Goal: Task Accomplishment & Management: Use online tool/utility

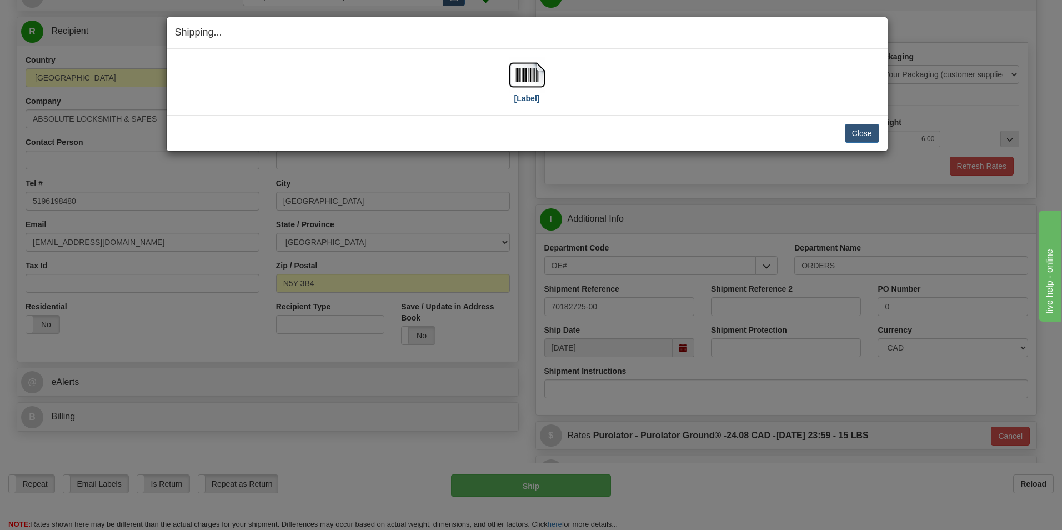
click at [525, 78] on img at bounding box center [527, 75] width 36 height 36
click at [867, 136] on button "Close" at bounding box center [862, 133] width 34 height 19
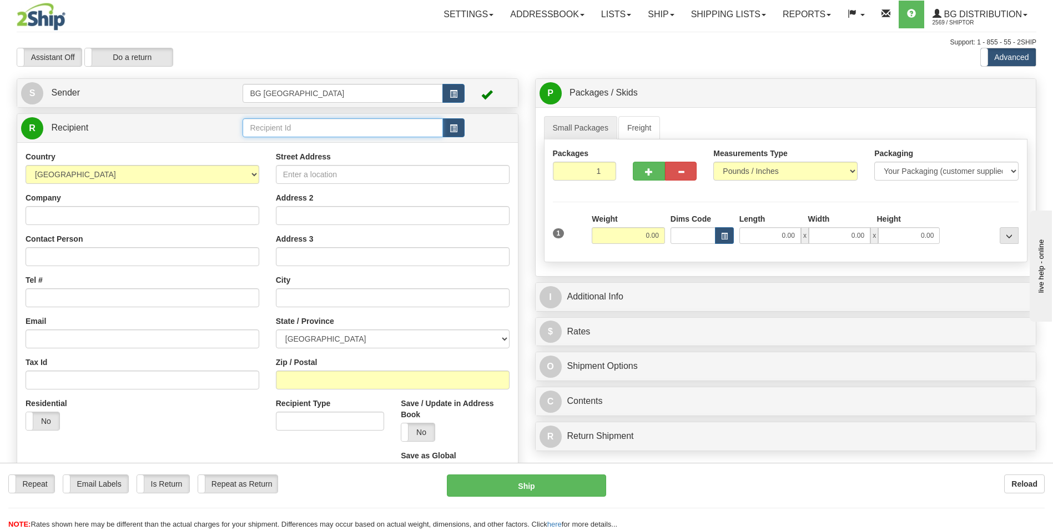
click at [267, 130] on input "text" at bounding box center [343, 127] width 200 height 19
click at [259, 143] on div "60628" at bounding box center [341, 144] width 188 height 11
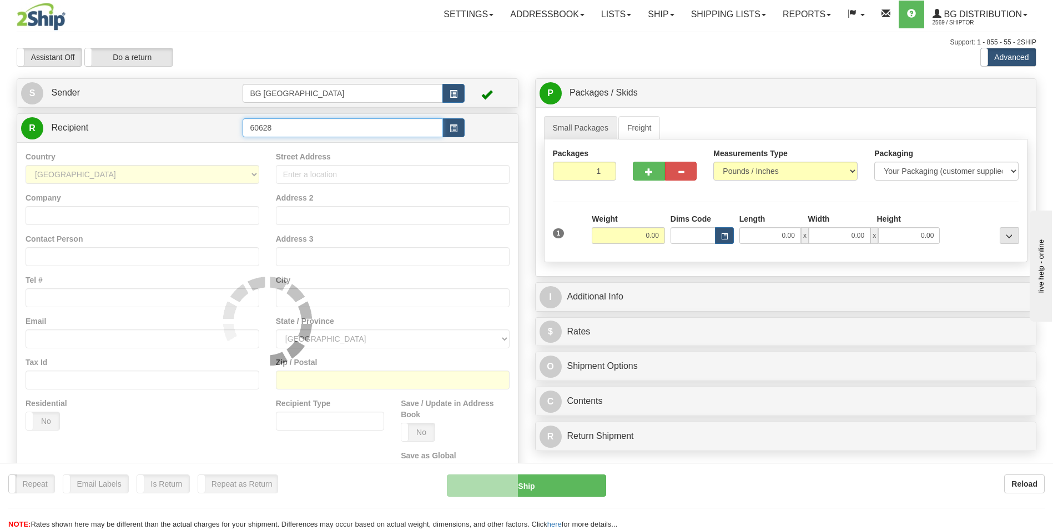
type input "60628"
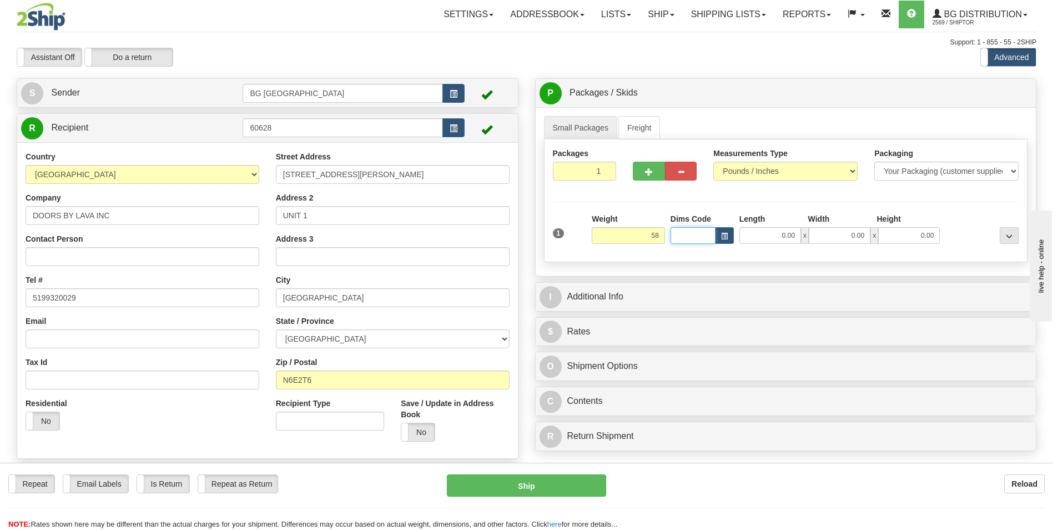
type input "58.00"
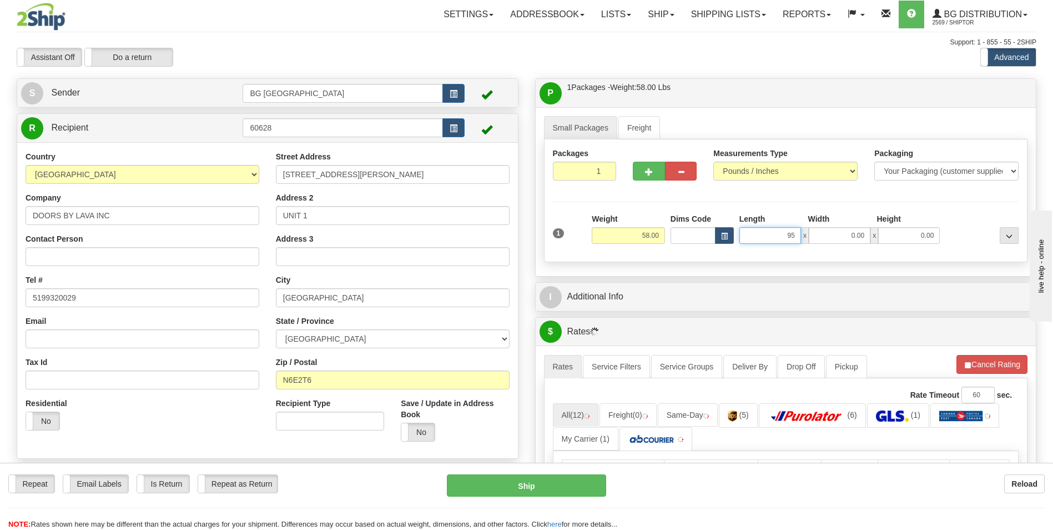
type input "95.00"
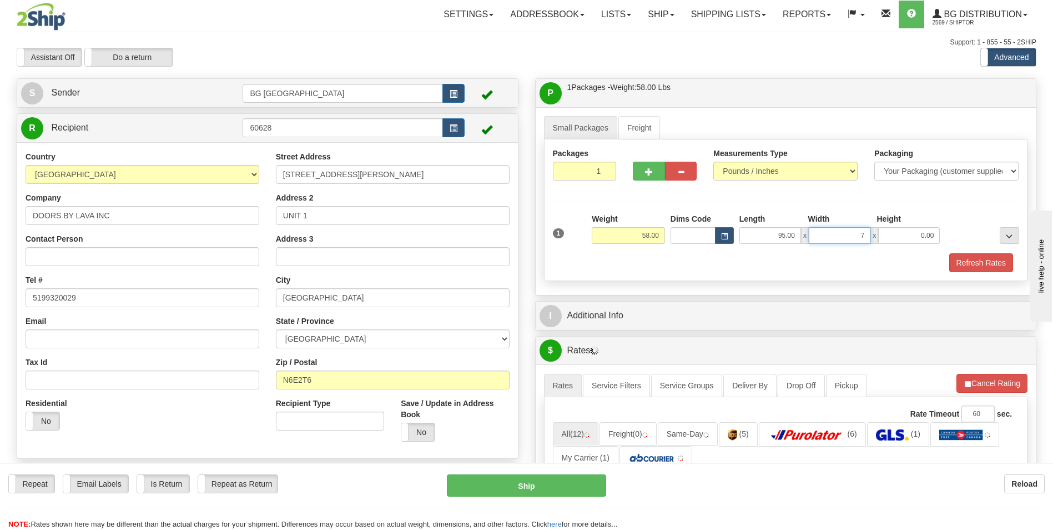
type input "7.00"
type input "4.00"
click at [645, 179] on button "button" at bounding box center [649, 171] width 32 height 19
type input "2"
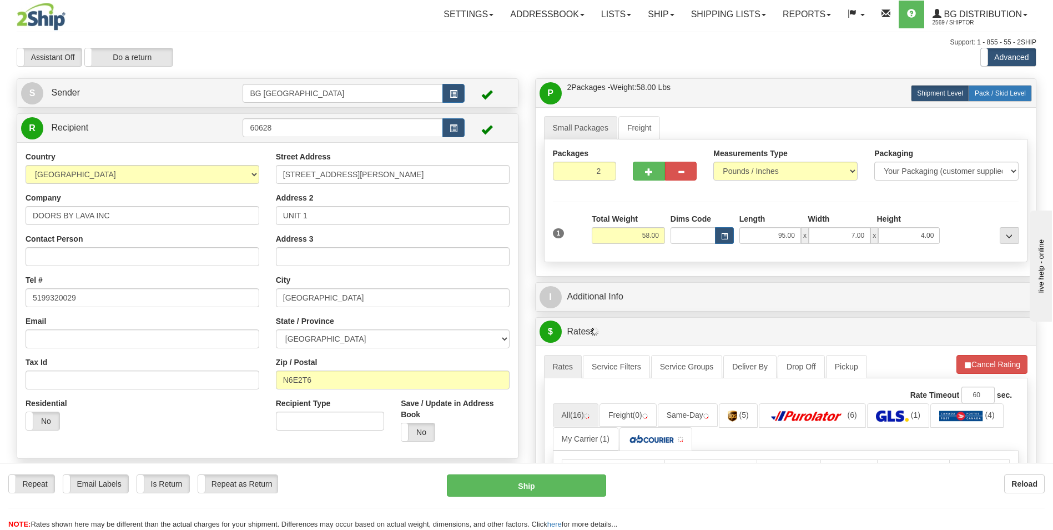
click at [984, 96] on span "Pack / Skid Level" at bounding box center [1000, 93] width 51 height 8
radio input "true"
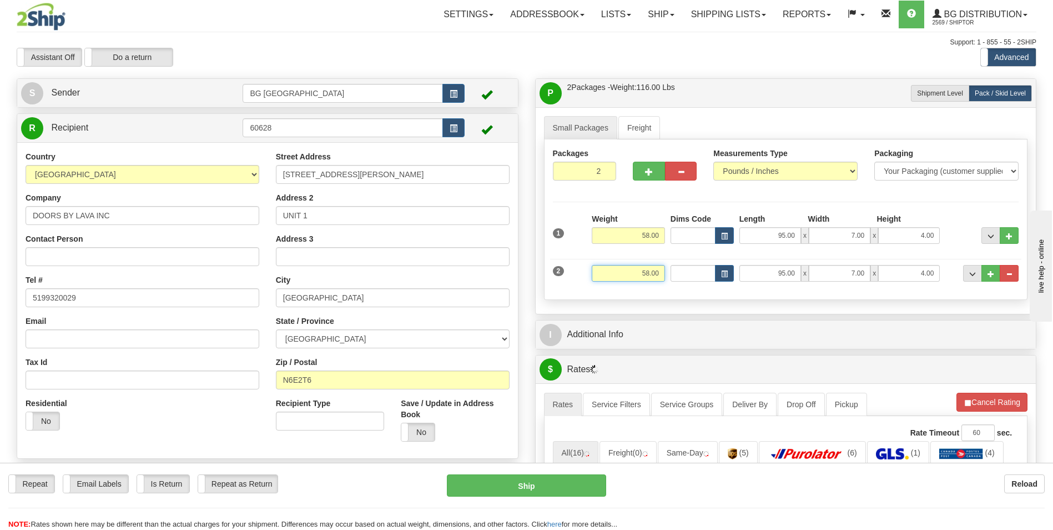
click at [644, 272] on input "58.00" at bounding box center [628, 273] width 73 height 17
type input "3.00"
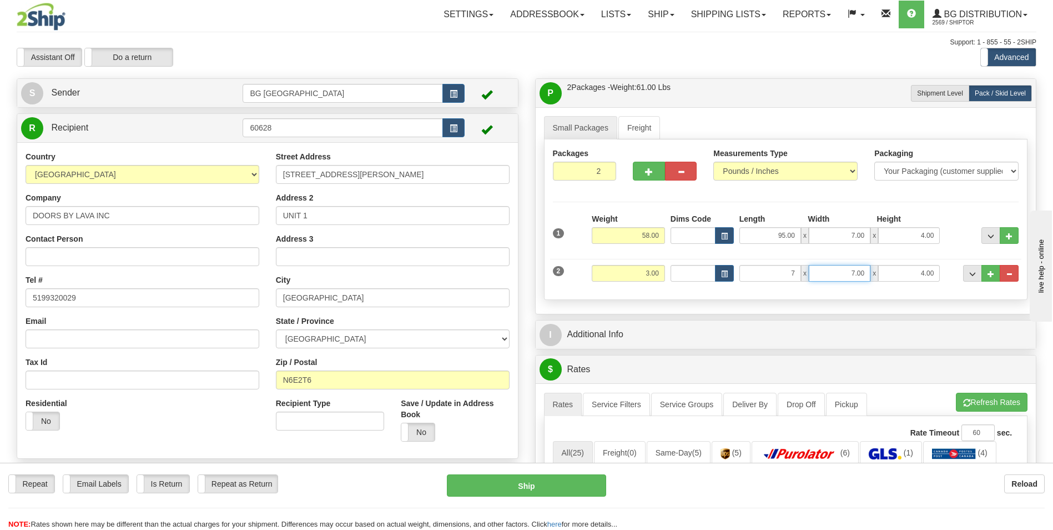
type input "7.00"
type input "4.00"
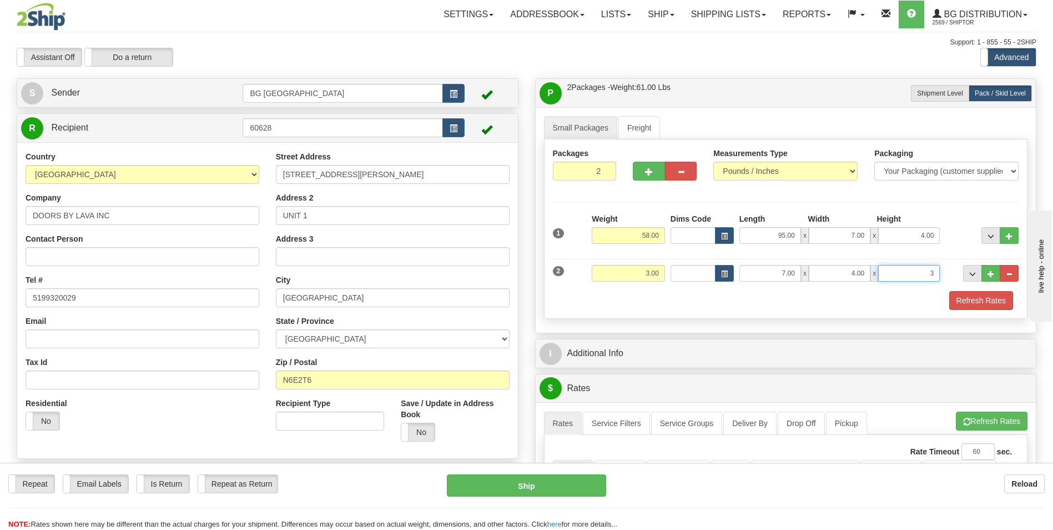
type input "3.00"
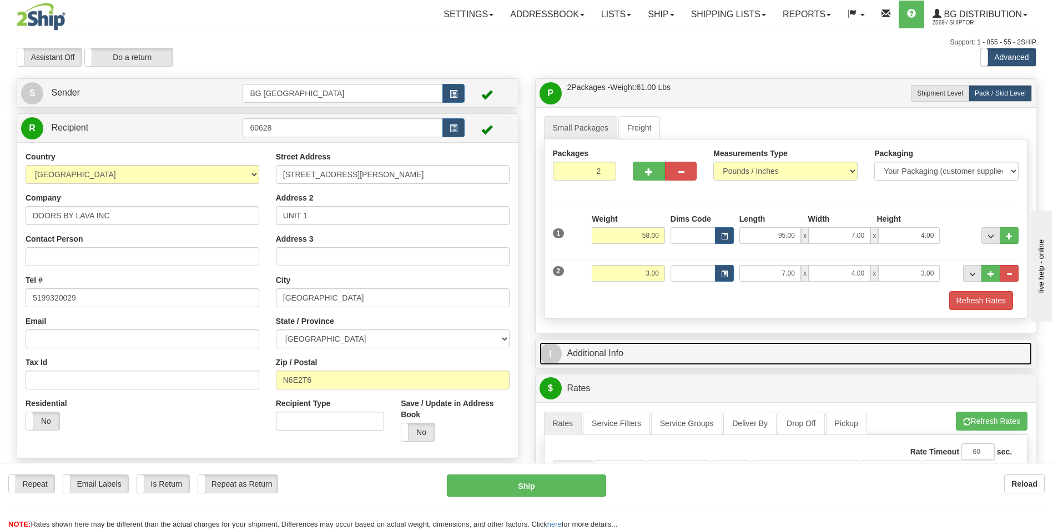
click at [619, 354] on link "I Additional Info" at bounding box center [786, 353] width 493 height 23
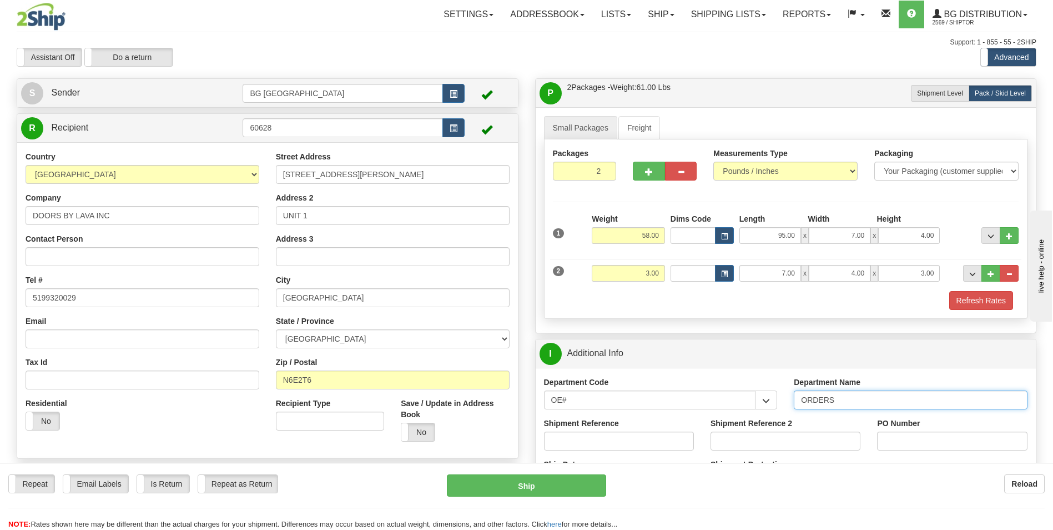
click at [858, 403] on input "ORDERS" at bounding box center [911, 399] width 234 height 19
type input "70182692-00"
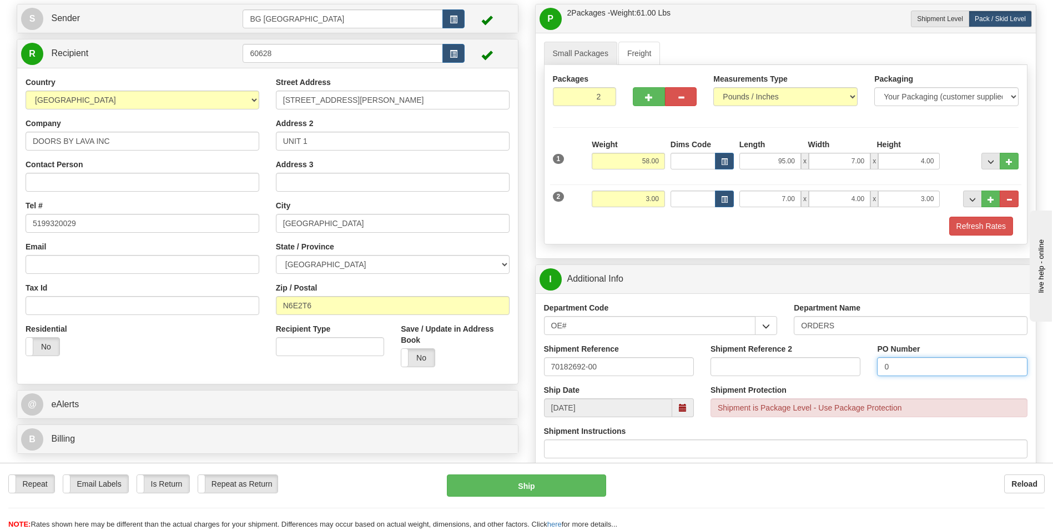
scroll to position [278, 0]
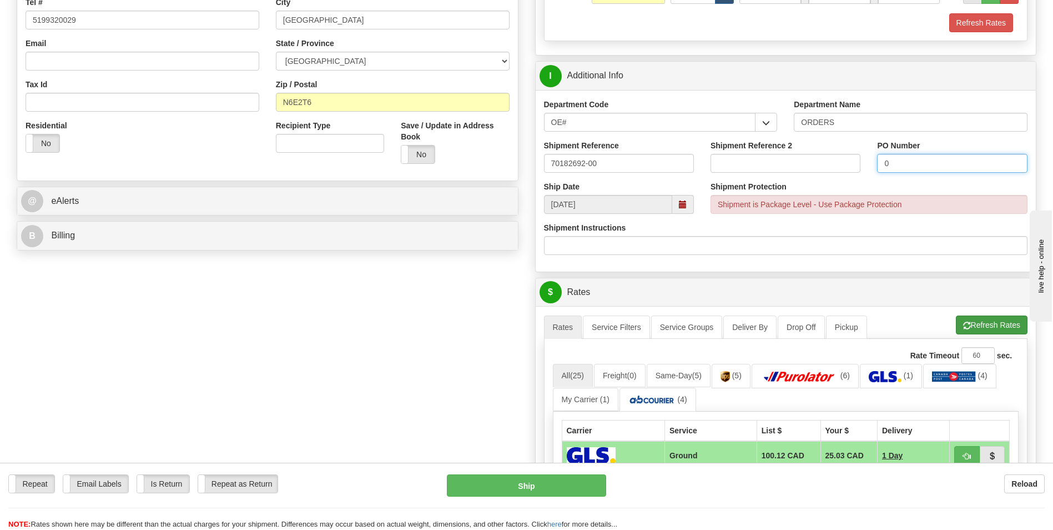
type input "0"
click at [1001, 328] on button "Refresh Rates" at bounding box center [992, 324] width 72 height 19
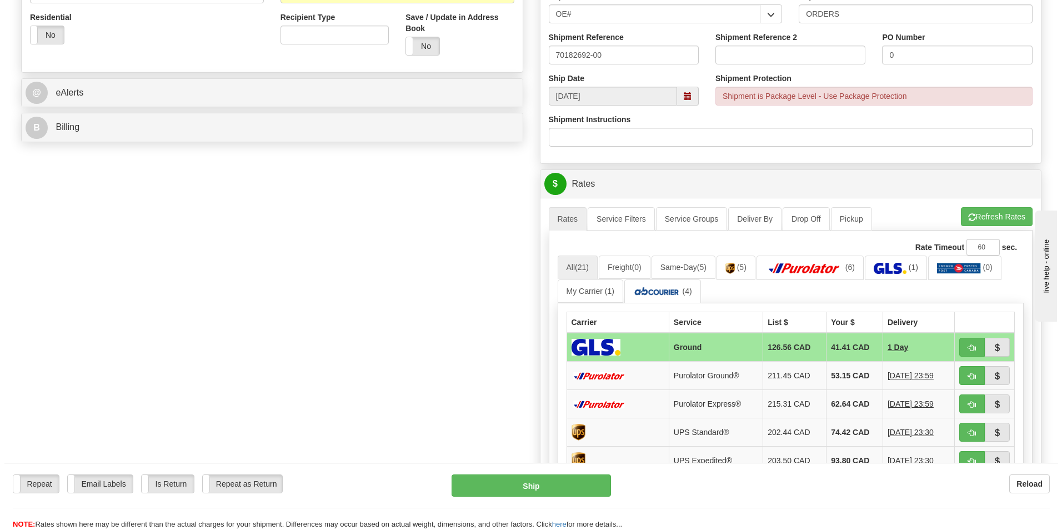
scroll to position [389, 0]
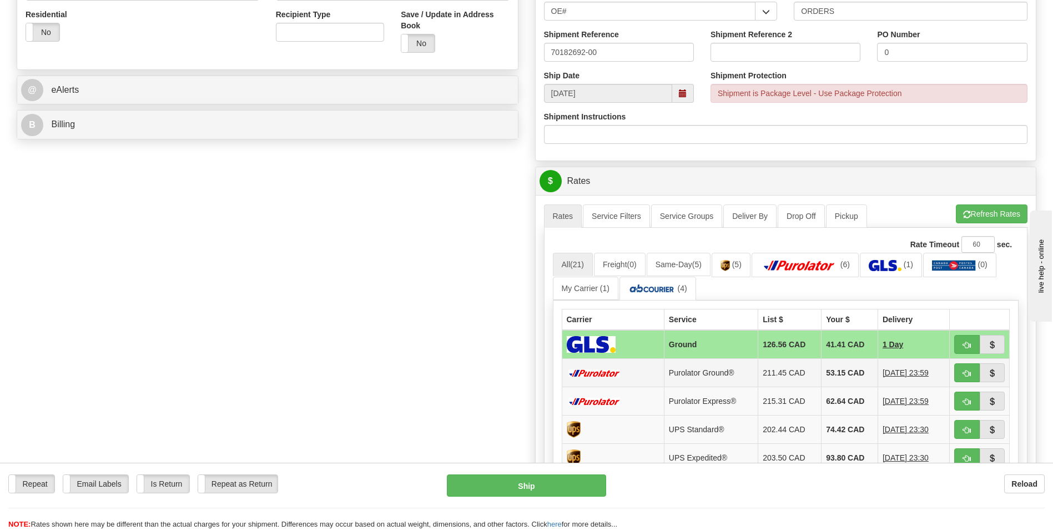
click at [848, 367] on td "53.15 CAD" at bounding box center [850, 373] width 57 height 28
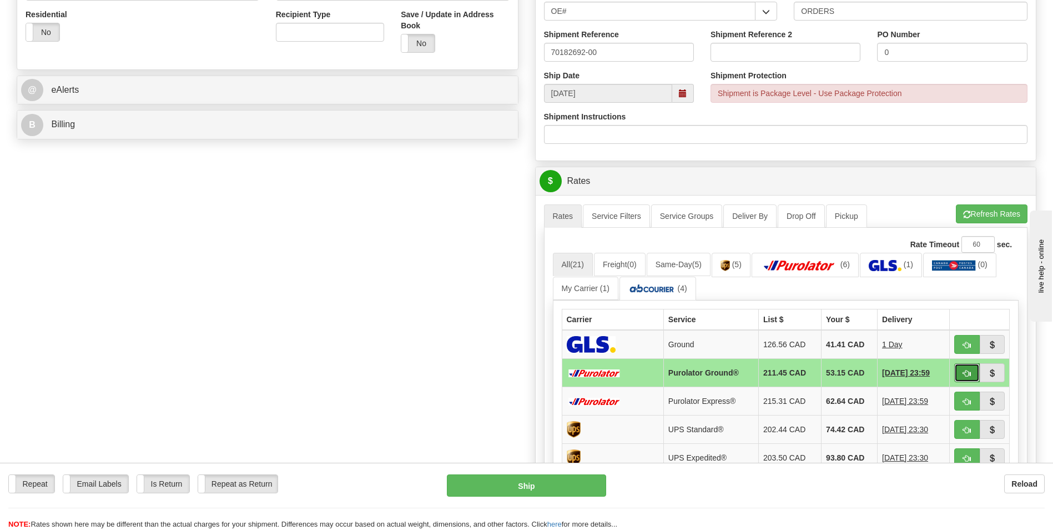
click at [957, 373] on button "button" at bounding box center [968, 372] width 26 height 19
type input "260"
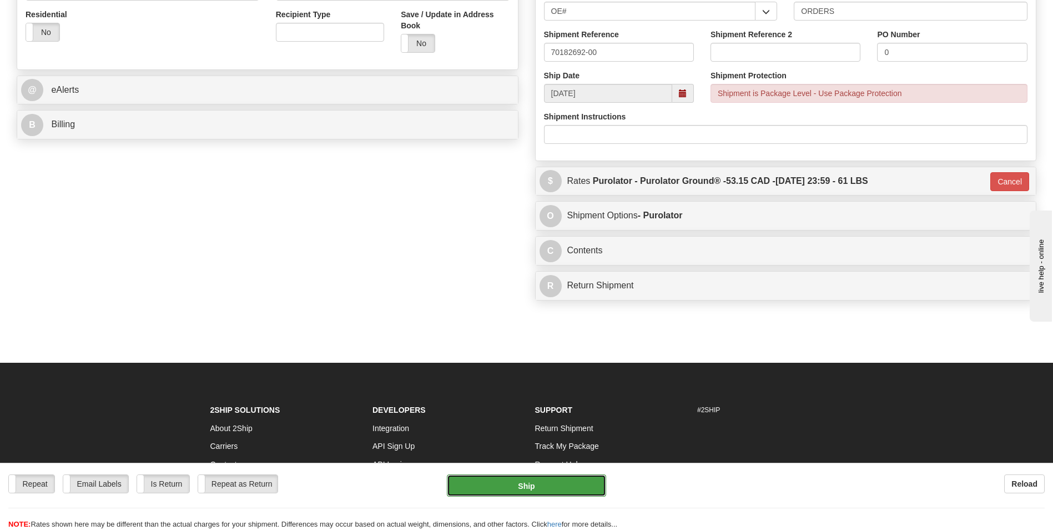
click at [541, 485] on button "Ship" at bounding box center [526, 485] width 159 height 22
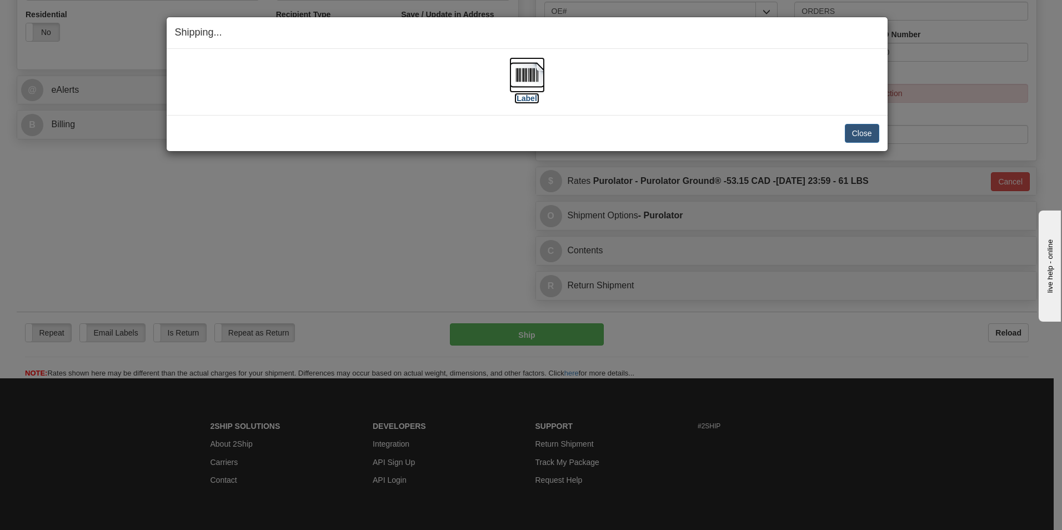
click at [510, 72] on img at bounding box center [527, 75] width 36 height 36
click at [871, 134] on button "Close" at bounding box center [862, 133] width 34 height 19
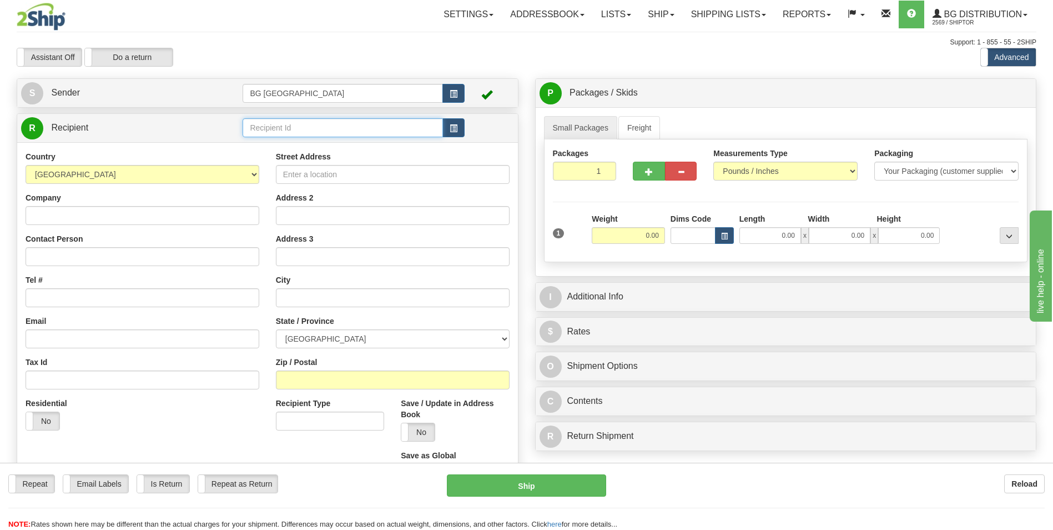
click at [314, 127] on input "text" at bounding box center [343, 127] width 200 height 19
click at [278, 142] on div "60040" at bounding box center [341, 144] width 188 height 11
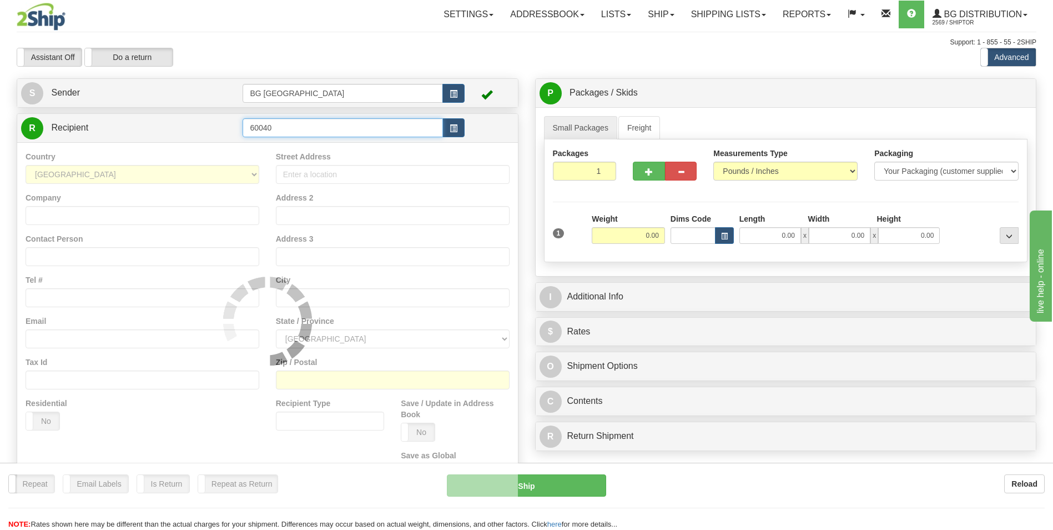
type input "60040"
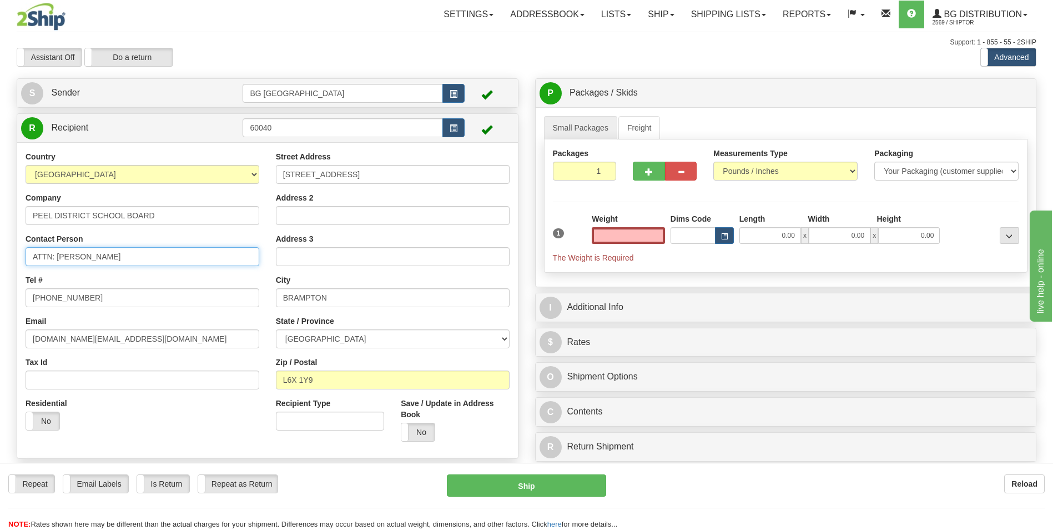
type input "0.00"
drag, startPoint x: 58, startPoint y: 255, endPoint x: 145, endPoint y: 255, distance: 86.6
click at [137, 255] on input "ATTN: JAIME TRAVASSOS SR." at bounding box center [143, 256] width 234 height 19
click at [149, 255] on input "ATTN: JAIME TRAVASSOS SR." at bounding box center [143, 256] width 234 height 19
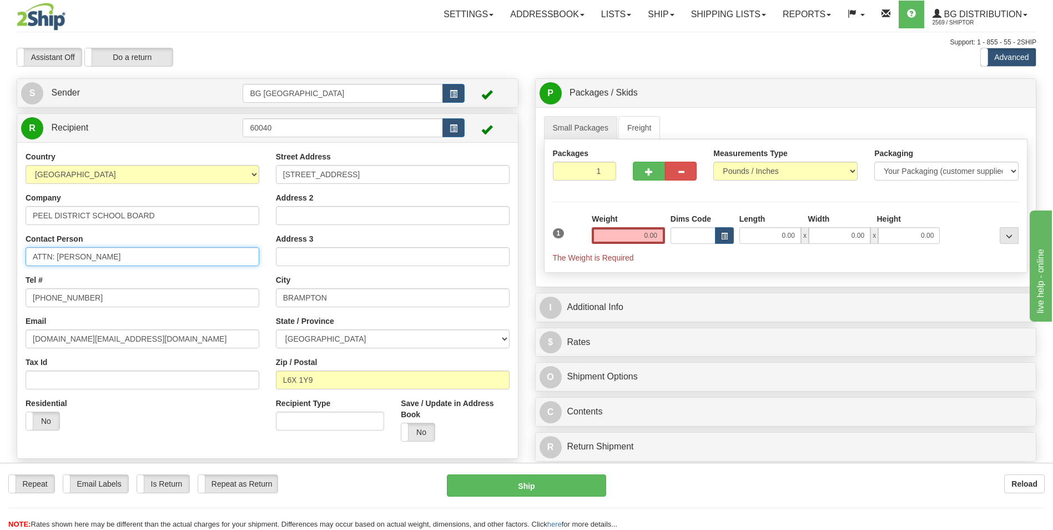
drag, startPoint x: 57, startPoint y: 255, endPoint x: 153, endPoint y: 258, distance: 96.1
click at [153, 258] on input "ATTN: JAIME TRAVASSOS SR." at bounding box center [143, 256] width 234 height 19
type input "ATTN: LOCKSMITH (NORTH)"
click at [609, 239] on input "0.00" at bounding box center [628, 235] width 73 height 17
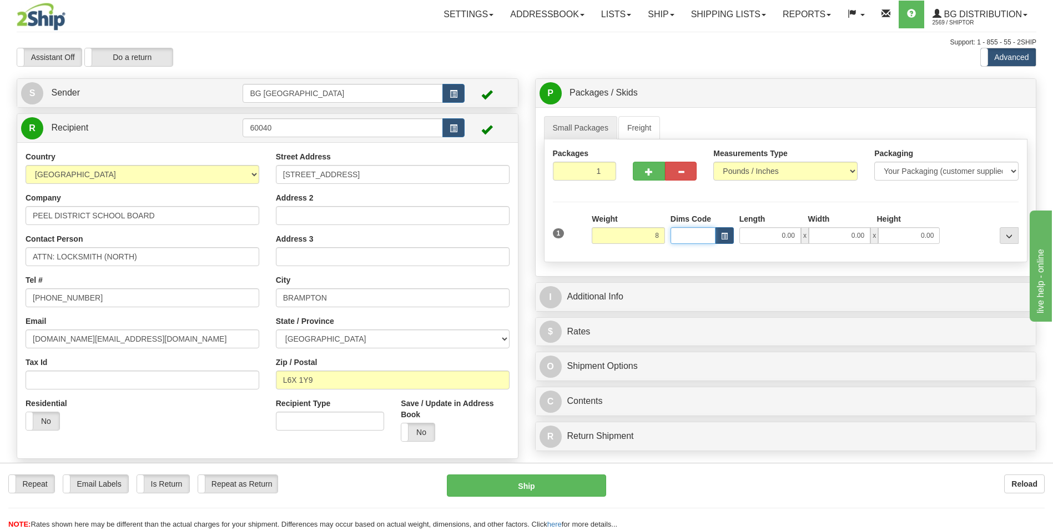
type input "8.00"
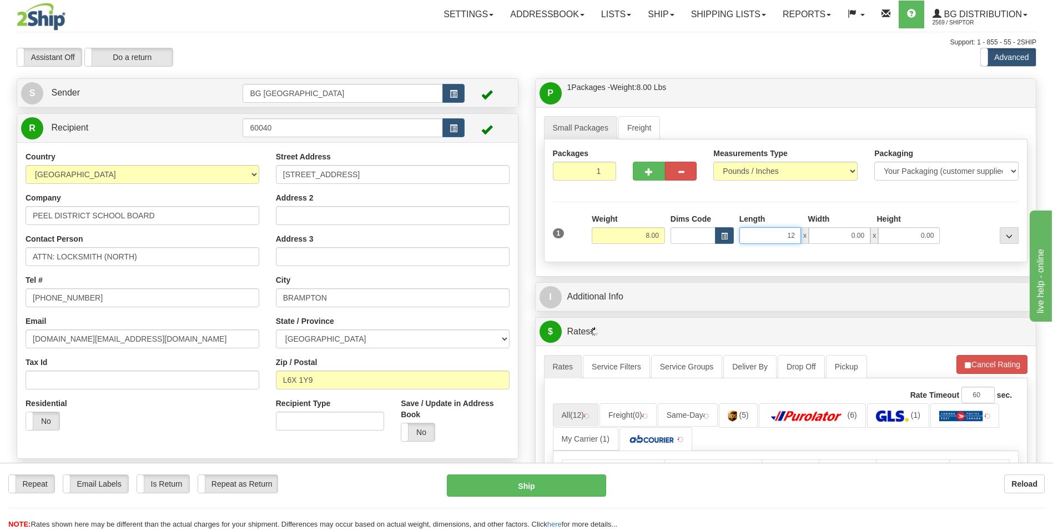
type input "12.00"
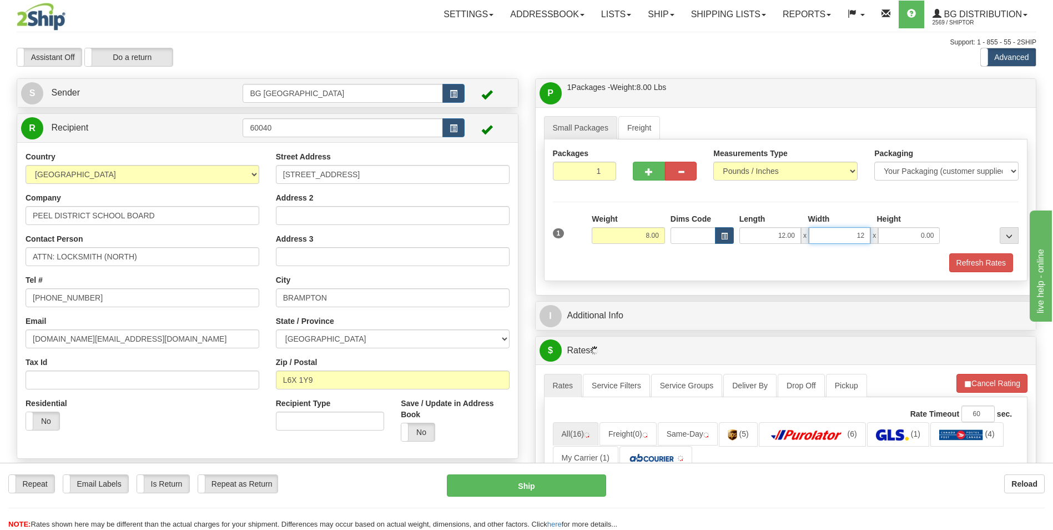
type input "12.00"
type input "5.00"
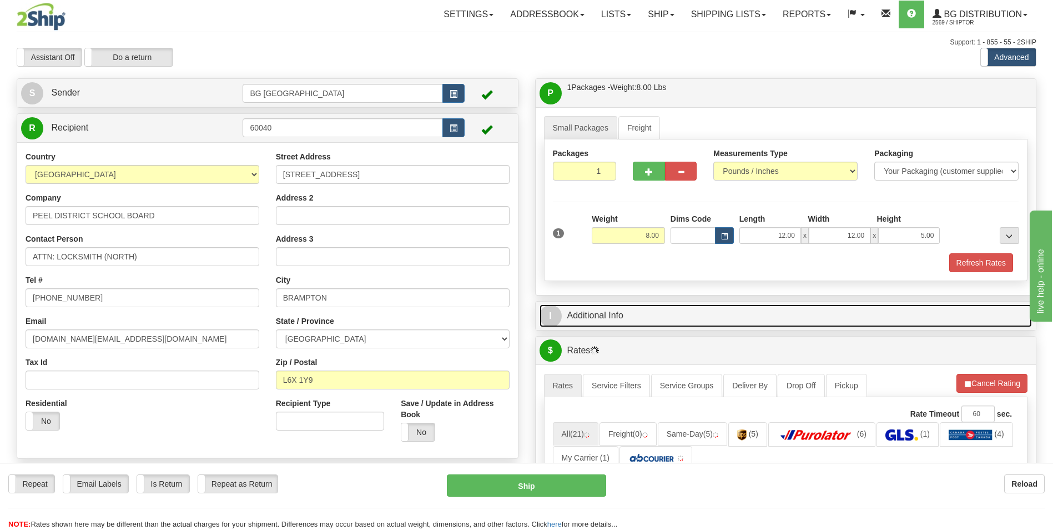
click at [602, 323] on link "I Additional Info" at bounding box center [786, 315] width 493 height 23
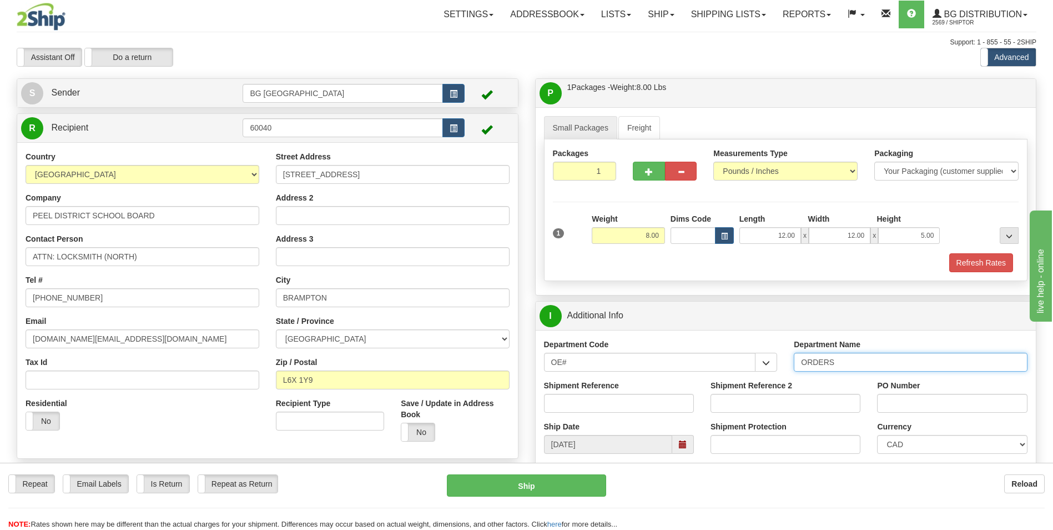
click at [857, 366] on input "ORDERS" at bounding box center [911, 362] width 234 height 19
type input "70177682-00"
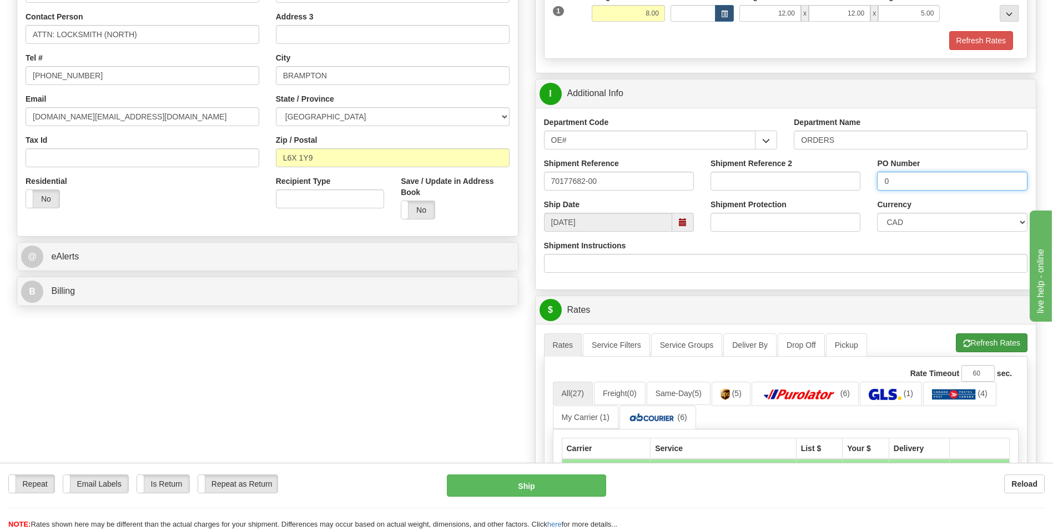
type input "0"
click at [957, 338] on button "Refresh Rates" at bounding box center [992, 342] width 72 height 19
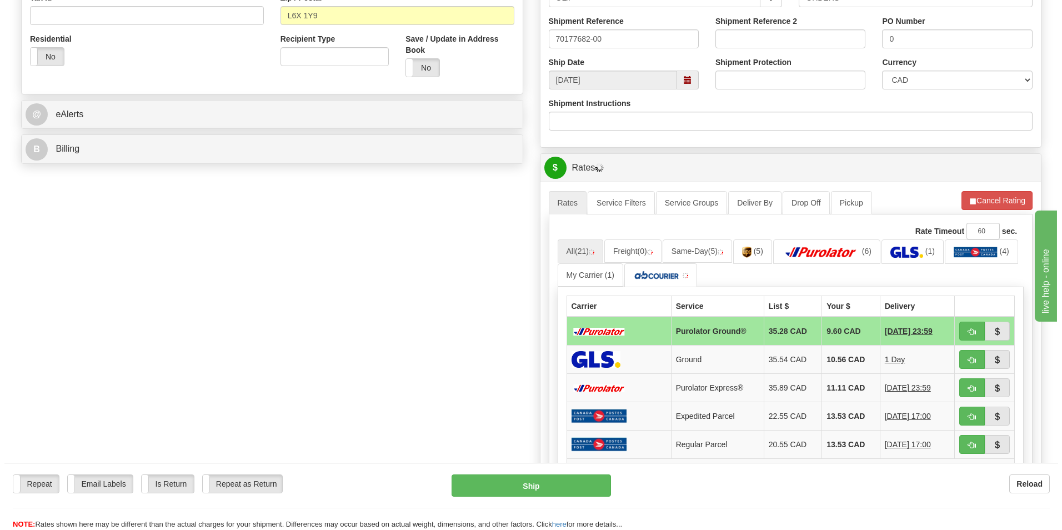
scroll to position [389, 0]
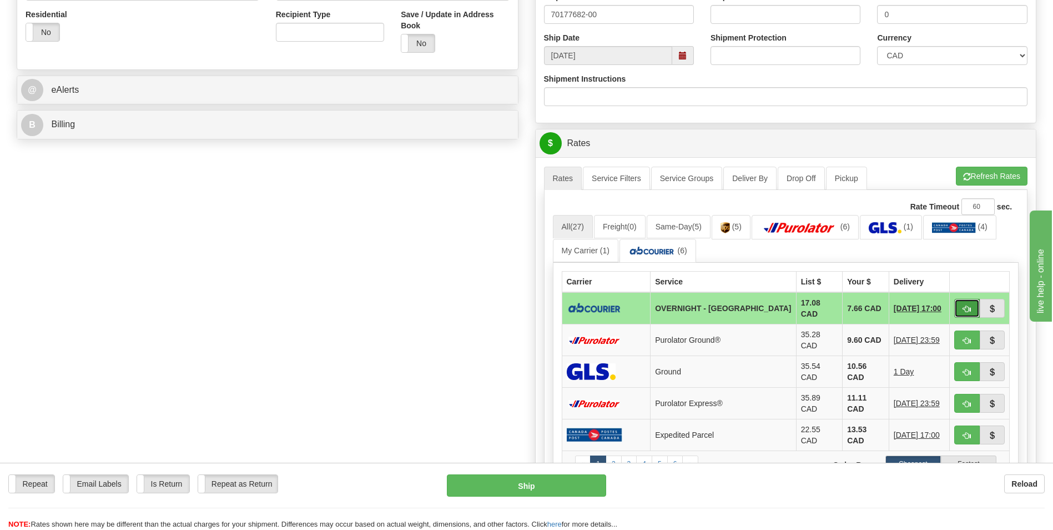
click at [964, 305] on span "button" at bounding box center [968, 308] width 8 height 7
type input "4"
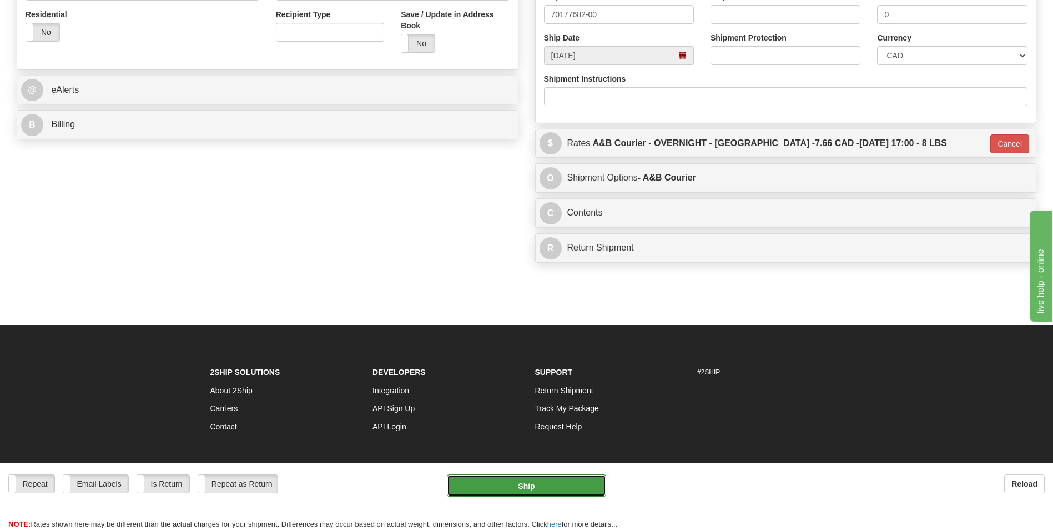
click at [503, 495] on button "Ship" at bounding box center [526, 485] width 159 height 22
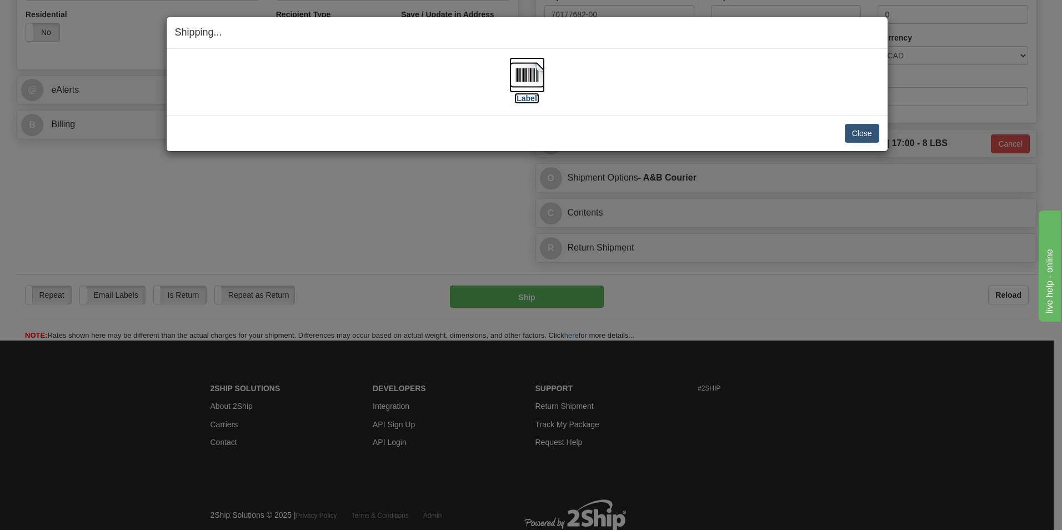
click at [541, 73] on img at bounding box center [527, 75] width 36 height 36
click at [851, 129] on button "Close" at bounding box center [862, 133] width 34 height 19
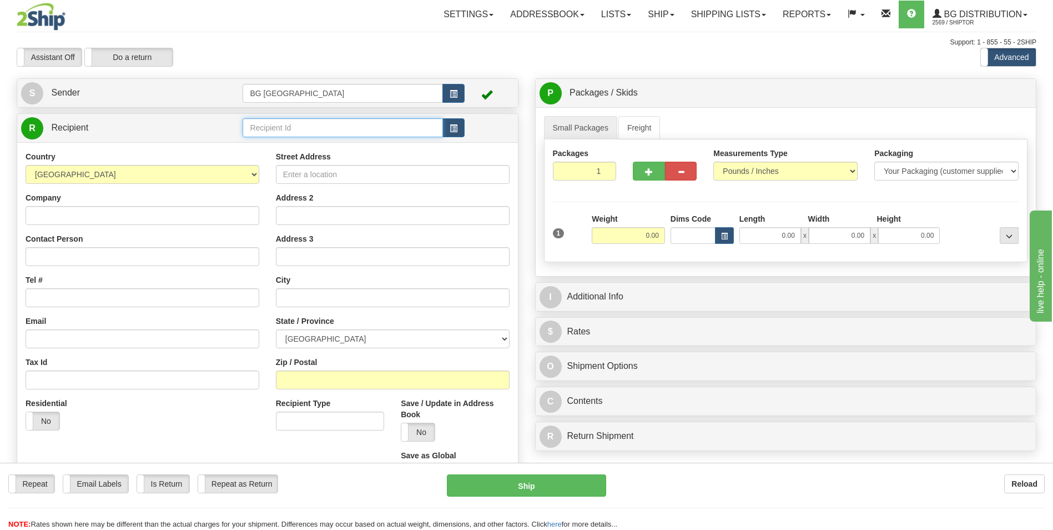
click at [302, 127] on input "text" at bounding box center [343, 127] width 200 height 19
type input "60064"
click at [286, 151] on div "Country [GEOGRAPHIC_DATA] [GEOGRAPHIC_DATA] [GEOGRAPHIC_DATA] [GEOGRAPHIC_DATA]…" at bounding box center [267, 320] width 501 height 357
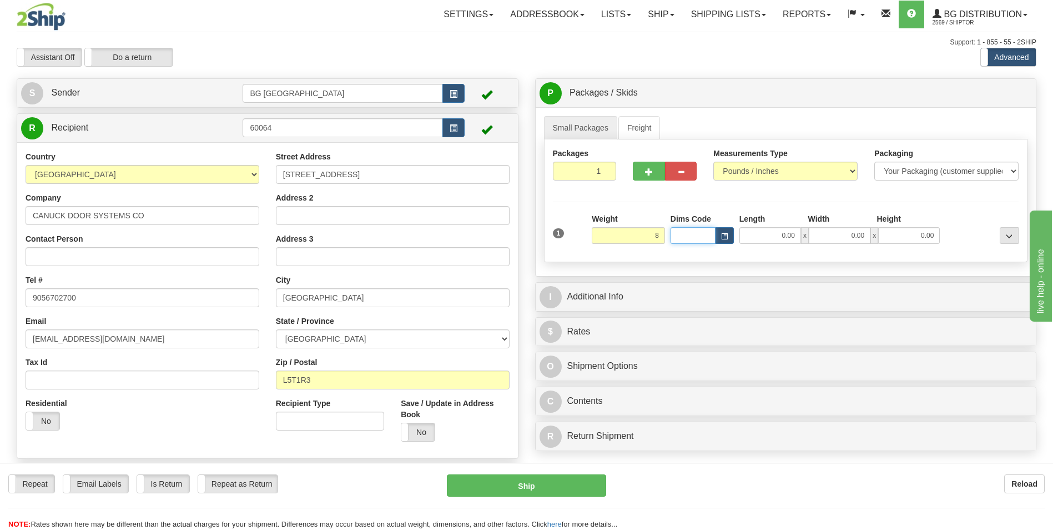
type input "8.00"
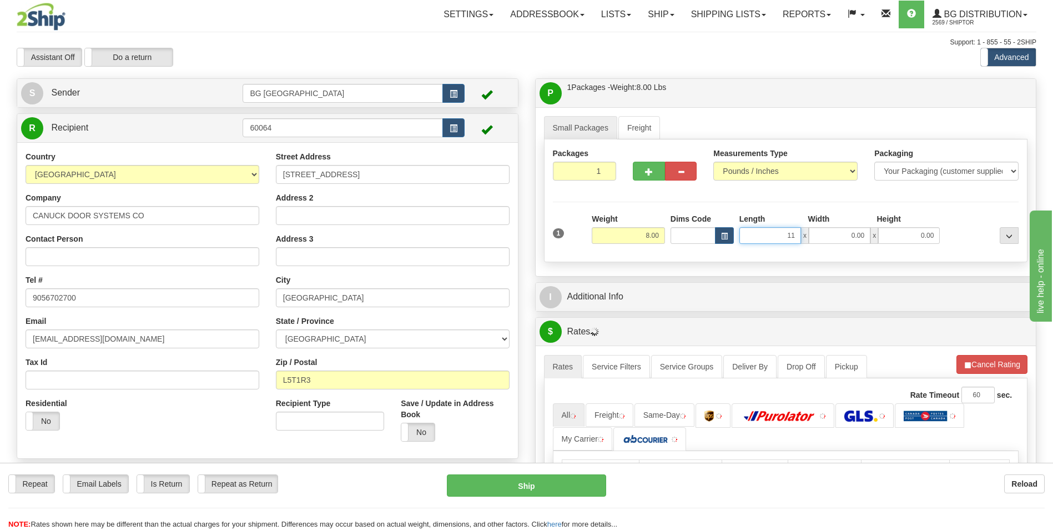
type input "11.00"
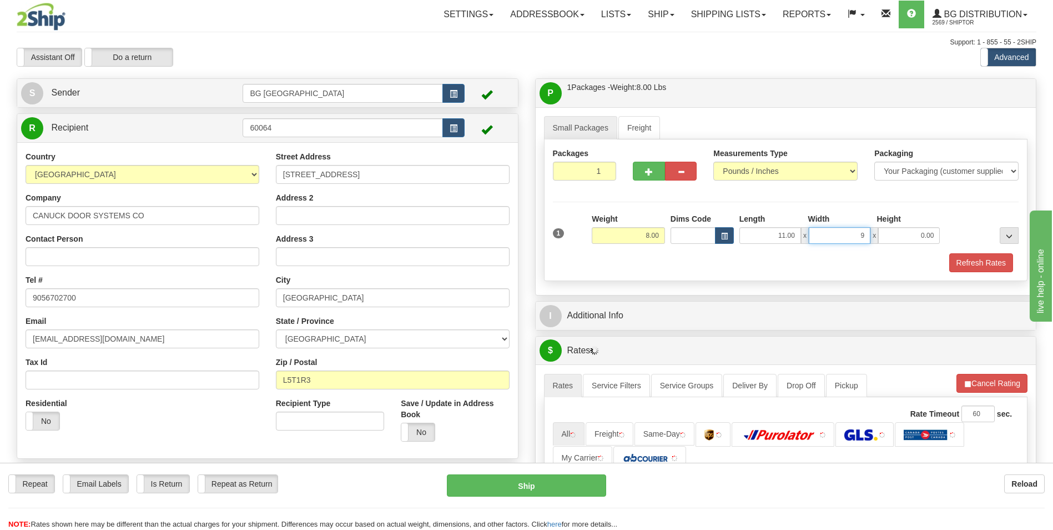
type input "9.00"
type input "6.00"
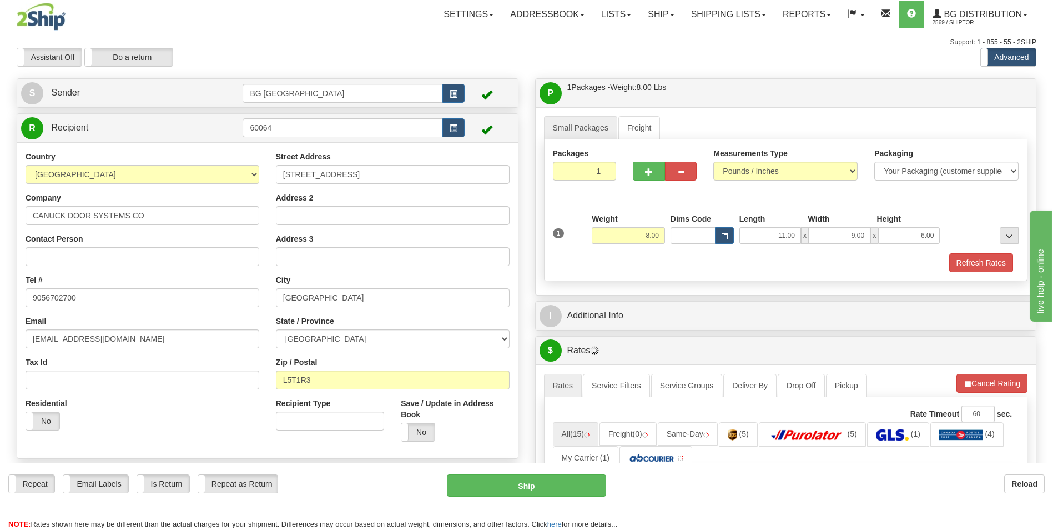
click at [624, 302] on div "I Additional Info" at bounding box center [786, 316] width 501 height 28
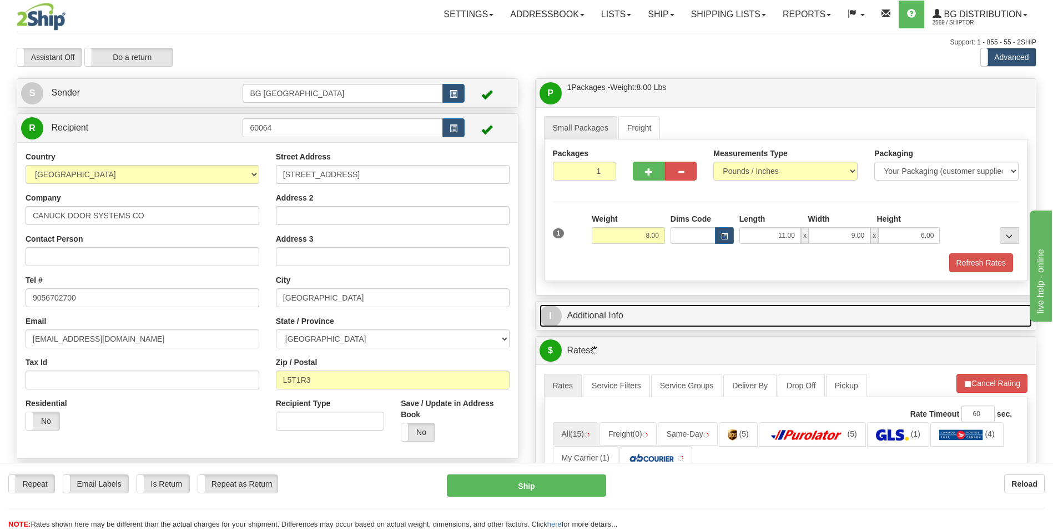
click at [624, 308] on link "I Additional Info" at bounding box center [786, 315] width 493 height 23
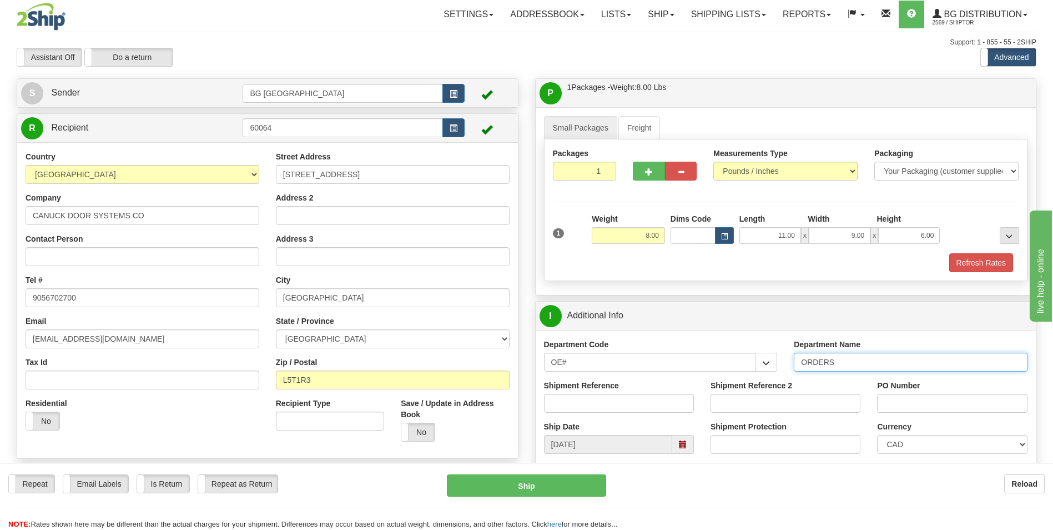
click at [880, 365] on input "ORDERS" at bounding box center [911, 362] width 234 height 19
type input "70182723-00"
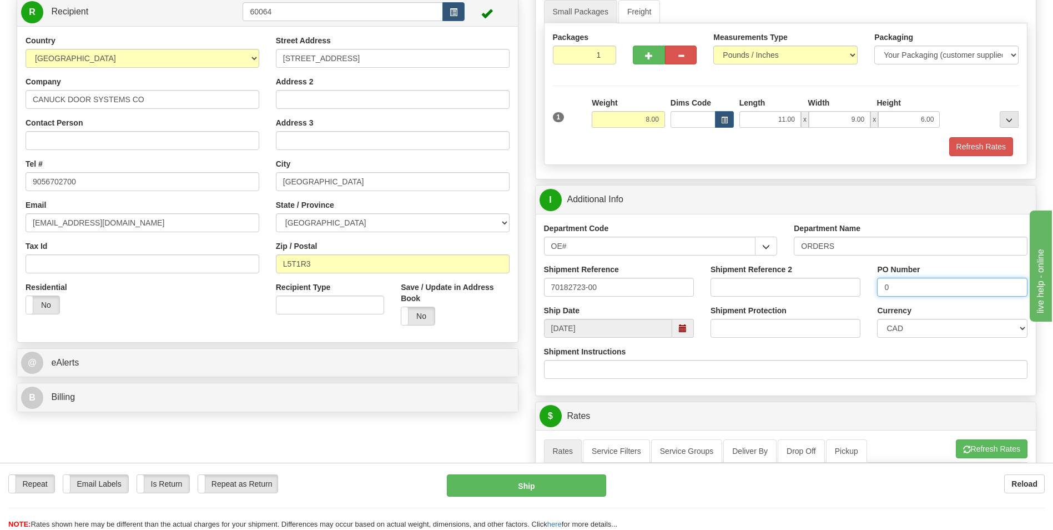
scroll to position [222, 0]
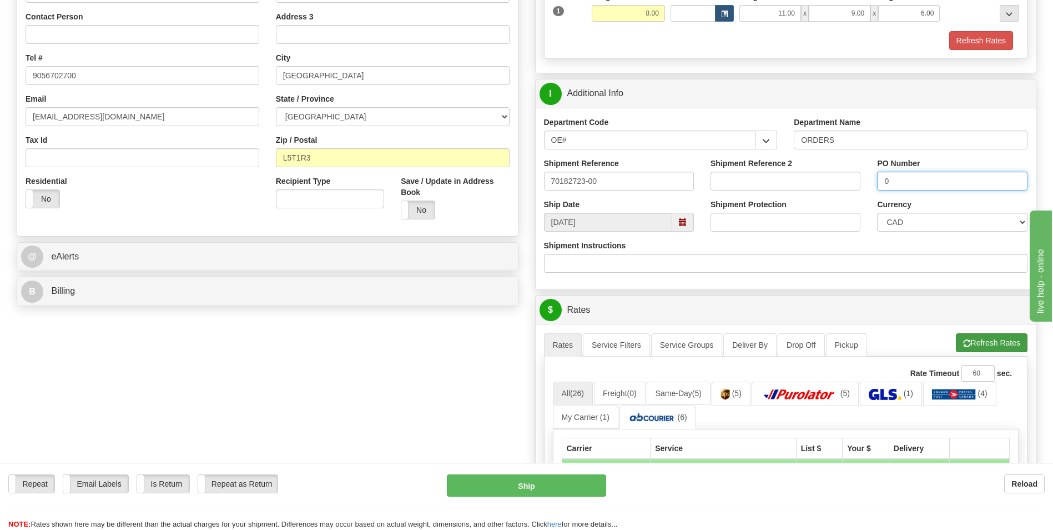
type input "0"
click at [988, 350] on button "Refresh Rates" at bounding box center [992, 342] width 72 height 19
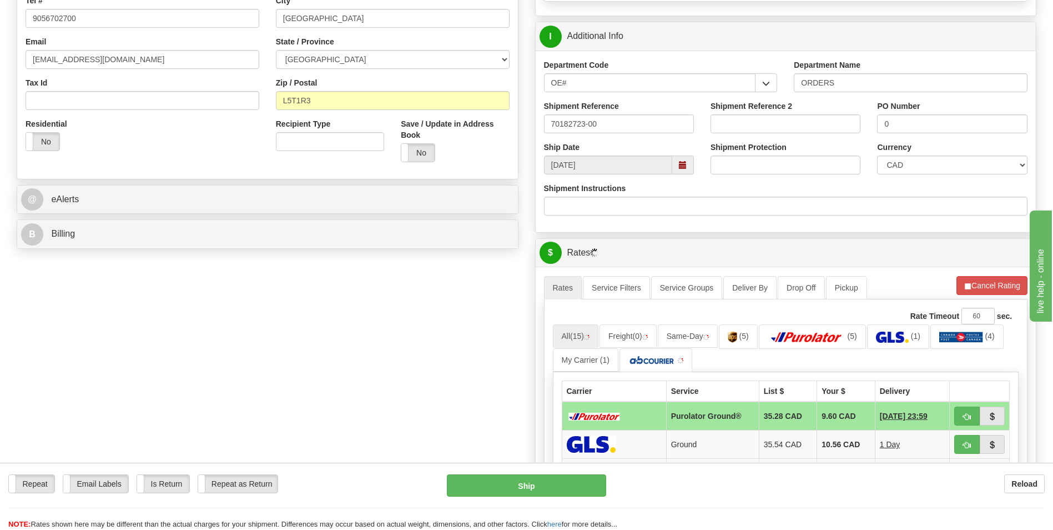
scroll to position [444, 0]
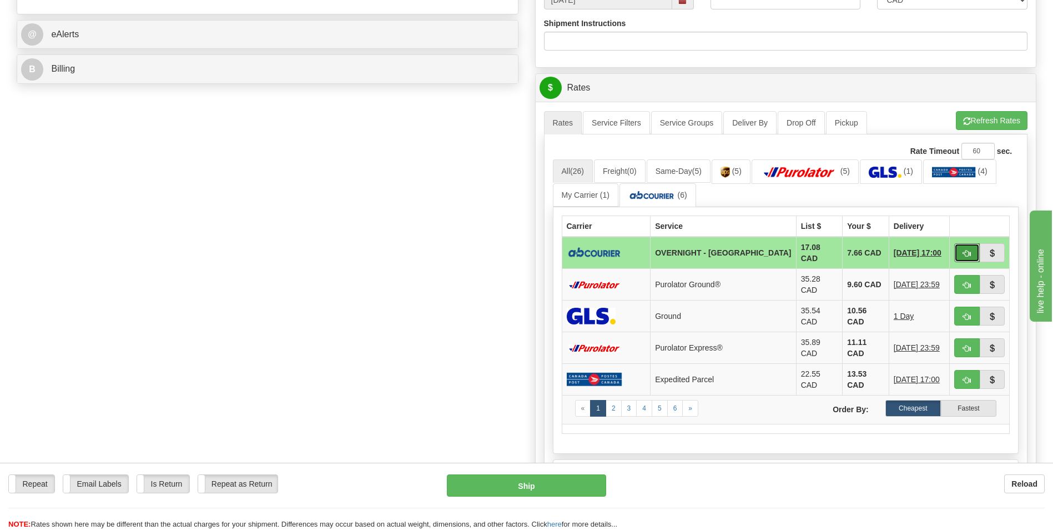
click at [969, 258] on button "button" at bounding box center [968, 252] width 26 height 19
type input "4"
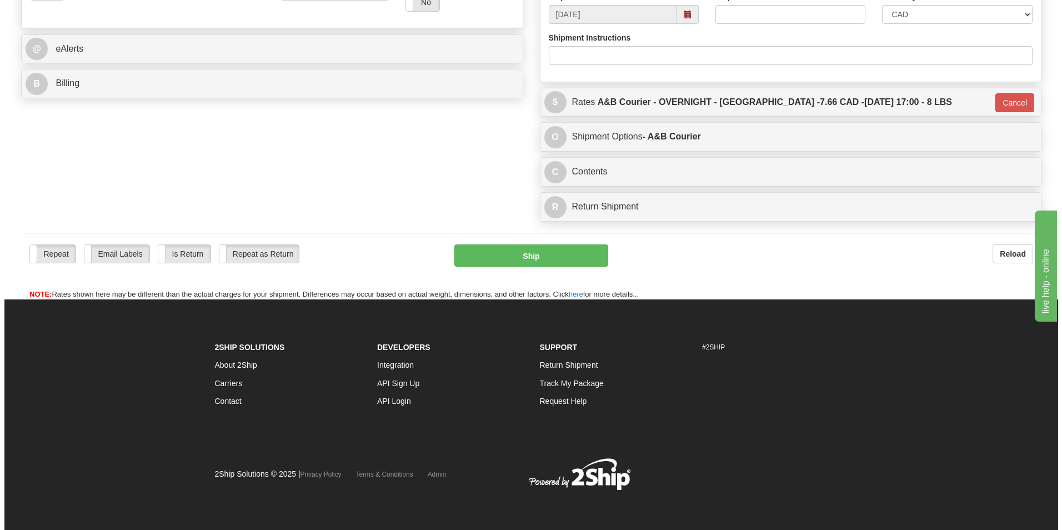
scroll to position [430, 0]
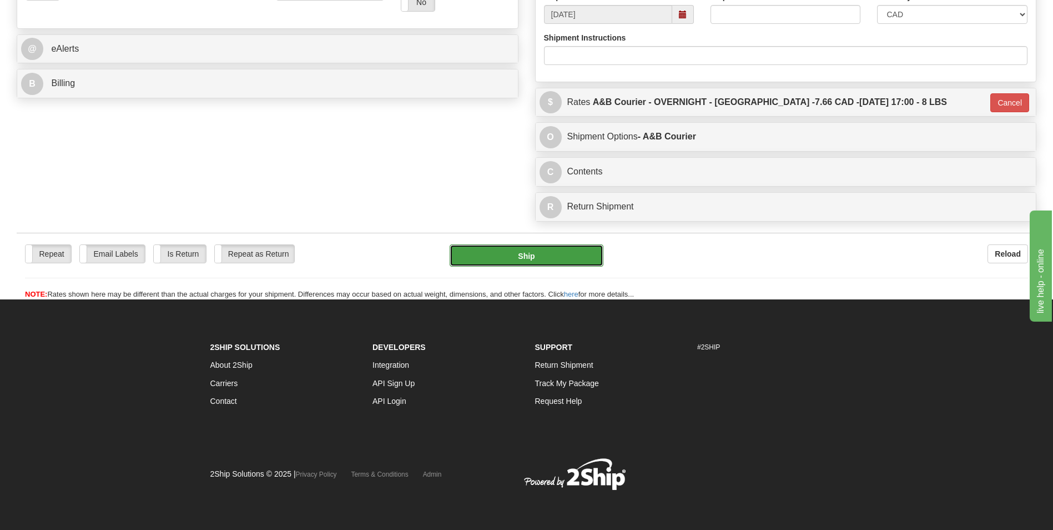
click at [547, 247] on button "Ship" at bounding box center [526, 255] width 153 height 22
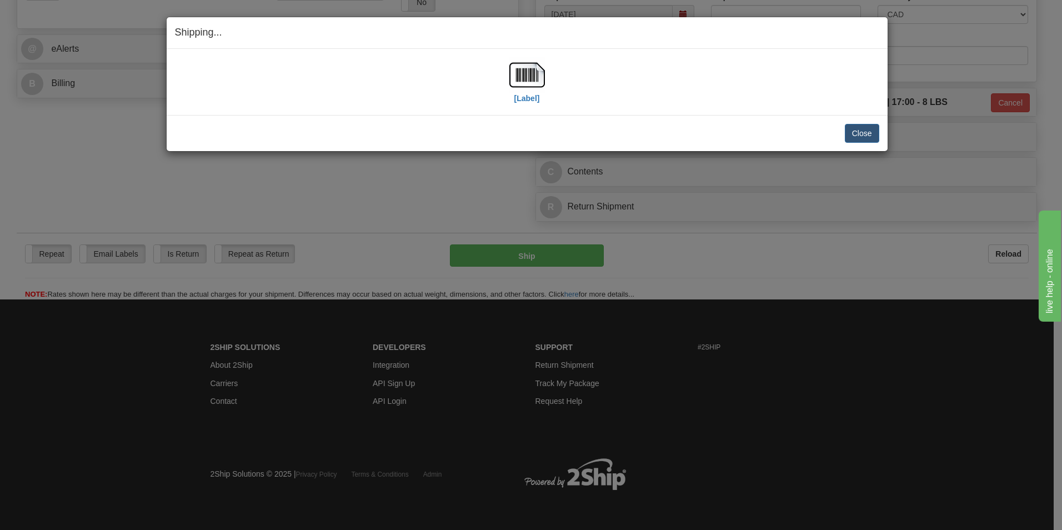
click at [554, 74] on div "[Label]" at bounding box center [527, 81] width 704 height 49
click at [535, 76] on img at bounding box center [527, 75] width 36 height 36
click at [867, 125] on button "Close" at bounding box center [862, 133] width 34 height 19
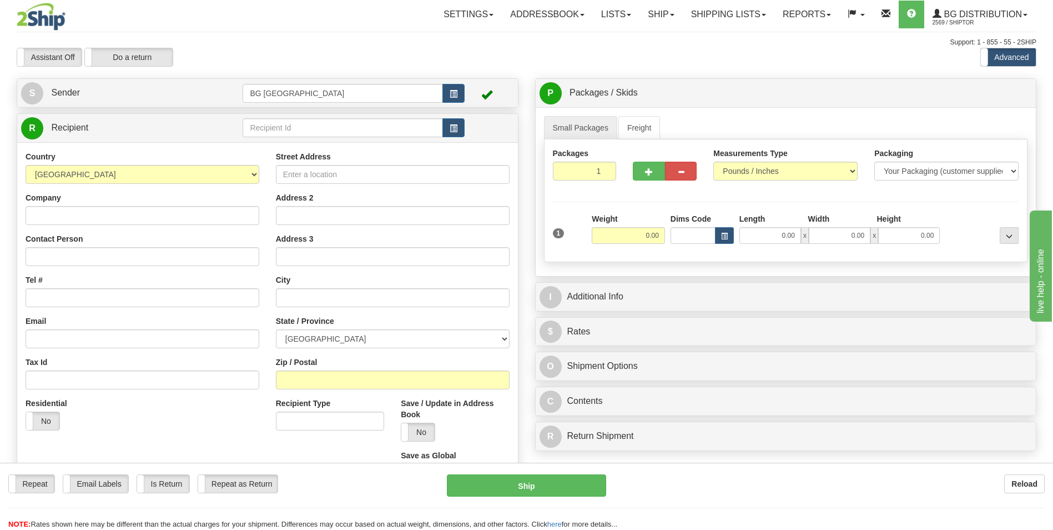
click at [260, 118] on td at bounding box center [354, 128] width 222 height 23
click at [260, 121] on input "text" at bounding box center [343, 127] width 200 height 19
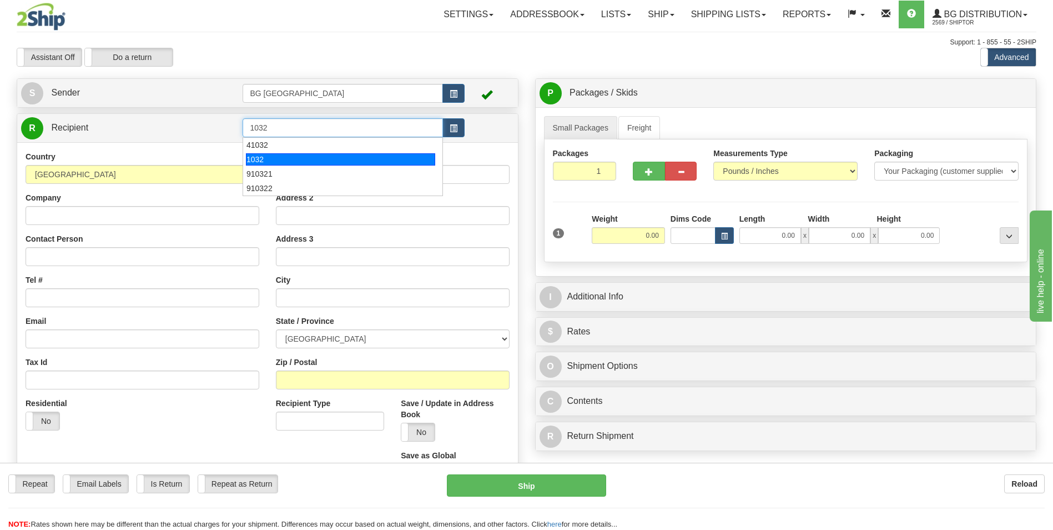
click at [265, 154] on div "1032" at bounding box center [340, 159] width 189 height 12
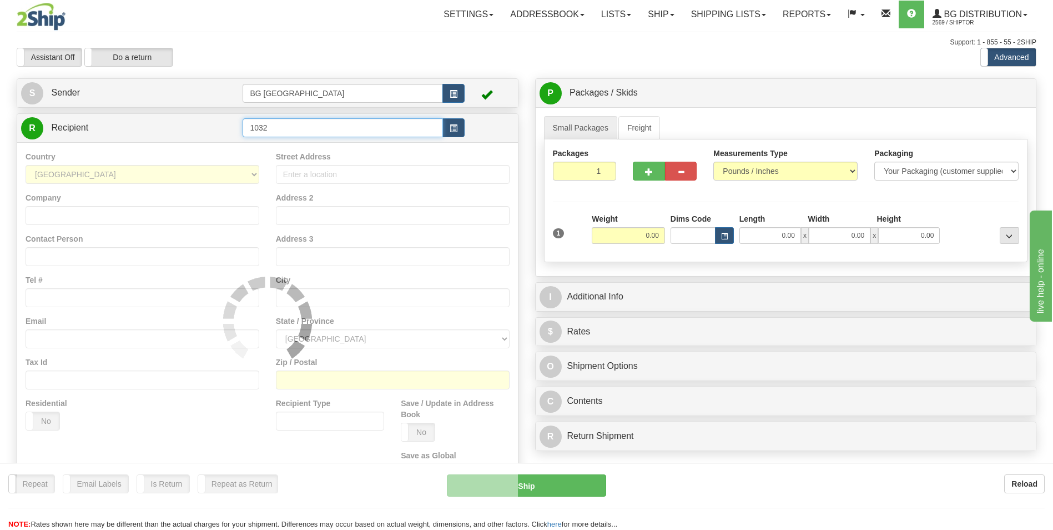
type input "1032"
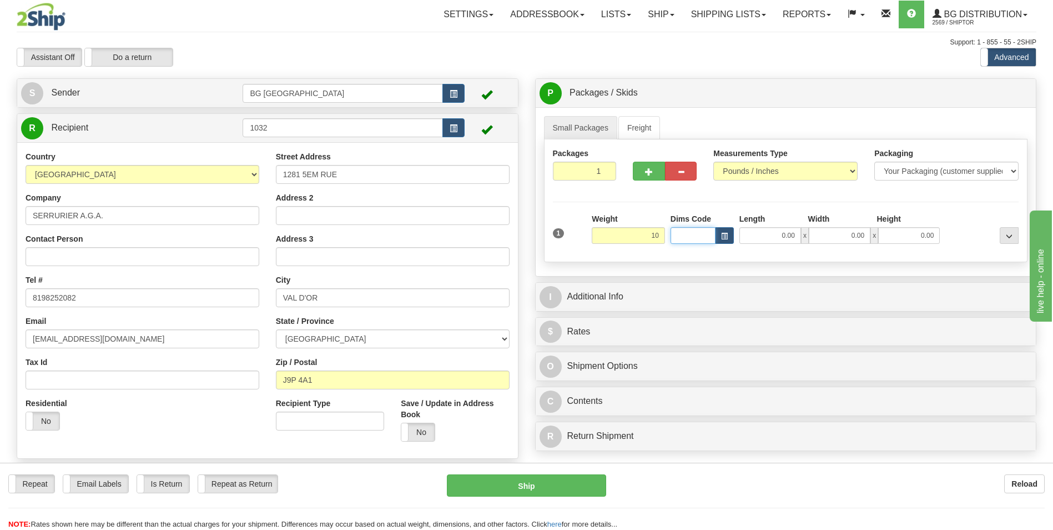
type input "10.00"
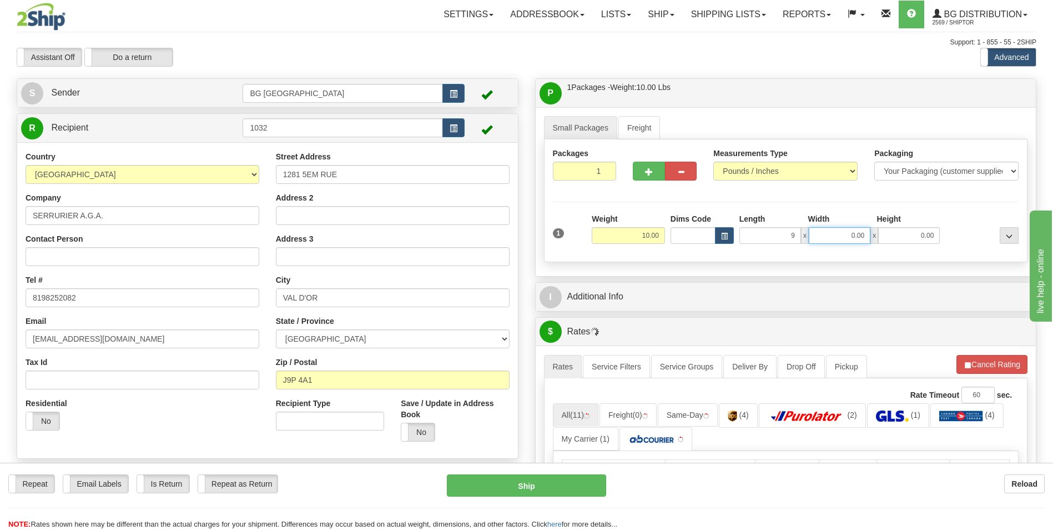
type input "9.00"
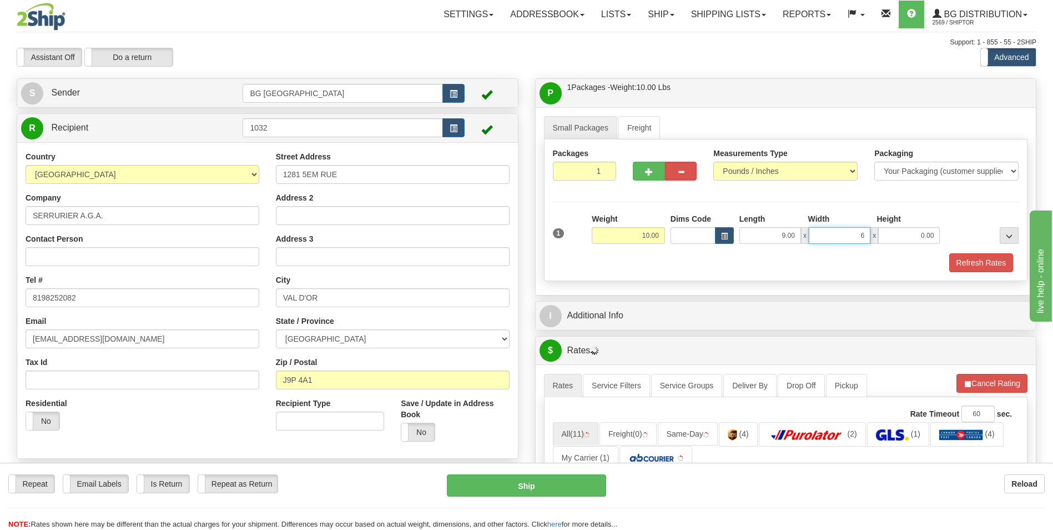
type input "6.00"
type input "3"
type input "5.00"
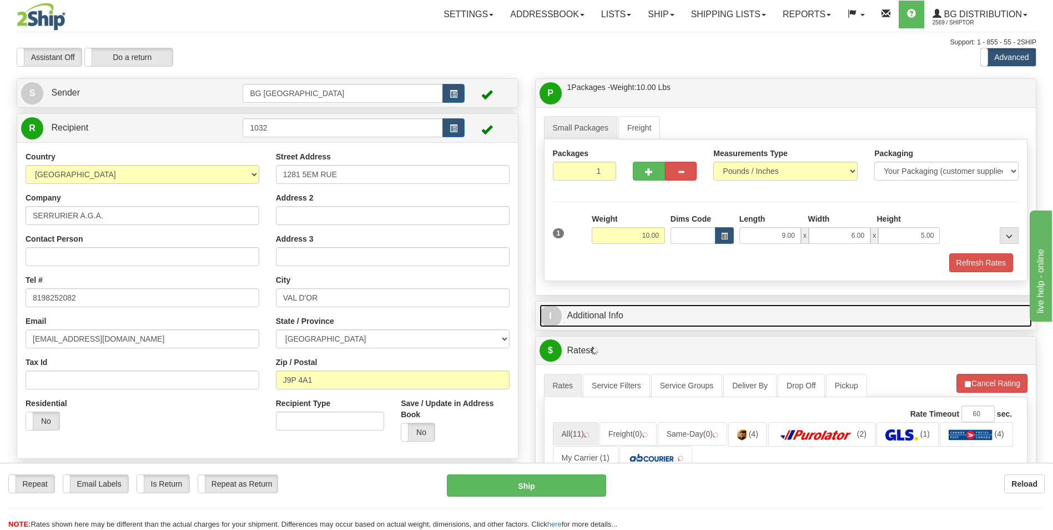
click at [618, 323] on link "I Additional Info" at bounding box center [786, 315] width 493 height 23
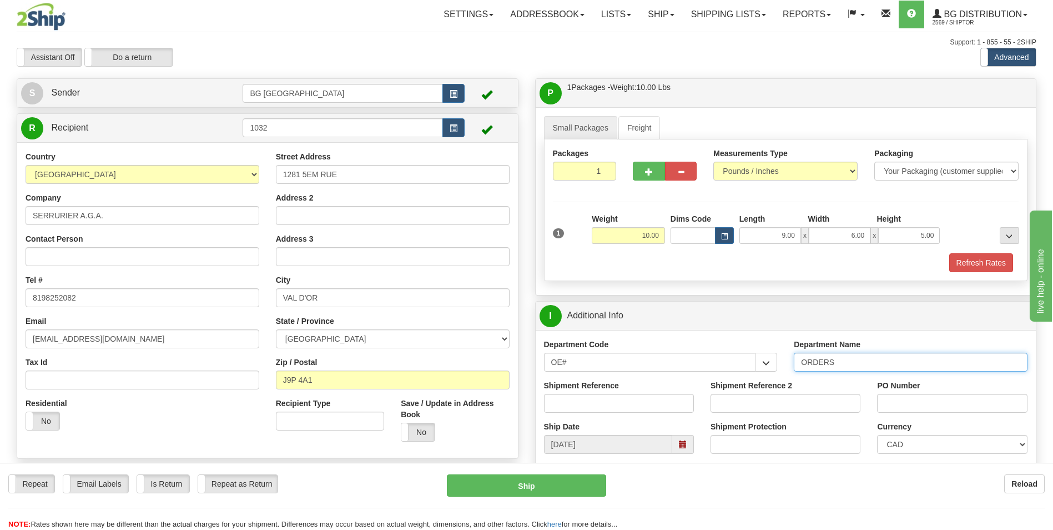
click at [871, 363] on input "ORDERS" at bounding box center [911, 362] width 234 height 19
type input "70182396-00"
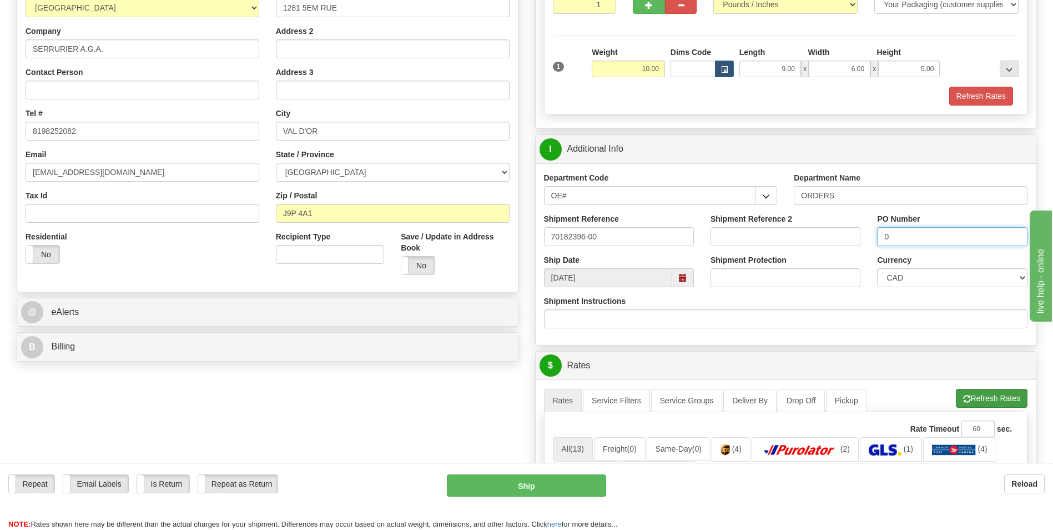
type input "0"
click at [1002, 406] on button "Refresh Rates" at bounding box center [992, 398] width 72 height 19
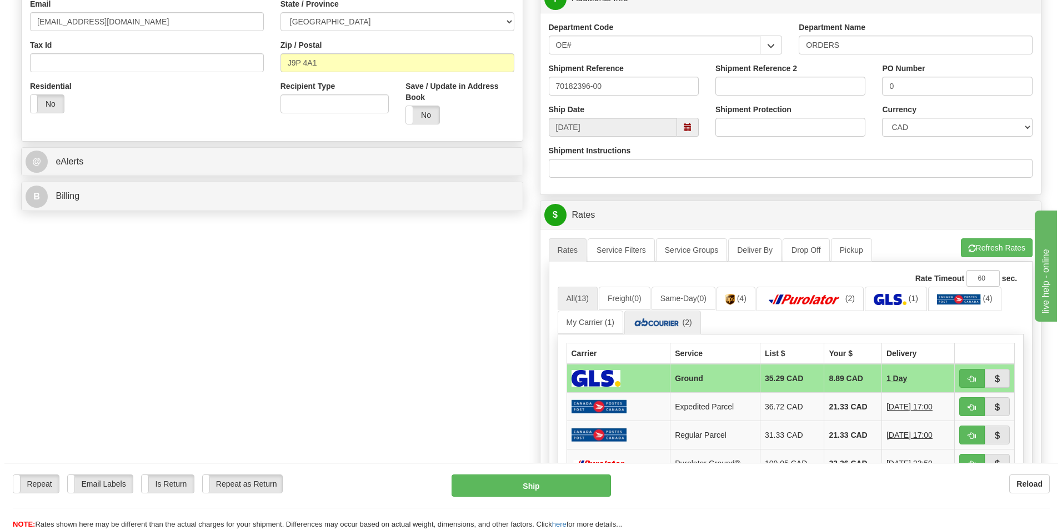
scroll to position [333, 0]
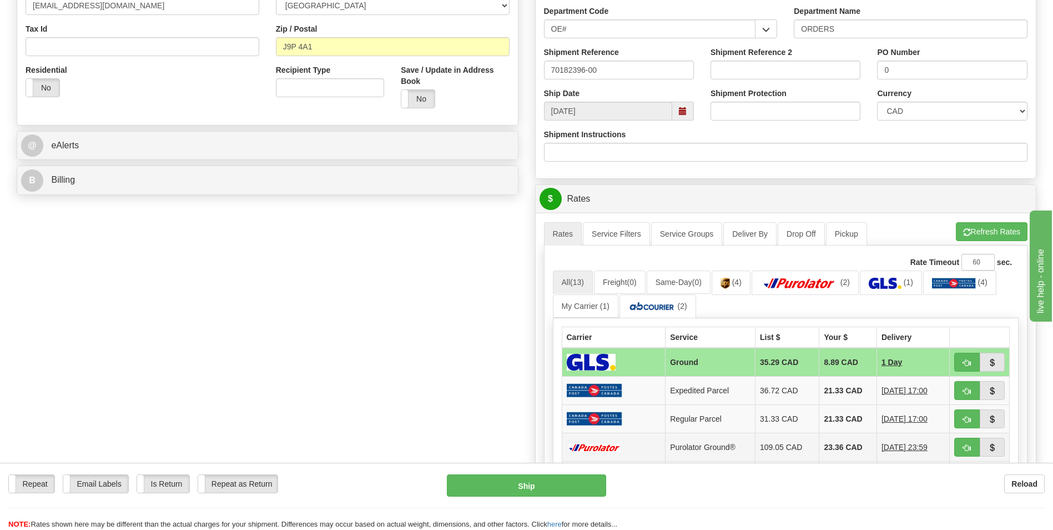
click at [835, 449] on td "23.36 CAD" at bounding box center [848, 447] width 57 height 28
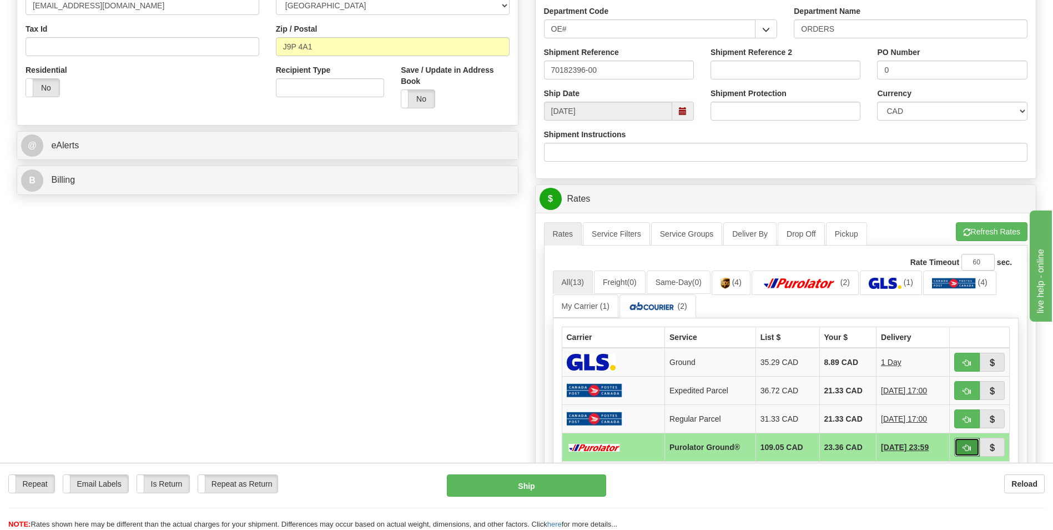
click at [969, 444] on span "button" at bounding box center [968, 447] width 8 height 7
type input "260"
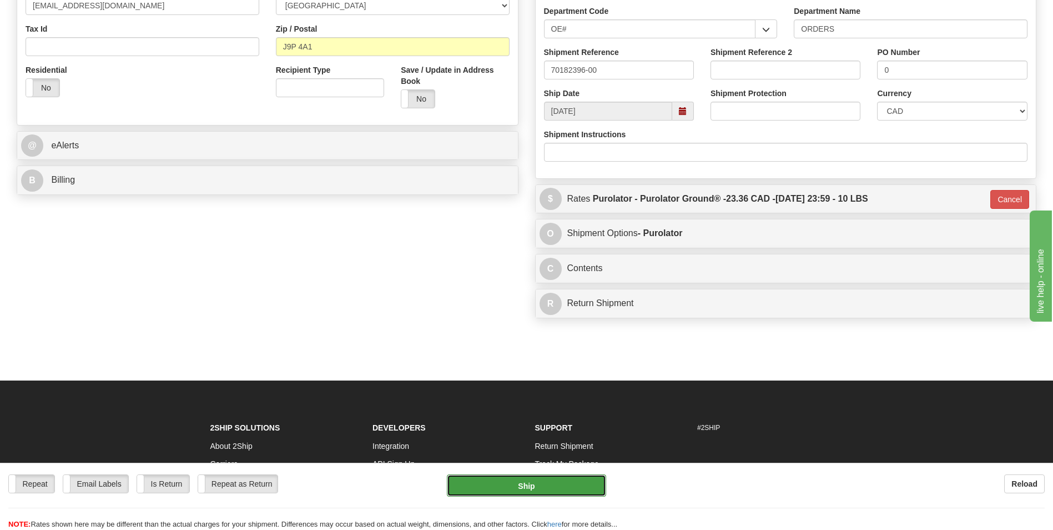
click at [589, 487] on button "Ship" at bounding box center [526, 485] width 159 height 22
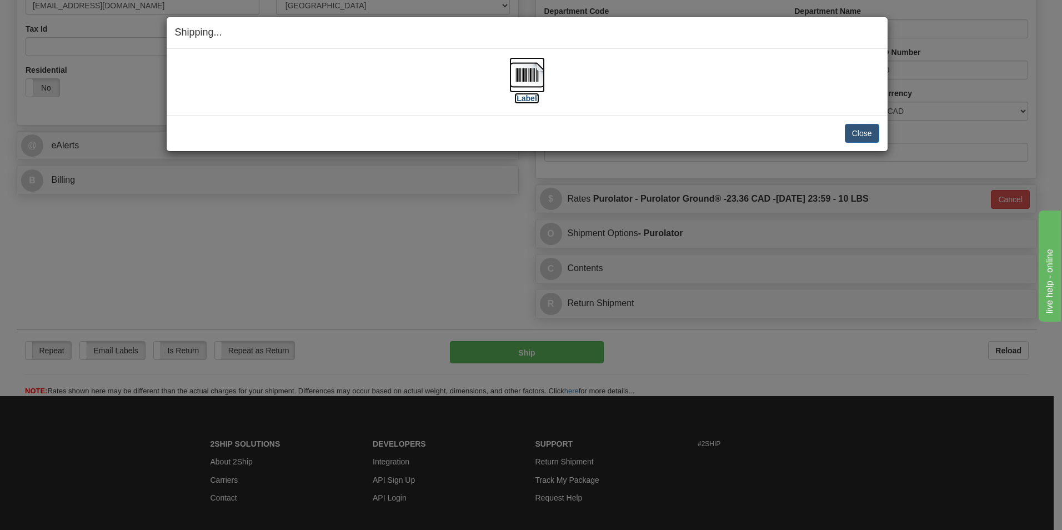
click at [522, 76] on img at bounding box center [527, 75] width 36 height 36
click at [769, 369] on div "Shipping... Your SHIPMENT will EXPIRE in [Label] IMPORTANT NOTICE Embassy / Con…" at bounding box center [531, 265] width 1062 height 530
click at [676, 91] on div "[Label]" at bounding box center [527, 81] width 704 height 49
click at [528, 66] on img at bounding box center [527, 75] width 36 height 36
click at [855, 129] on button "Close" at bounding box center [862, 133] width 34 height 19
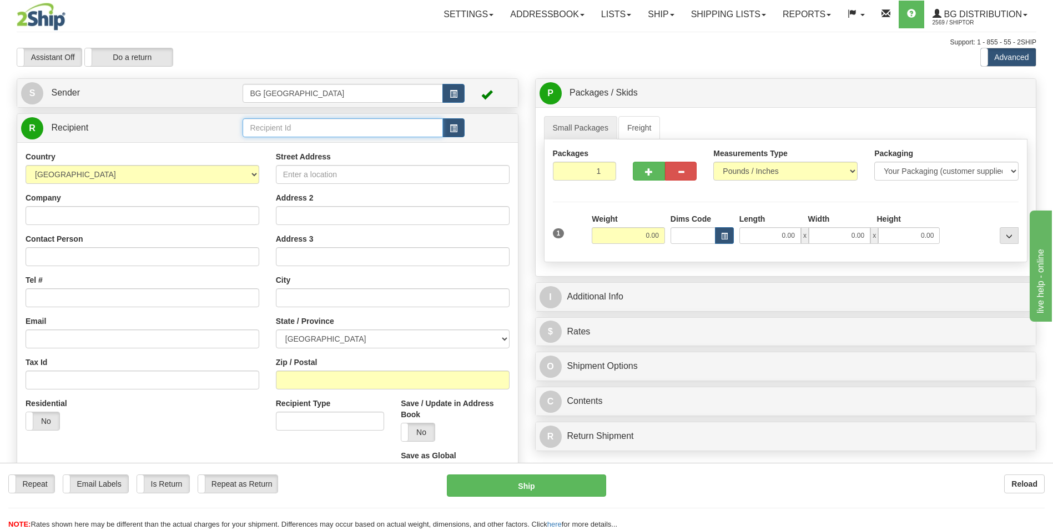
click at [279, 121] on input "text" at bounding box center [343, 127] width 200 height 19
click at [297, 142] on div "60545" at bounding box center [340, 145] width 189 height 12
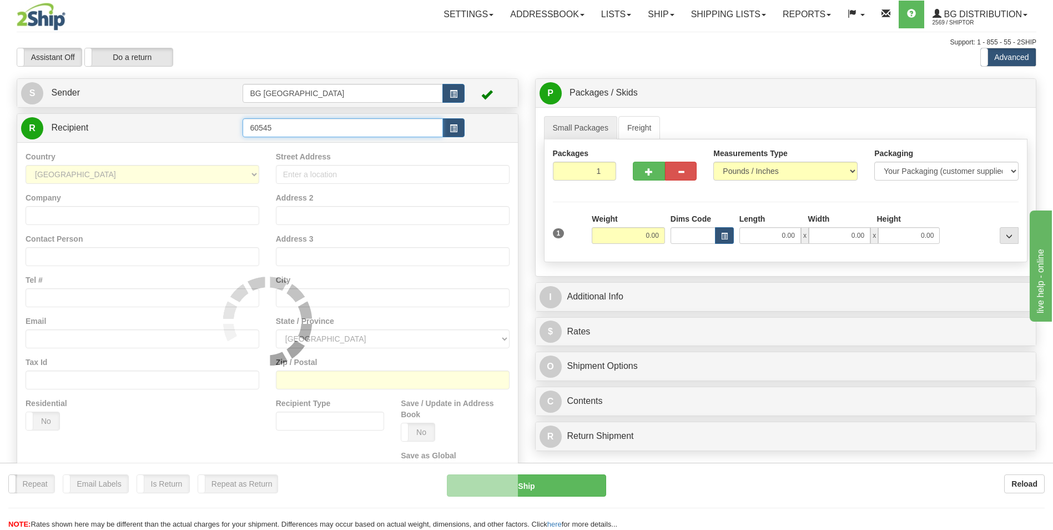
type input "60545"
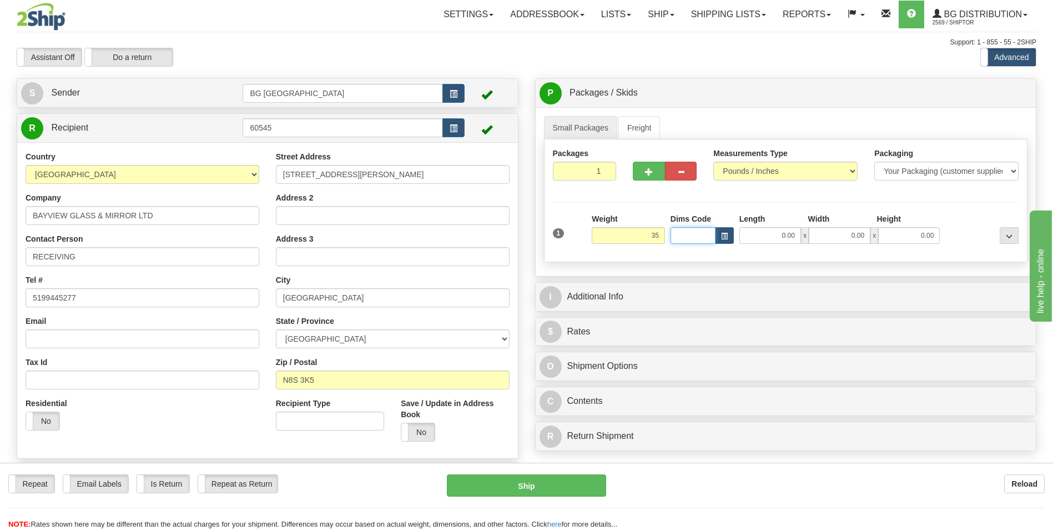
type input "35.00"
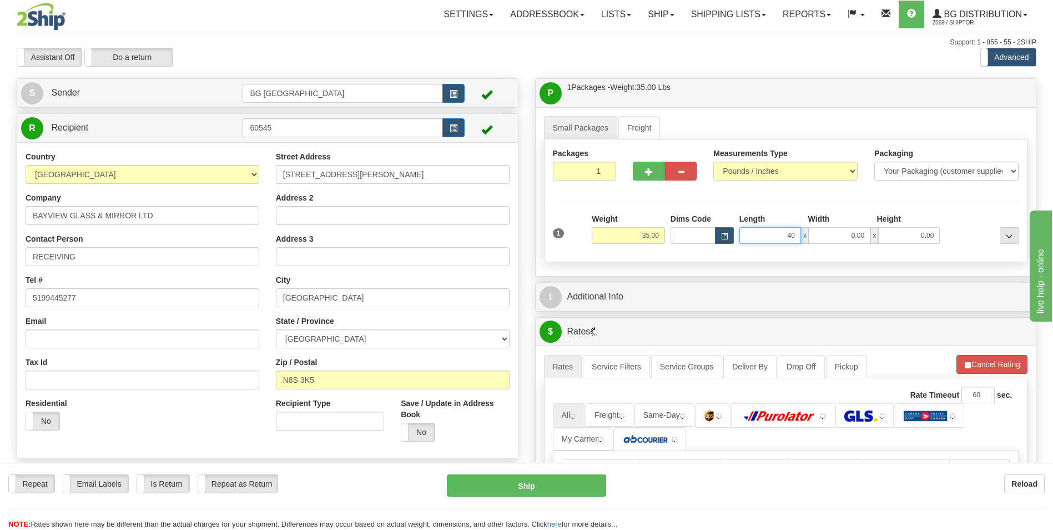
type input "40.00"
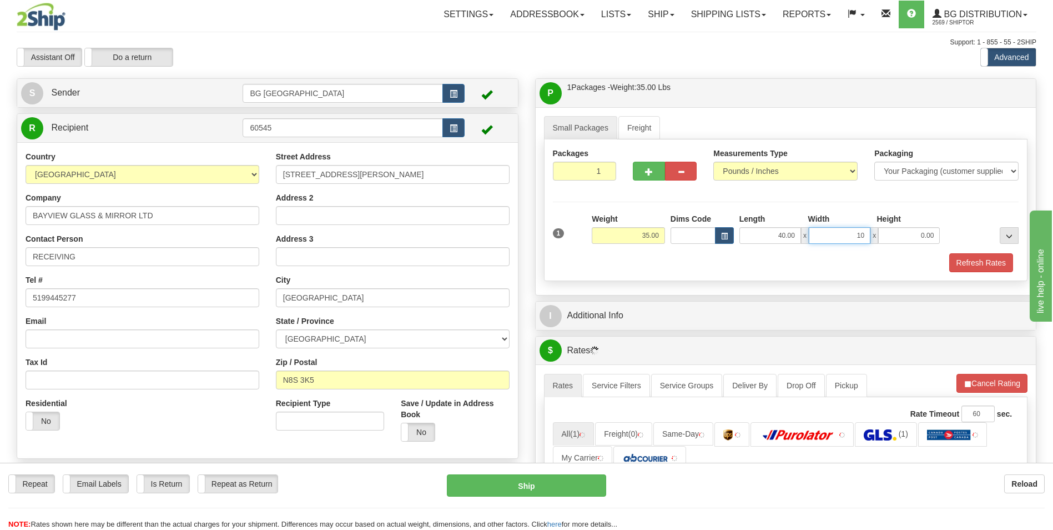
type input "10.00"
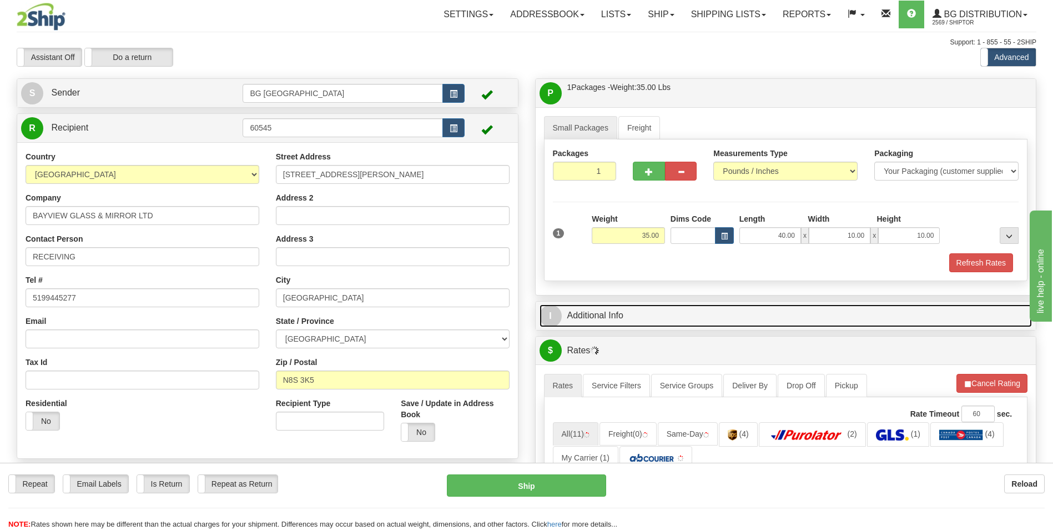
click at [611, 312] on link "I Additional Info" at bounding box center [786, 315] width 493 height 23
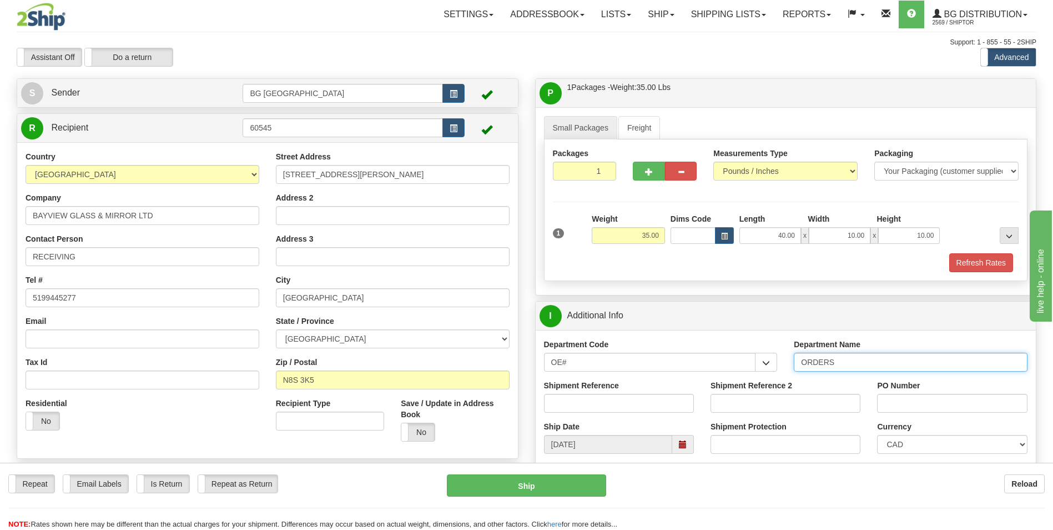
click at [839, 363] on input "ORDERS" at bounding box center [911, 362] width 234 height 19
type input "70182657-00"
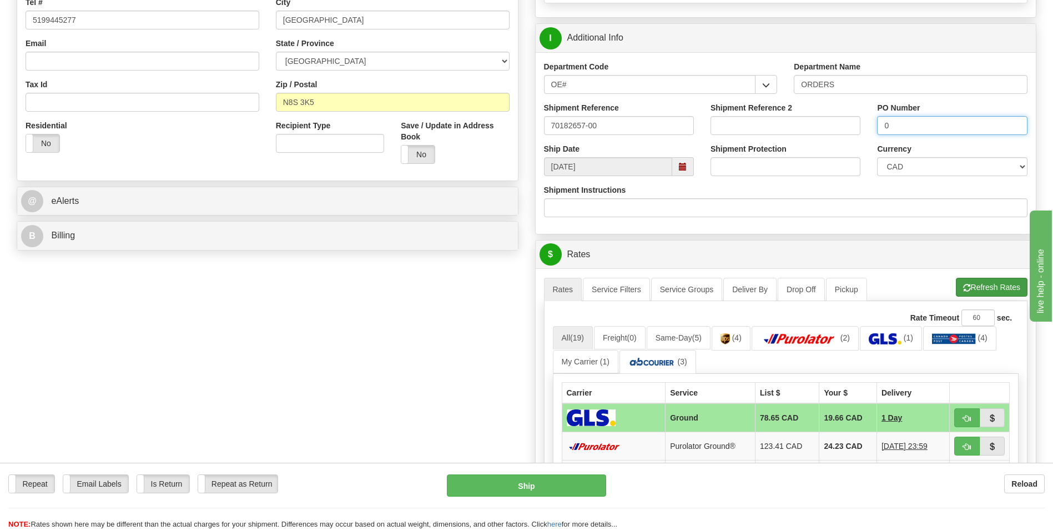
type input "0"
click at [985, 287] on button "Refresh Rates" at bounding box center [992, 287] width 72 height 19
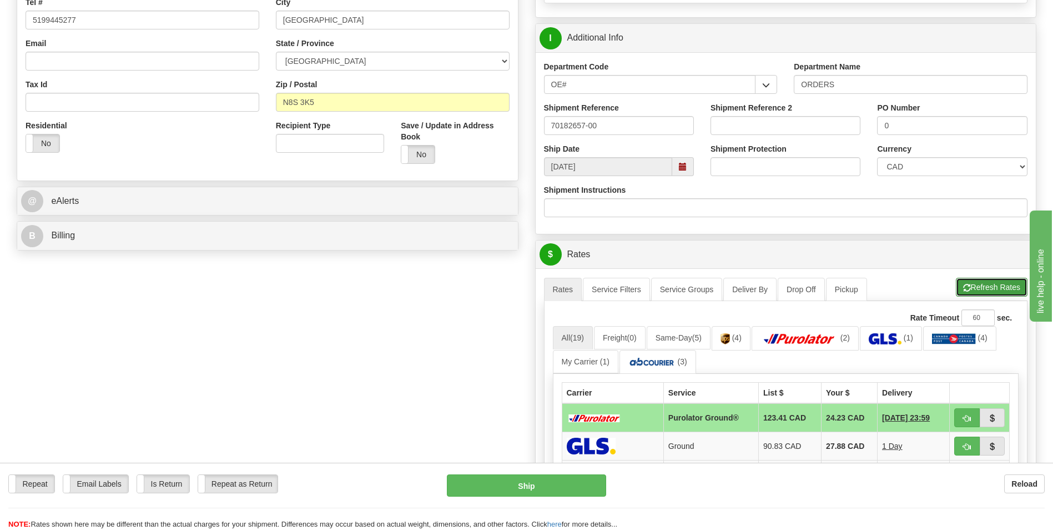
click at [990, 292] on button "Refresh Rates" at bounding box center [992, 287] width 72 height 19
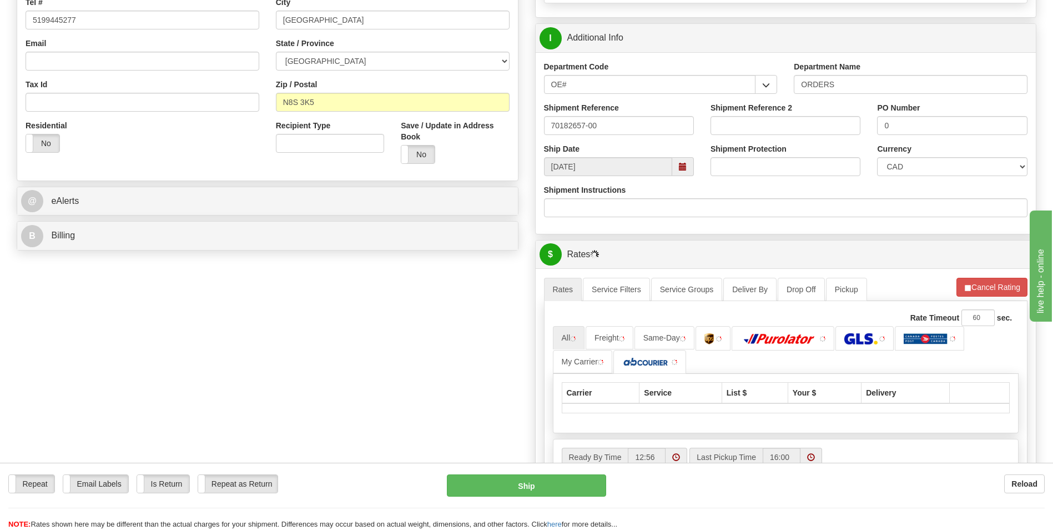
scroll to position [0, 0]
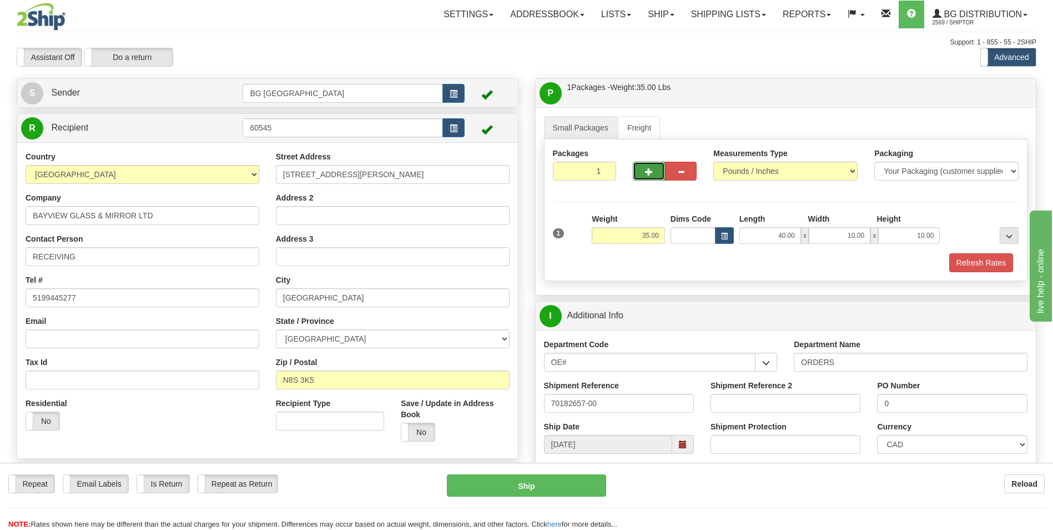
click at [652, 179] on button "button" at bounding box center [649, 171] width 32 height 19
type input "2"
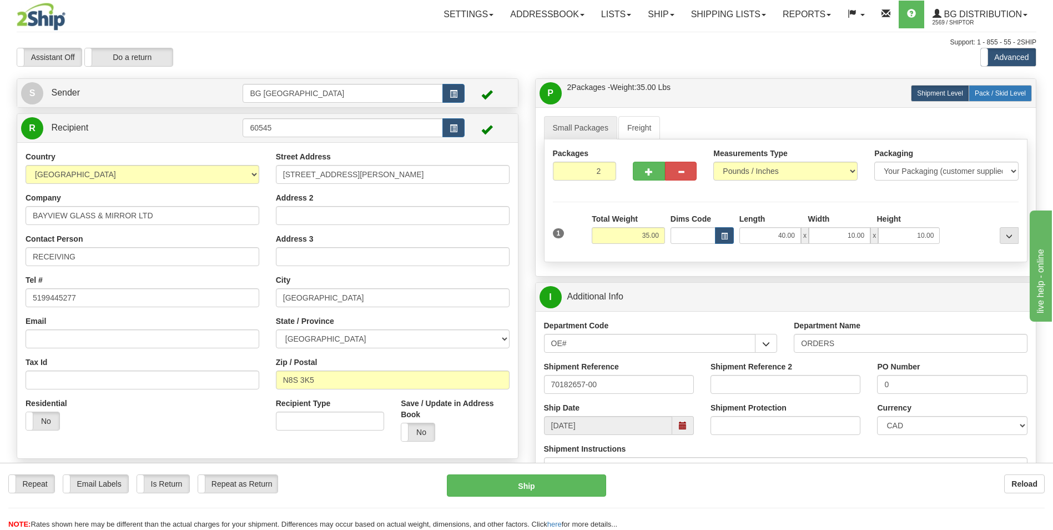
click at [1009, 96] on span "Pack / Skid Level" at bounding box center [1000, 93] width 51 height 8
radio input "true"
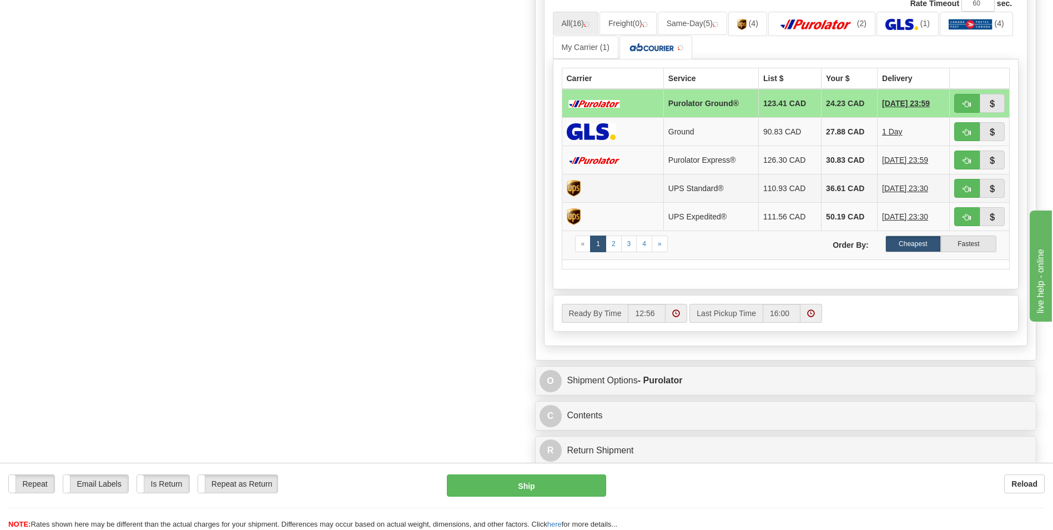
scroll to position [444, 0]
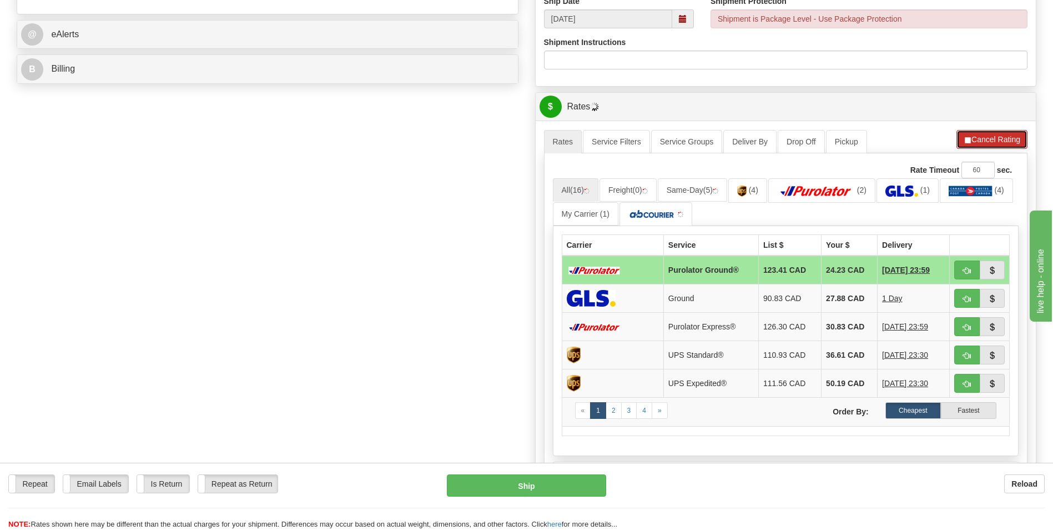
click at [981, 138] on button "Cancel Rating" at bounding box center [992, 139] width 71 height 19
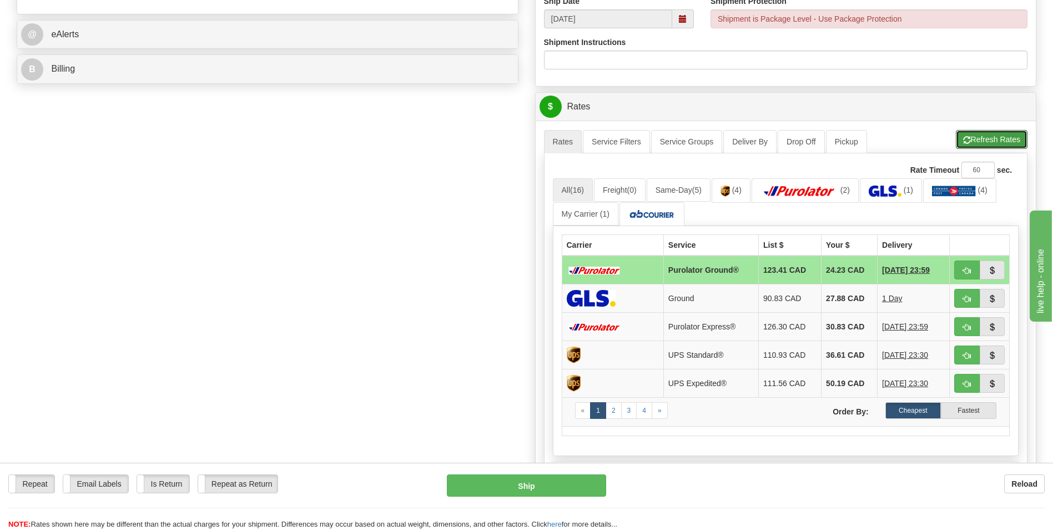
click at [981, 138] on button "Refresh Rates" at bounding box center [992, 139] width 72 height 19
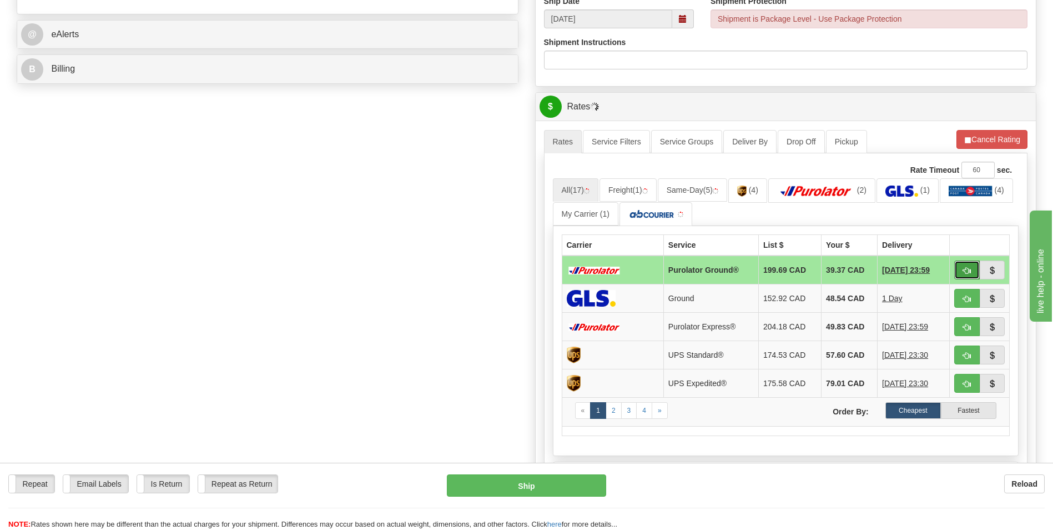
click at [961, 270] on button "button" at bounding box center [968, 269] width 26 height 19
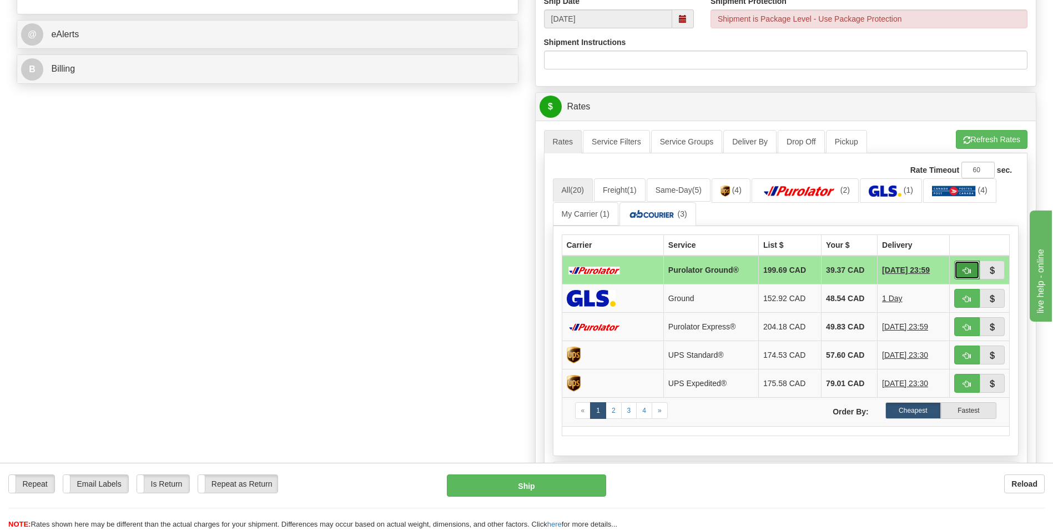
click at [956, 270] on button "button" at bounding box center [968, 269] width 26 height 19
type input "260"
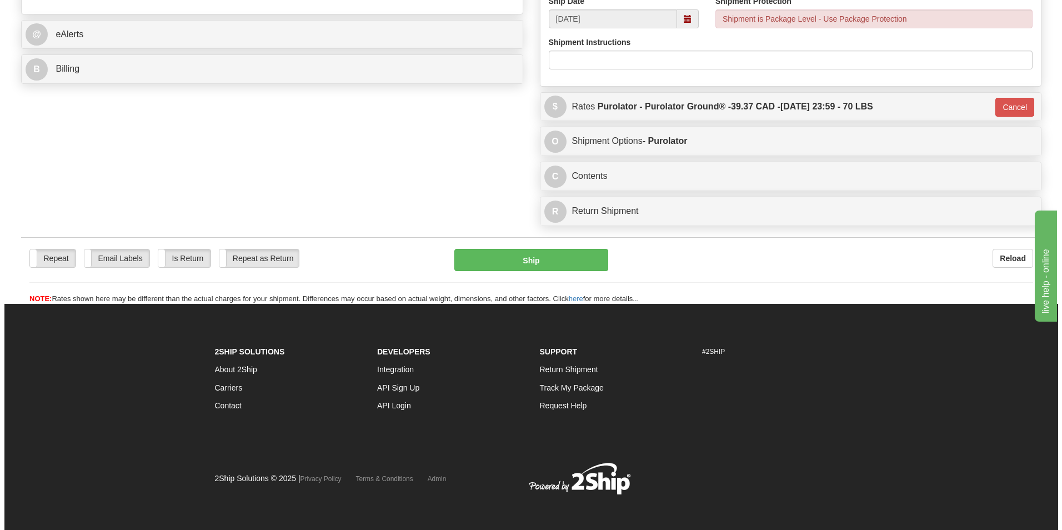
scroll to position [442, 0]
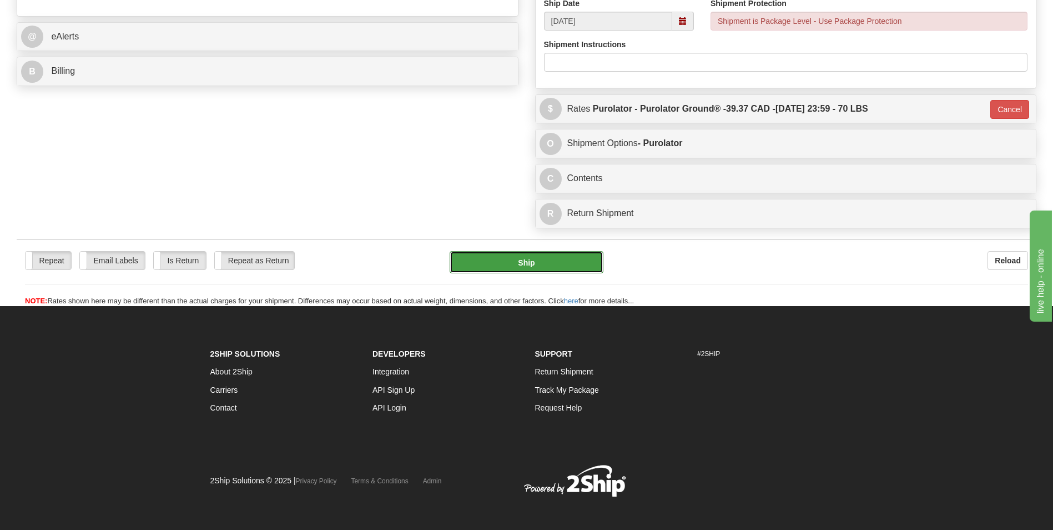
click at [555, 260] on button "Ship" at bounding box center [526, 262] width 153 height 22
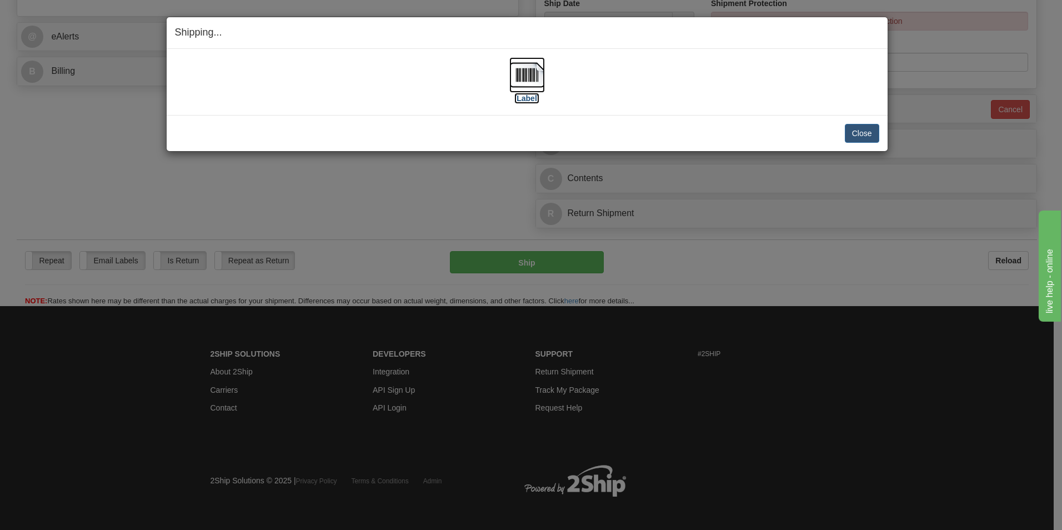
click at [533, 81] on img at bounding box center [527, 75] width 36 height 36
drag, startPoint x: 855, startPoint y: 133, endPoint x: 792, endPoint y: 127, distance: 63.0
click at [855, 133] on button "Close" at bounding box center [862, 133] width 34 height 19
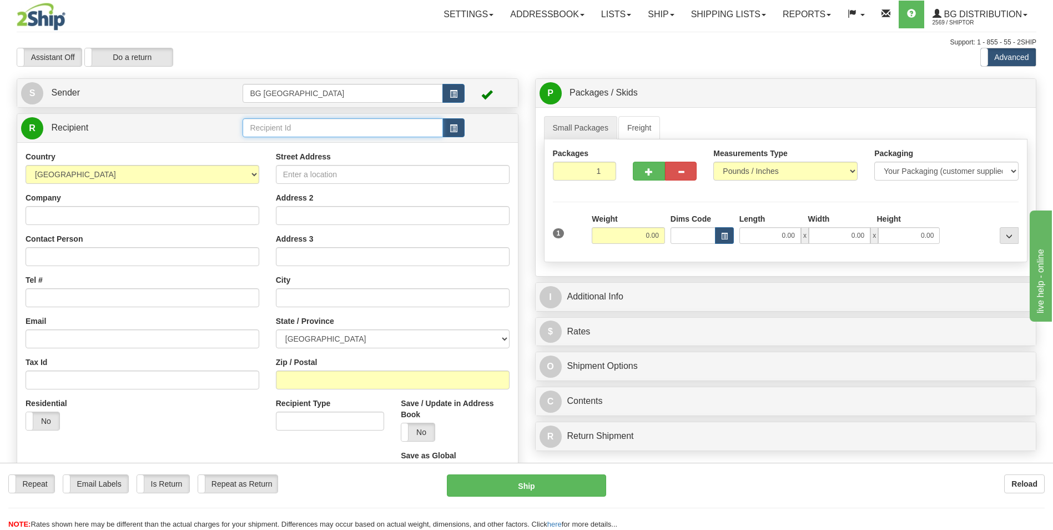
click at [280, 135] on input "text" at bounding box center [343, 127] width 200 height 19
click at [335, 132] on input "text" at bounding box center [343, 127] width 200 height 19
type input "60048"
click at [297, 141] on div "R Recipient 60048" at bounding box center [267, 128] width 501 height 28
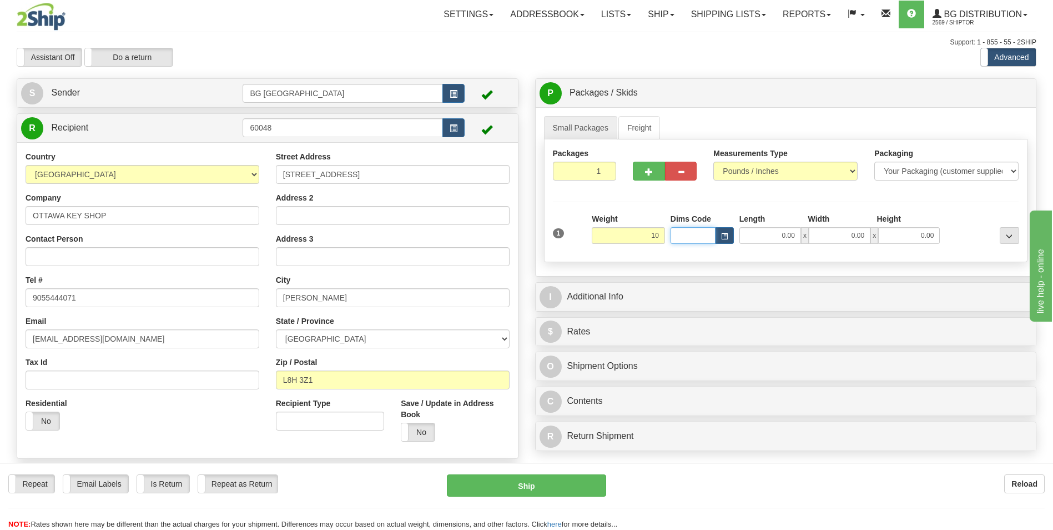
type input "10.00"
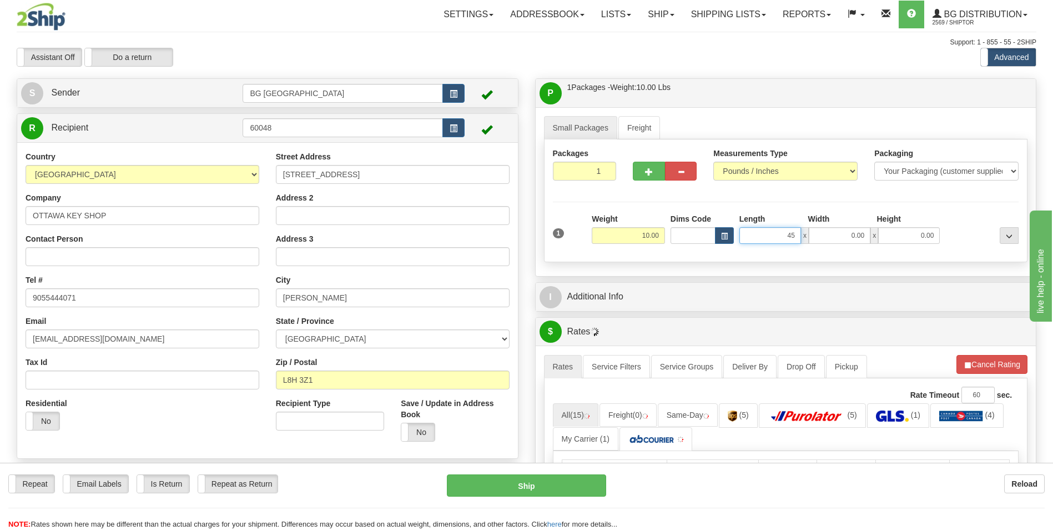
type input "45.00"
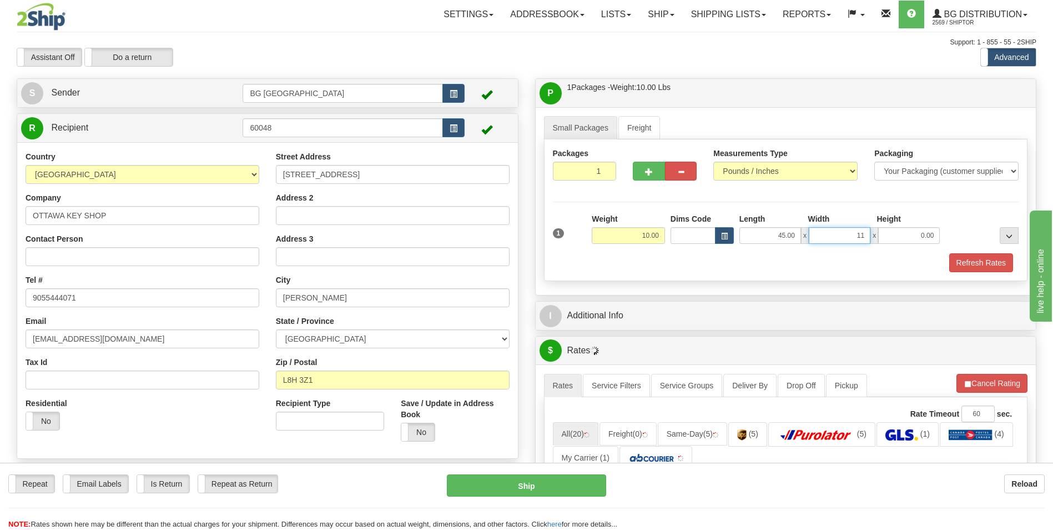
type input "11.00"
type input "2.00"
click at [639, 162] on button "button" at bounding box center [649, 171] width 32 height 19
type input "2"
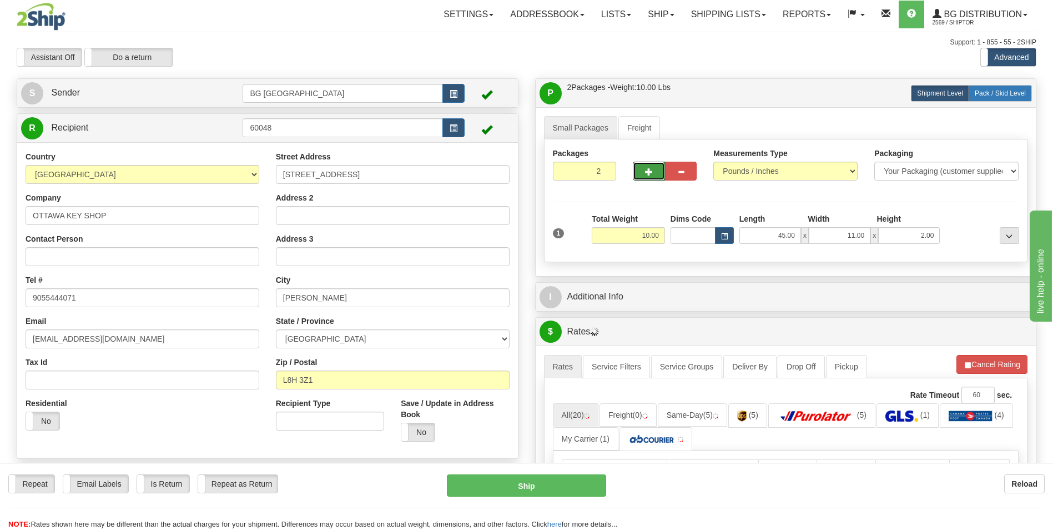
click at [1008, 92] on span "Pack / Skid Level" at bounding box center [1000, 93] width 51 height 8
radio input "true"
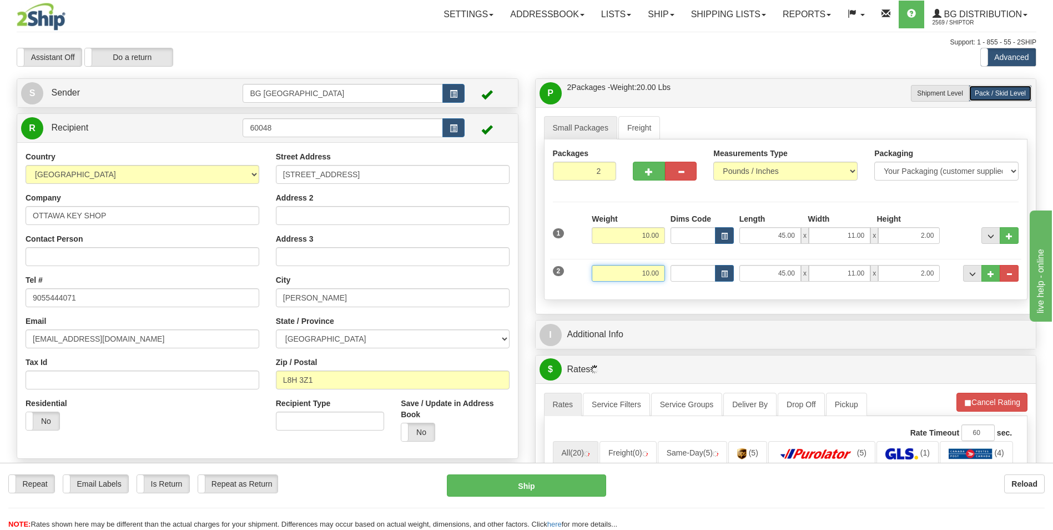
click at [618, 272] on input "10.00" at bounding box center [628, 273] width 73 height 17
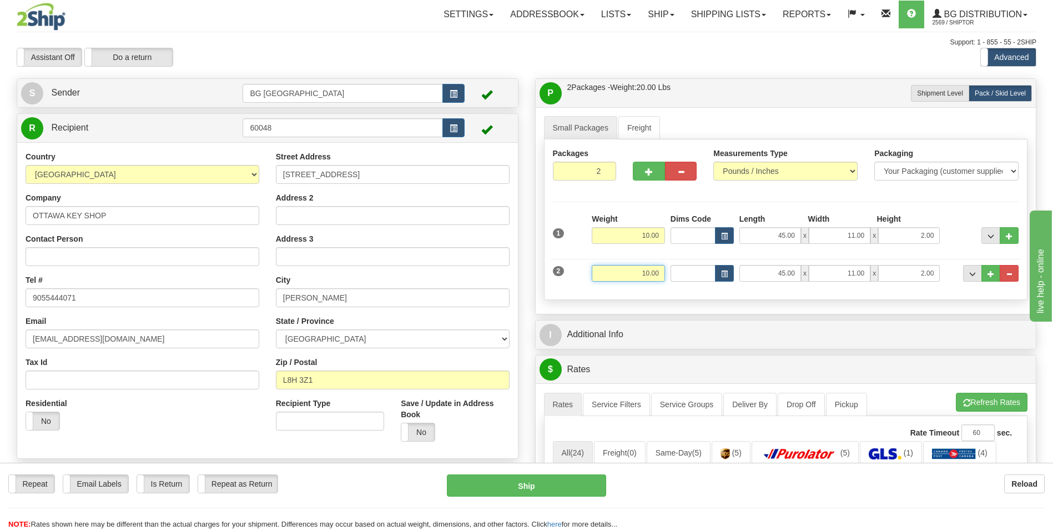
click at [618, 272] on input "10.00" at bounding box center [628, 273] width 73 height 17
type input "9.00"
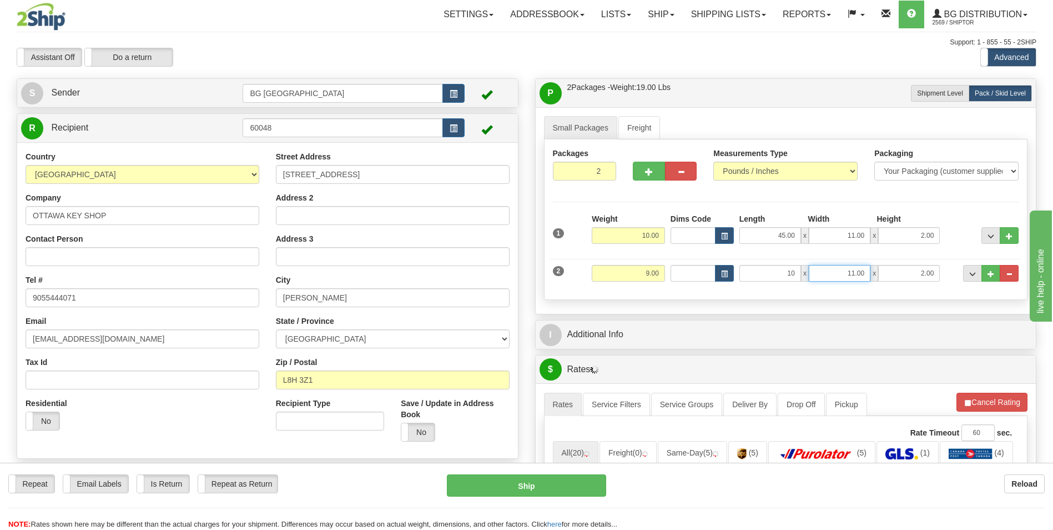
type input "10.00"
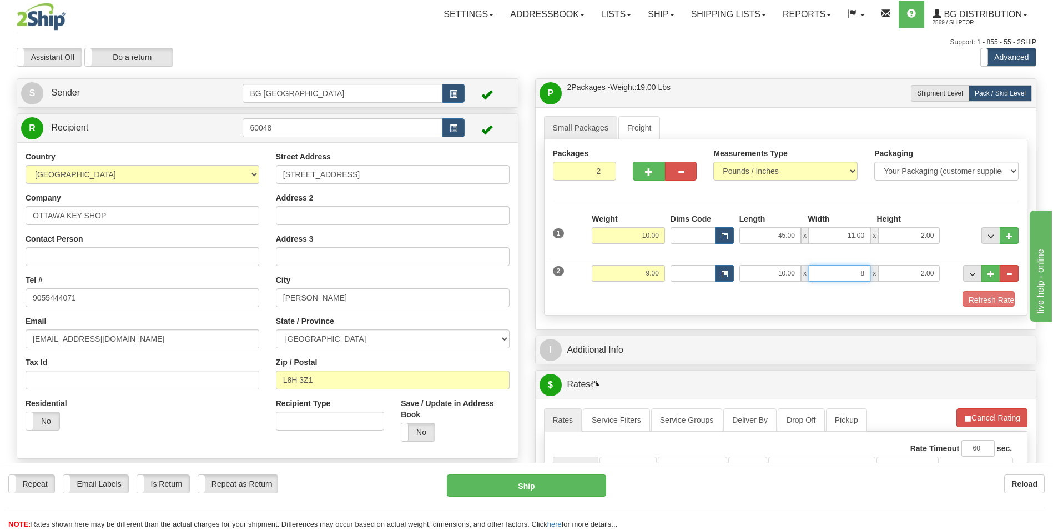
type input "8.00"
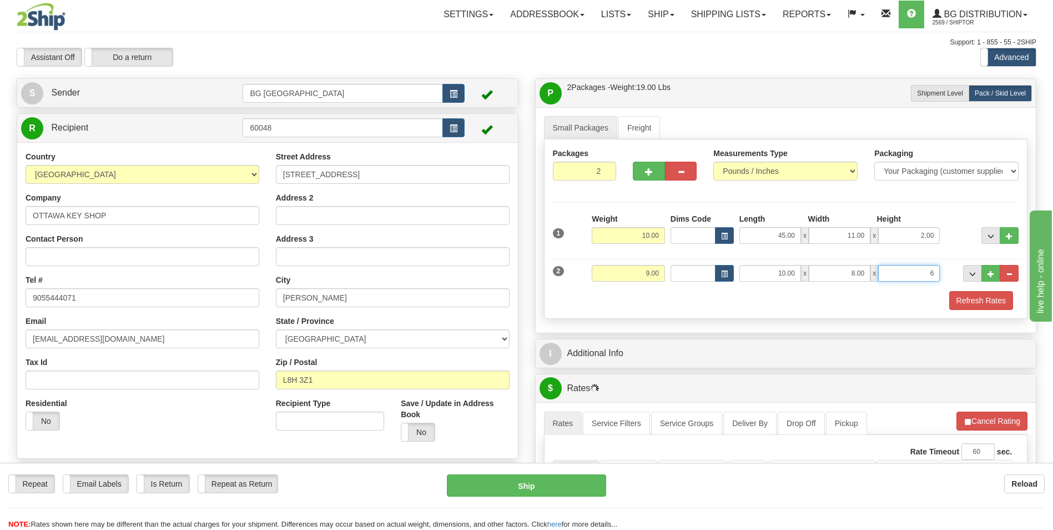
type input "6.00"
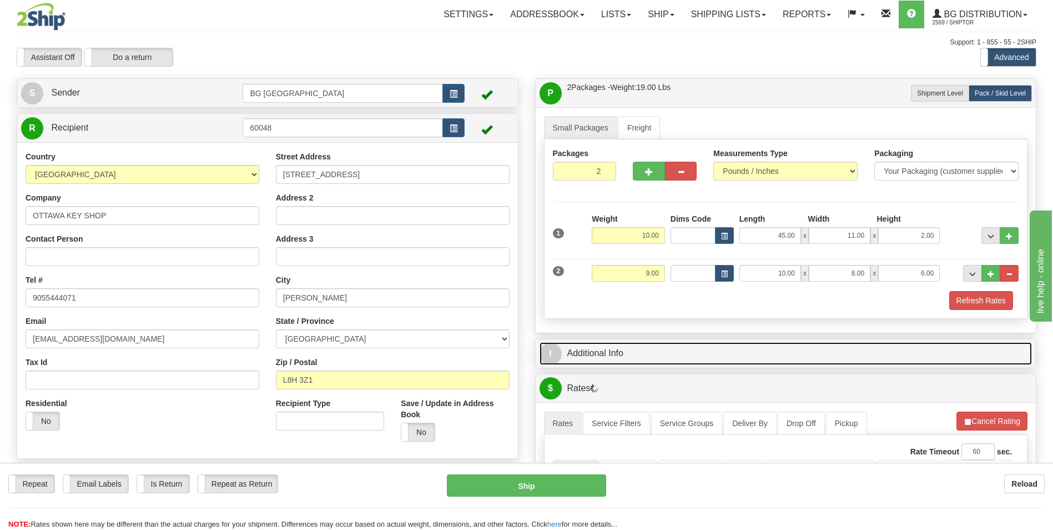
click at [601, 346] on link "I Additional Info" at bounding box center [786, 353] width 493 height 23
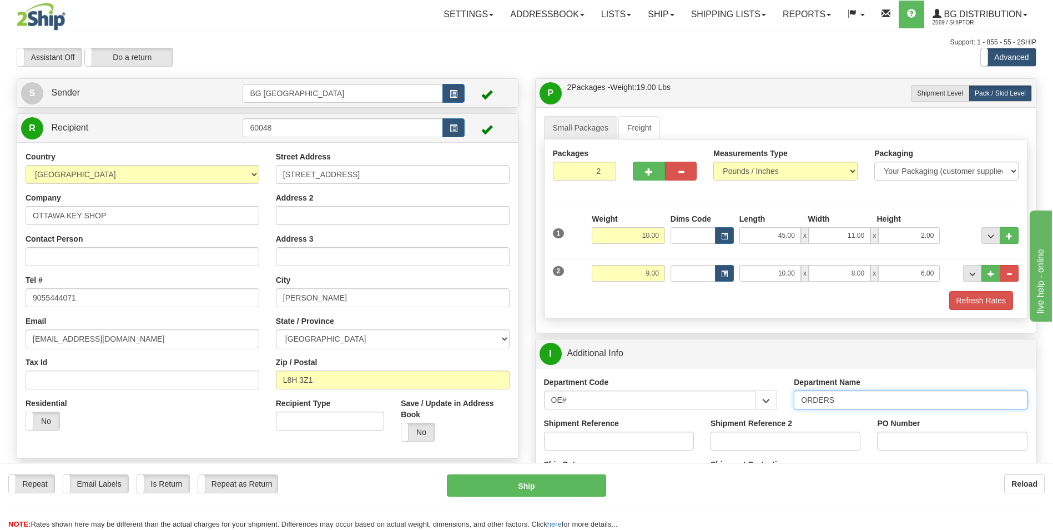
click at [882, 405] on input "ORDERS" at bounding box center [911, 399] width 234 height 19
type input "70182678-00"
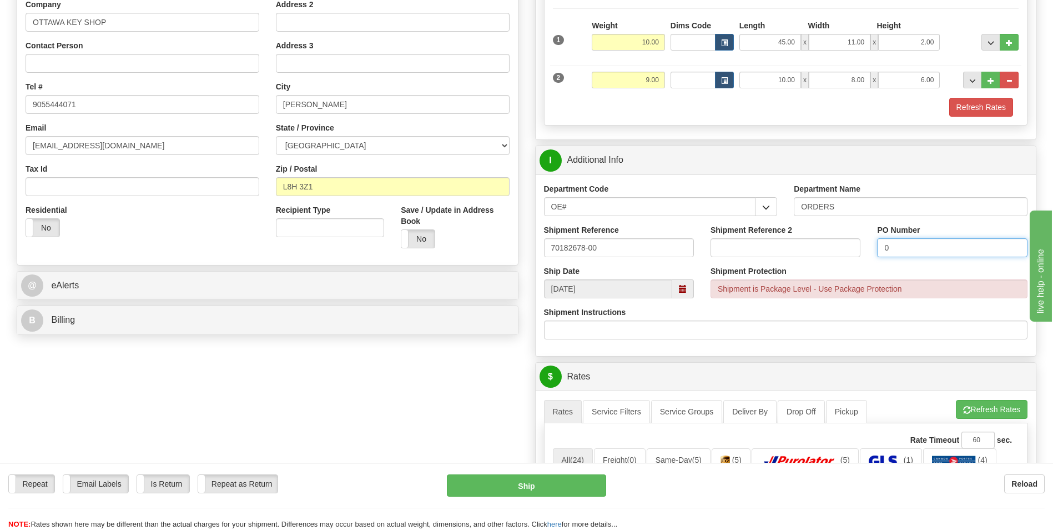
scroll to position [278, 0]
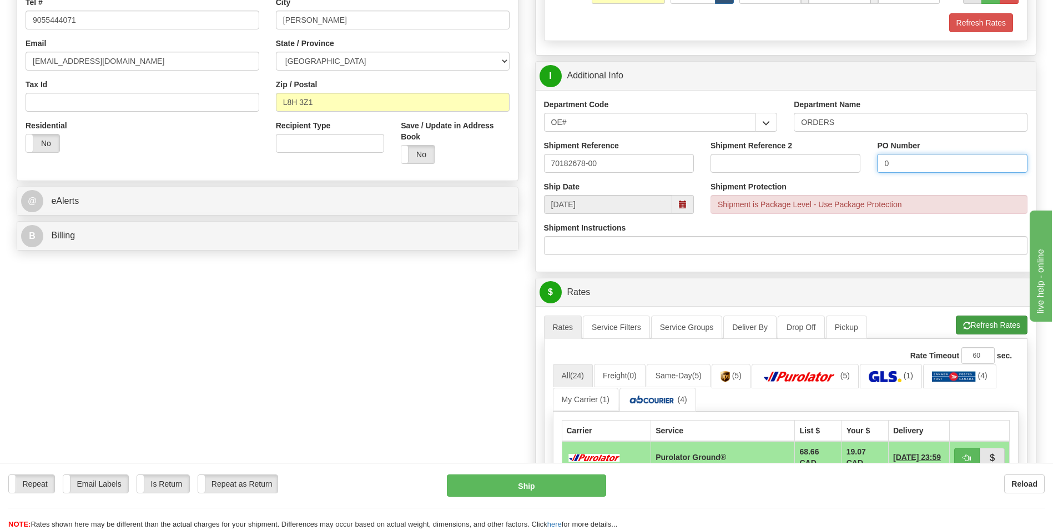
type input "0"
click at [1006, 315] on button "Refresh Rates" at bounding box center [992, 324] width 72 height 19
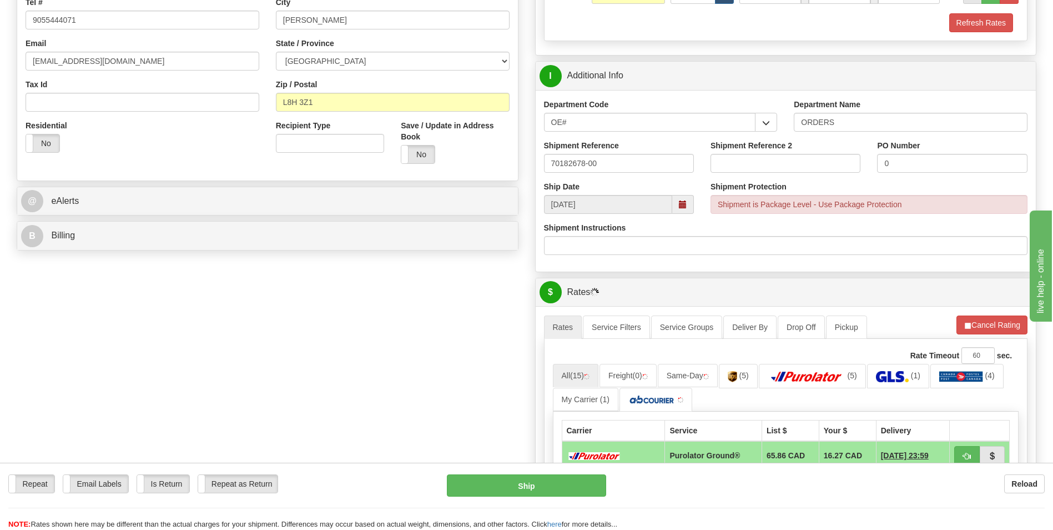
scroll to position [555, 0]
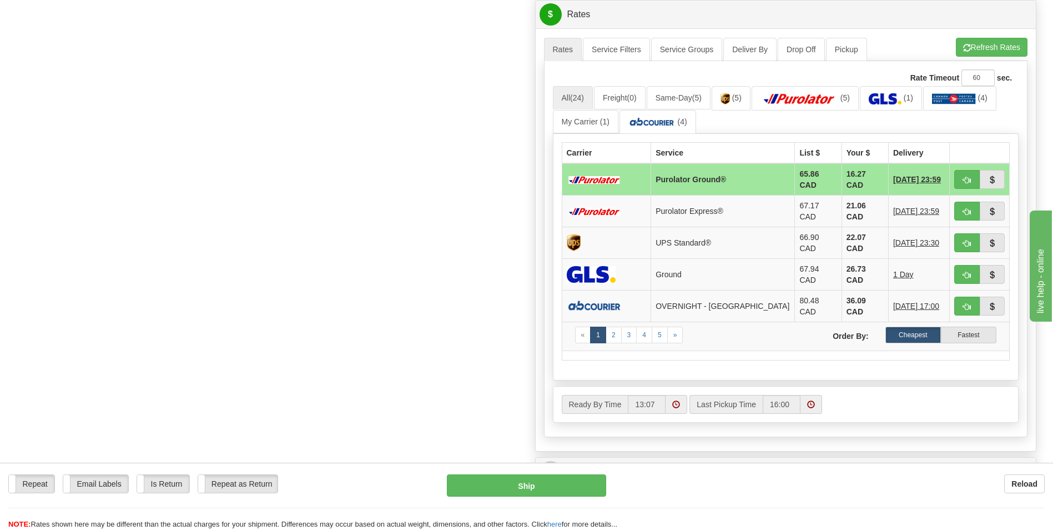
click at [854, 179] on td "16.27 CAD" at bounding box center [865, 179] width 47 height 32
click at [957, 176] on button "button" at bounding box center [968, 179] width 26 height 19
type input "260"
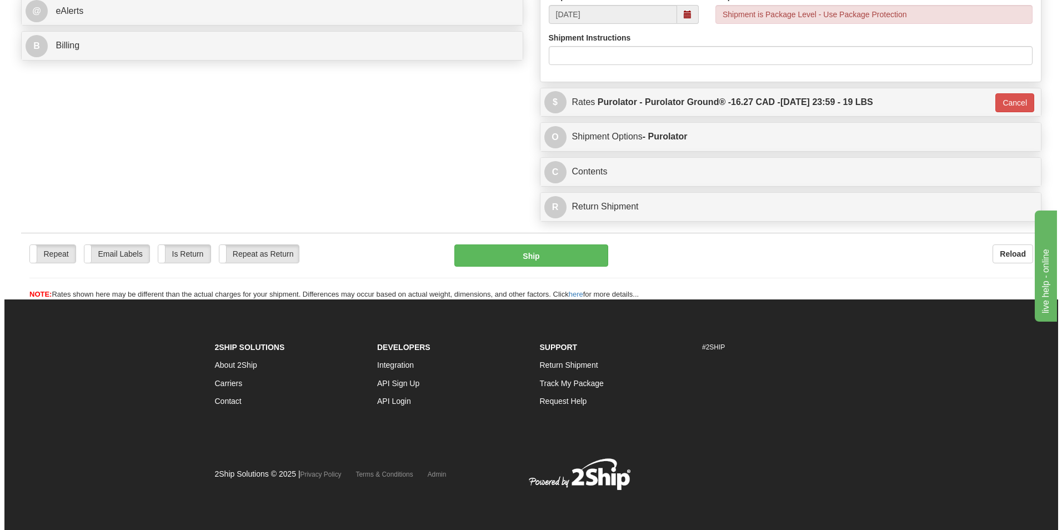
scroll to position [468, 0]
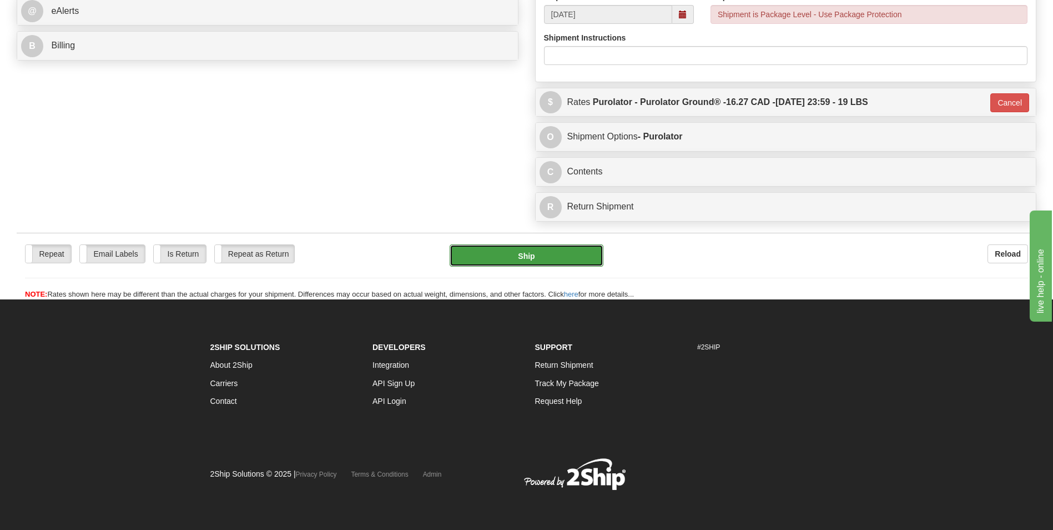
click at [561, 248] on button "Ship" at bounding box center [526, 255] width 153 height 22
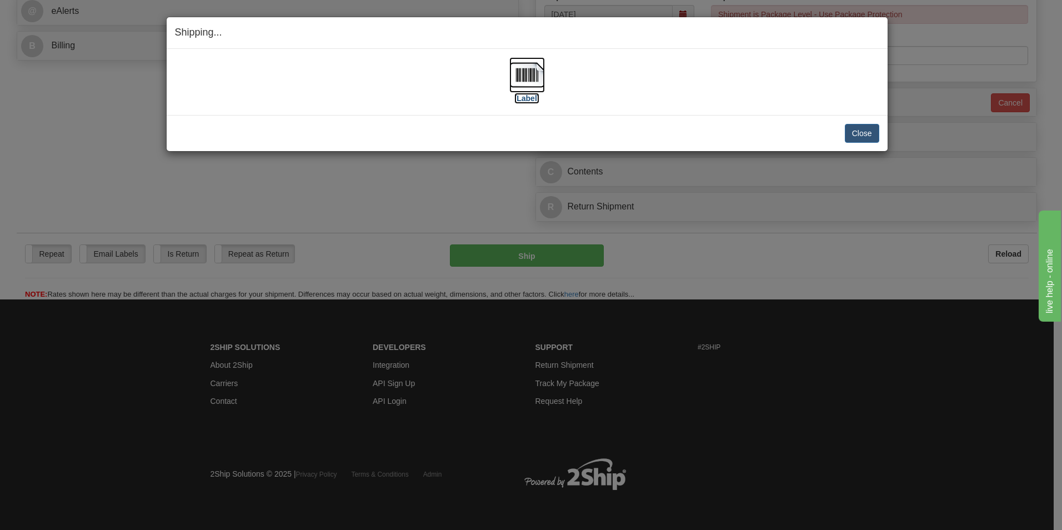
click at [518, 83] on img at bounding box center [527, 75] width 36 height 36
click at [858, 133] on button "Close" at bounding box center [862, 133] width 34 height 19
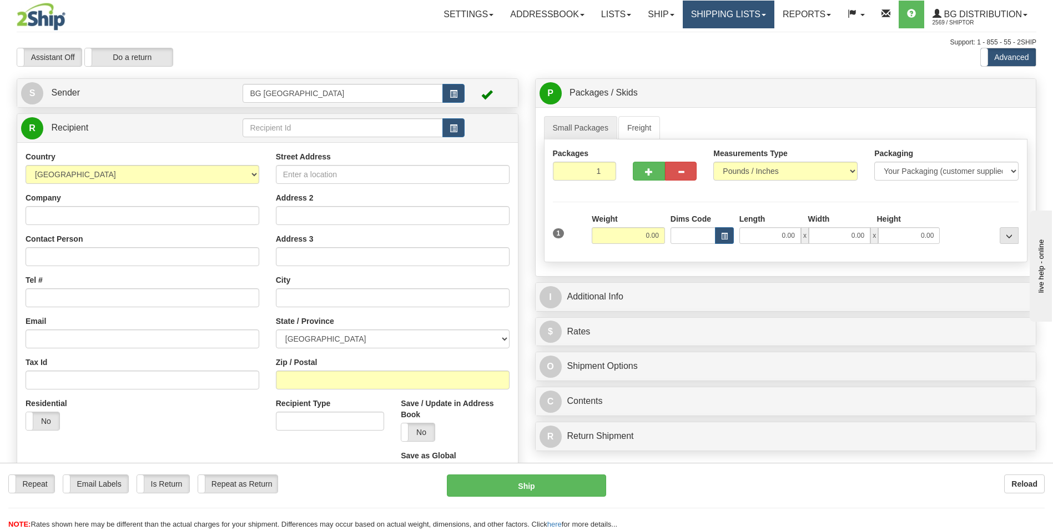
click at [698, 12] on link "Shipping lists" at bounding box center [729, 15] width 92 height 28
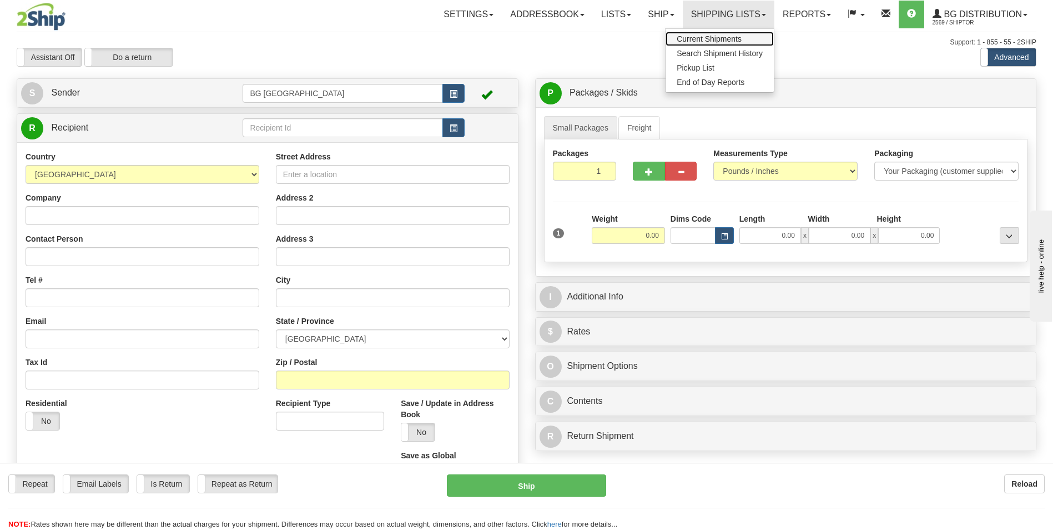
click at [682, 33] on link "Current Shipments" at bounding box center [720, 39] width 108 height 14
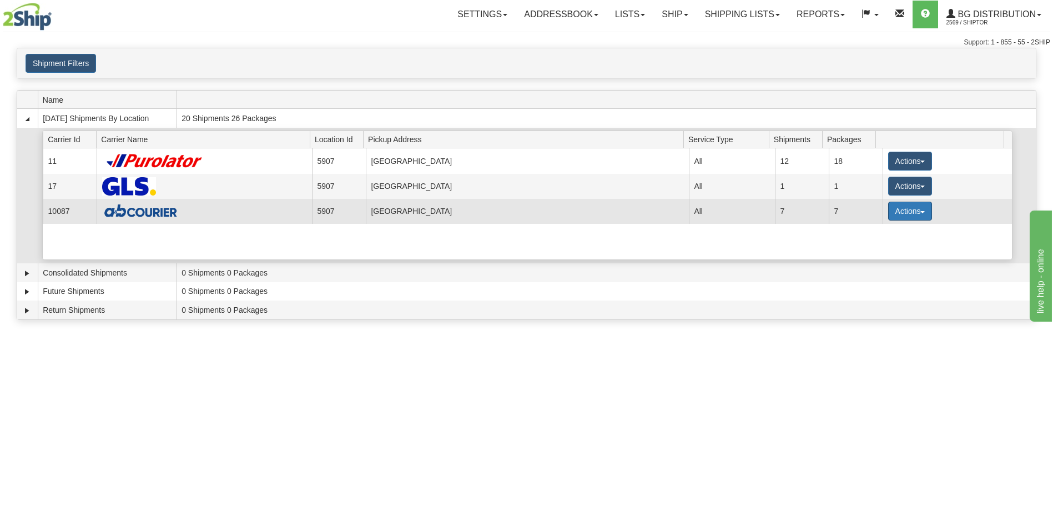
click at [889, 210] on button "Actions" at bounding box center [911, 211] width 44 height 19
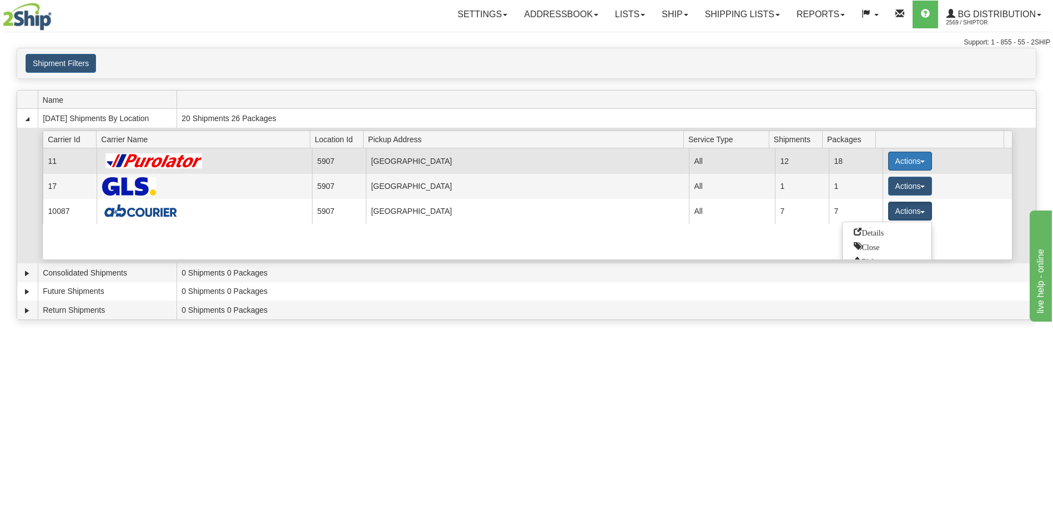
click at [907, 160] on button "Actions" at bounding box center [911, 161] width 44 height 19
click at [867, 184] on span "Details" at bounding box center [869, 182] width 30 height 8
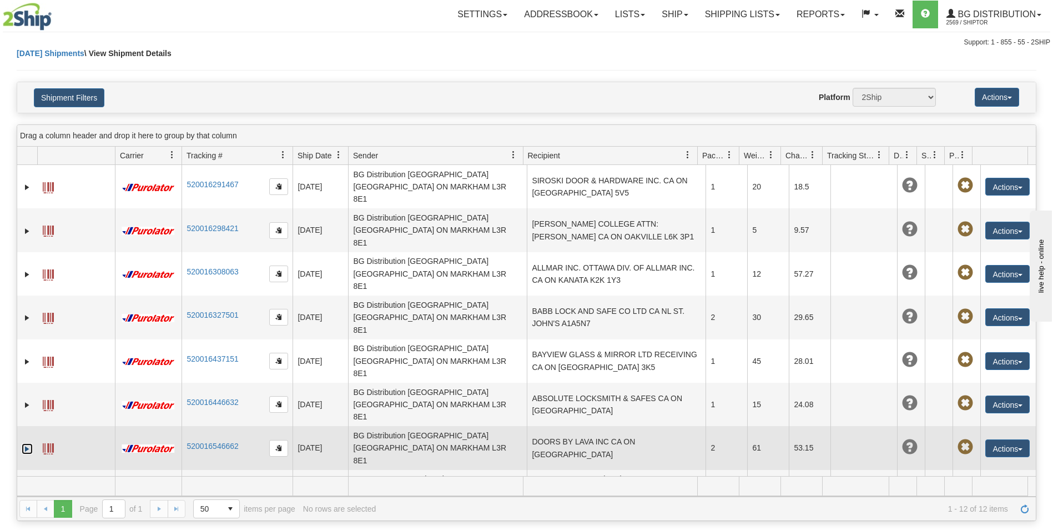
click at [29, 443] on link "Expand" at bounding box center [27, 448] width 11 height 11
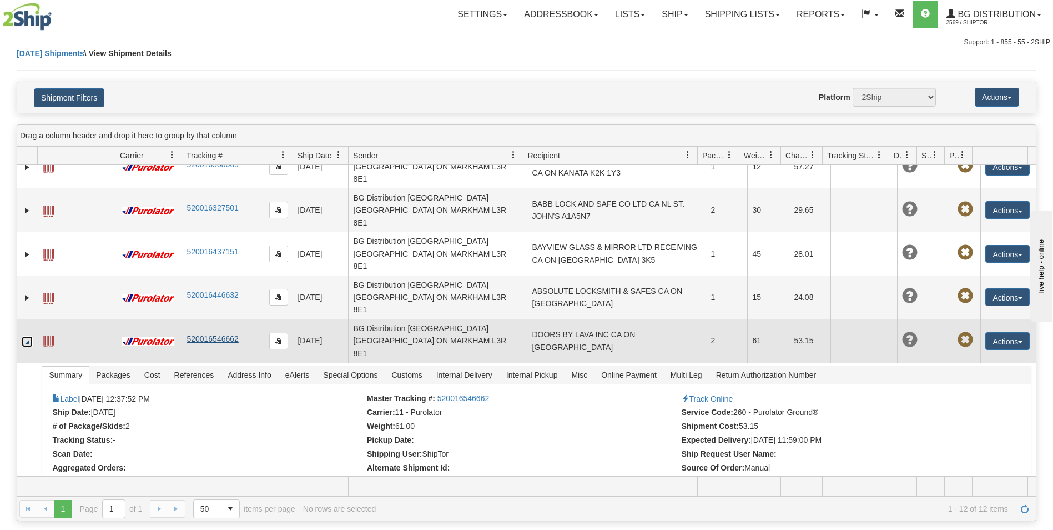
scroll to position [111, 0]
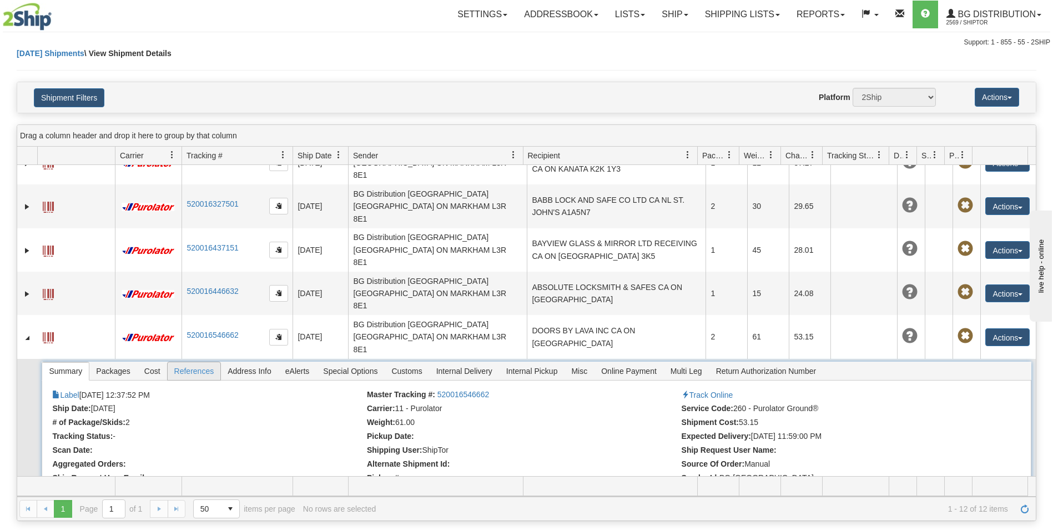
click at [181, 362] on span "References" at bounding box center [194, 371] width 53 height 18
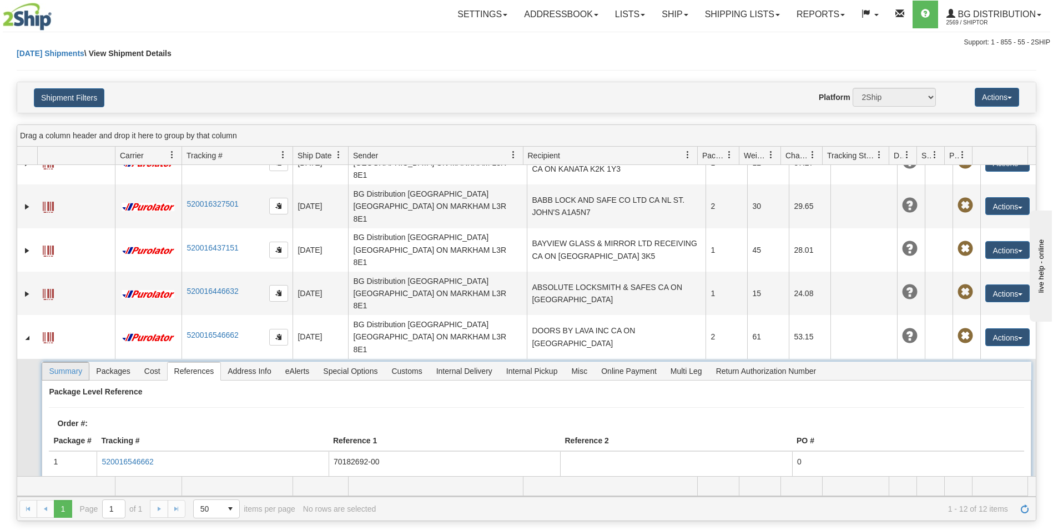
click at [78, 362] on span "Summary" at bounding box center [65, 371] width 47 height 18
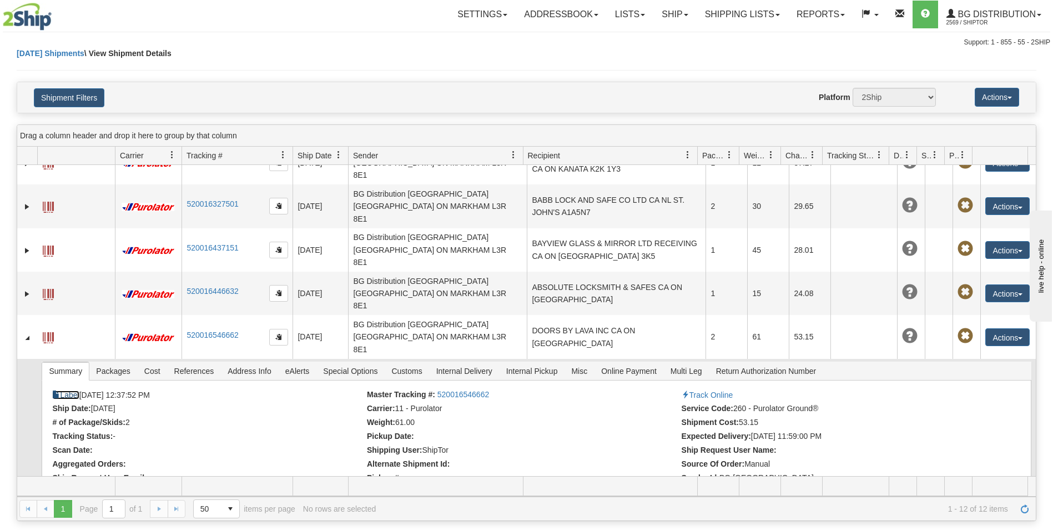
click at [73, 390] on link "Label" at bounding box center [65, 394] width 27 height 9
click at [656, 12] on link "Ship" at bounding box center [675, 15] width 43 height 28
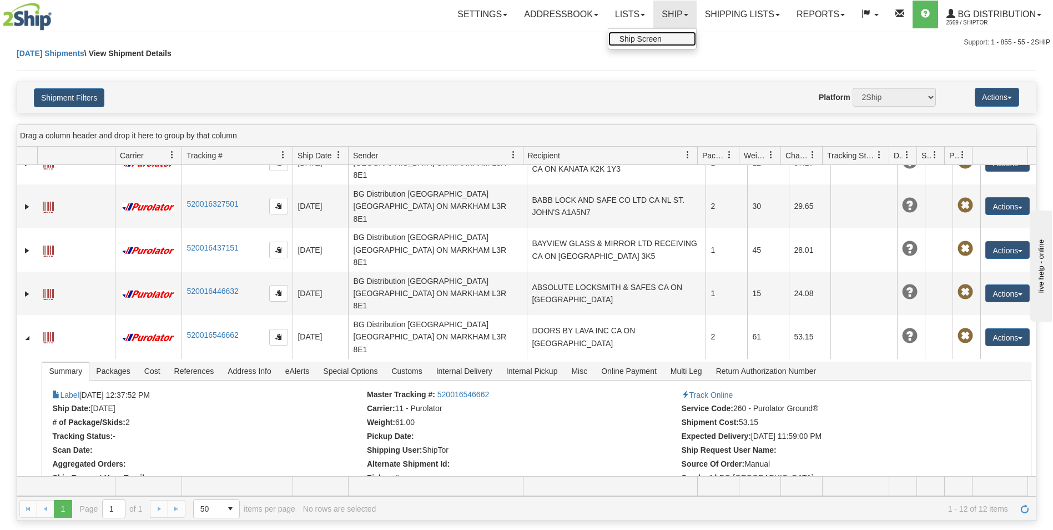
click at [643, 38] on span "Ship Screen" at bounding box center [641, 38] width 42 height 9
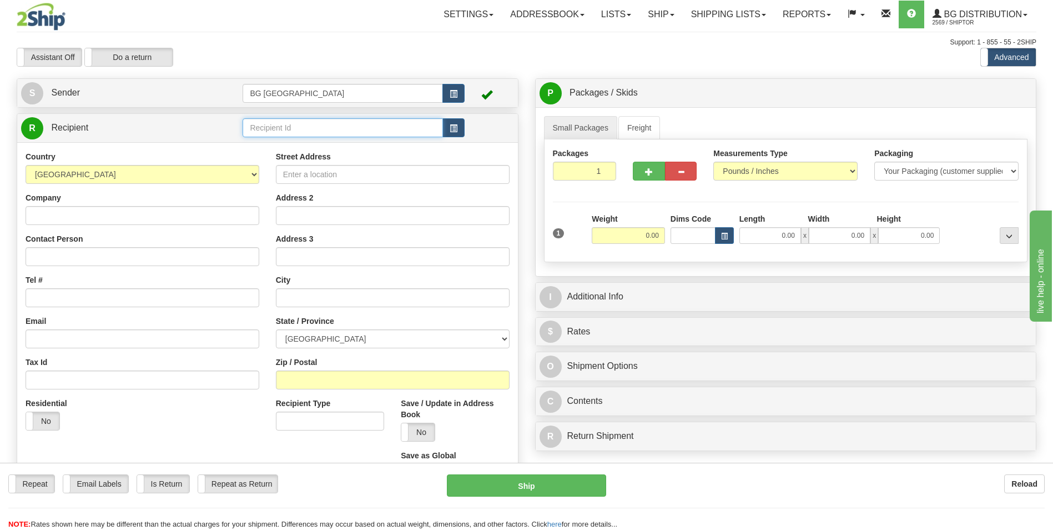
click at [303, 121] on input "text" at bounding box center [343, 127] width 200 height 19
click at [269, 144] on div "60821" at bounding box center [340, 145] width 189 height 12
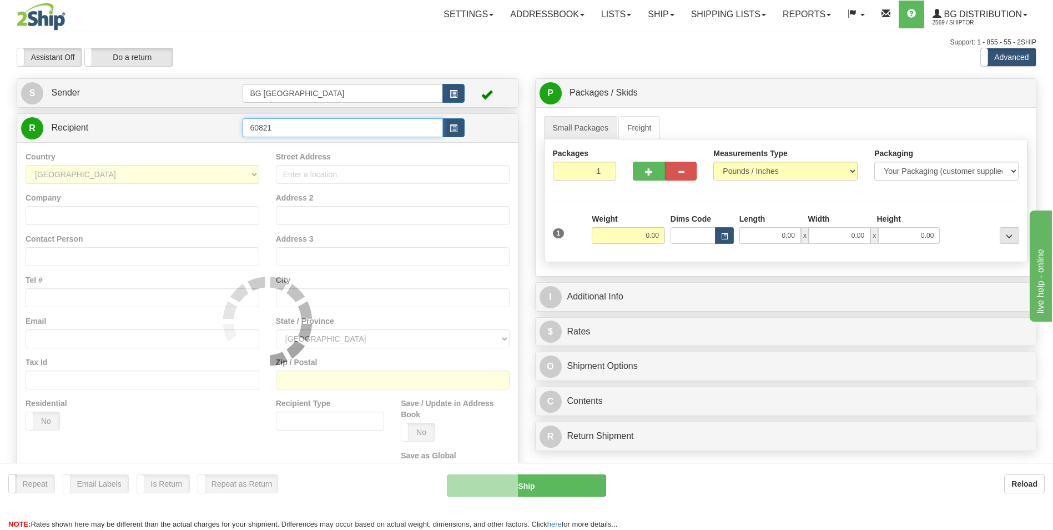
type input "60821"
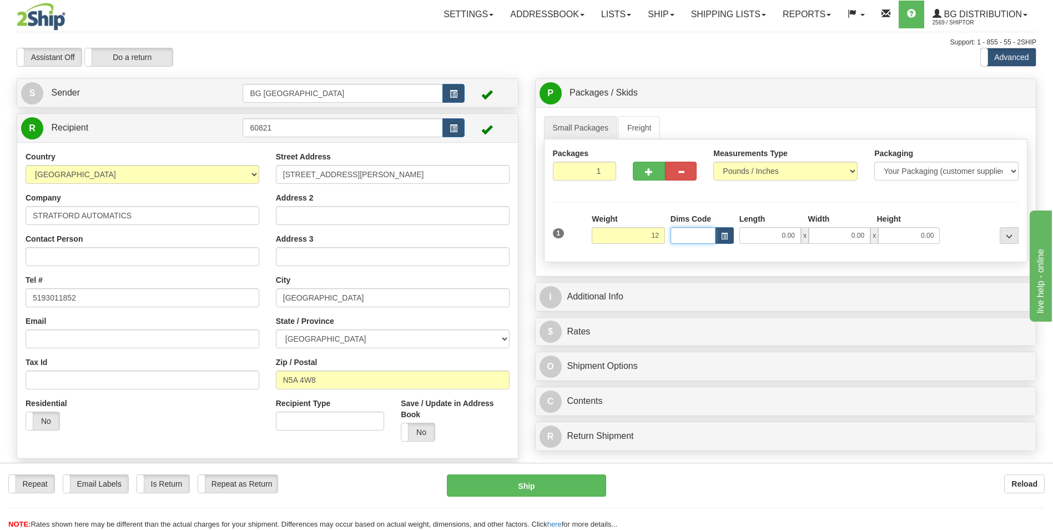
type input "12.00"
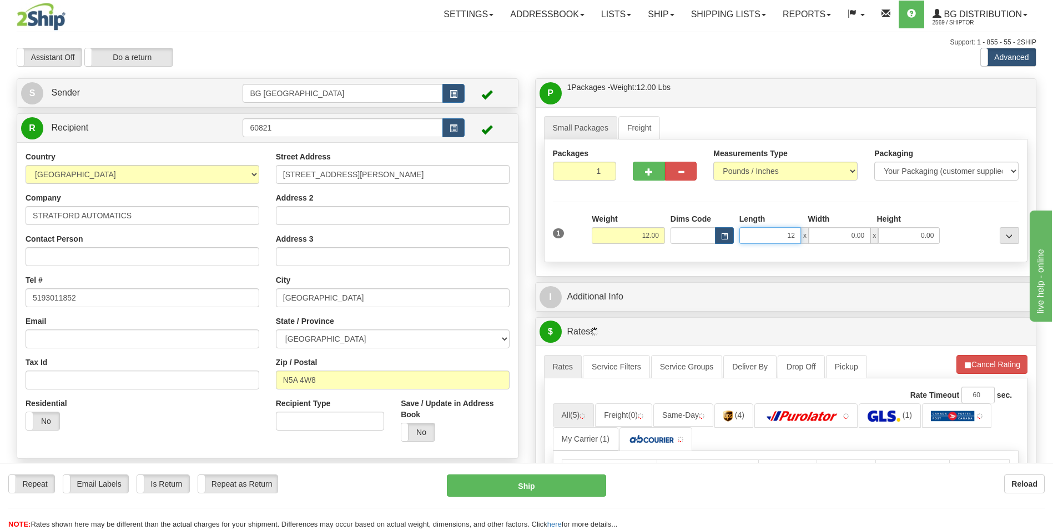
type input "12.00"
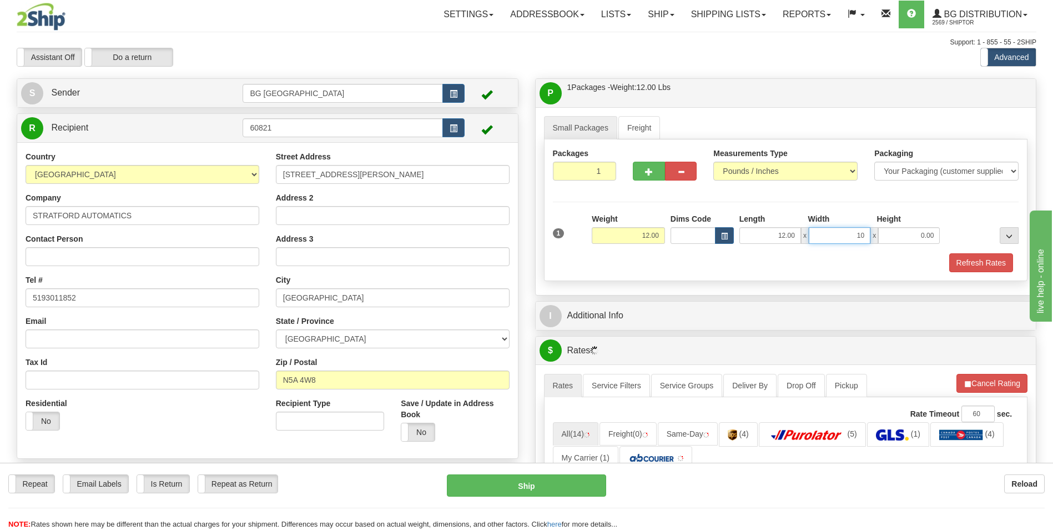
type input "10.00"
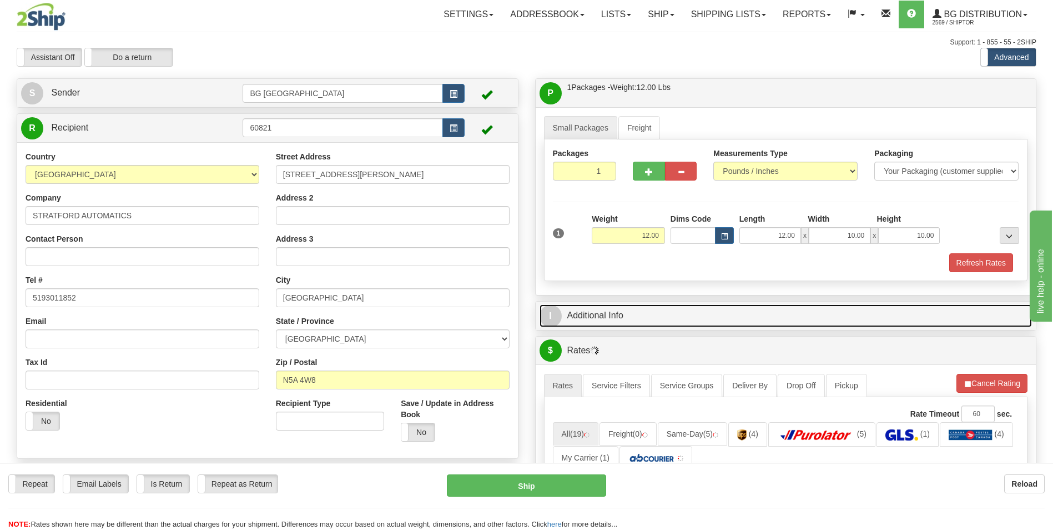
drag, startPoint x: 609, startPoint y: 319, endPoint x: 616, endPoint y: 320, distance: 7.3
click at [609, 319] on link "I Additional Info" at bounding box center [786, 315] width 493 height 23
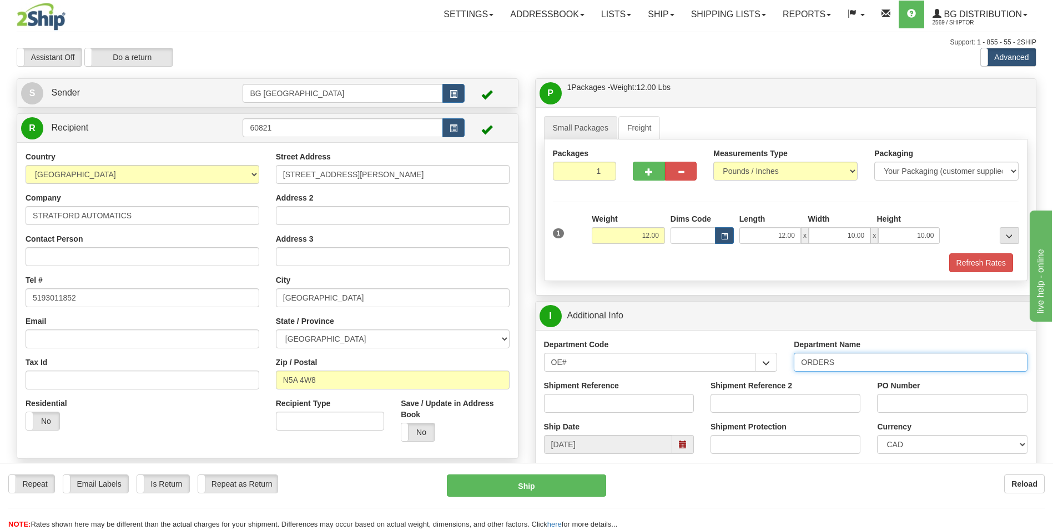
click at [850, 365] on input "ORDERS" at bounding box center [911, 362] width 234 height 19
type input "70182404-00"
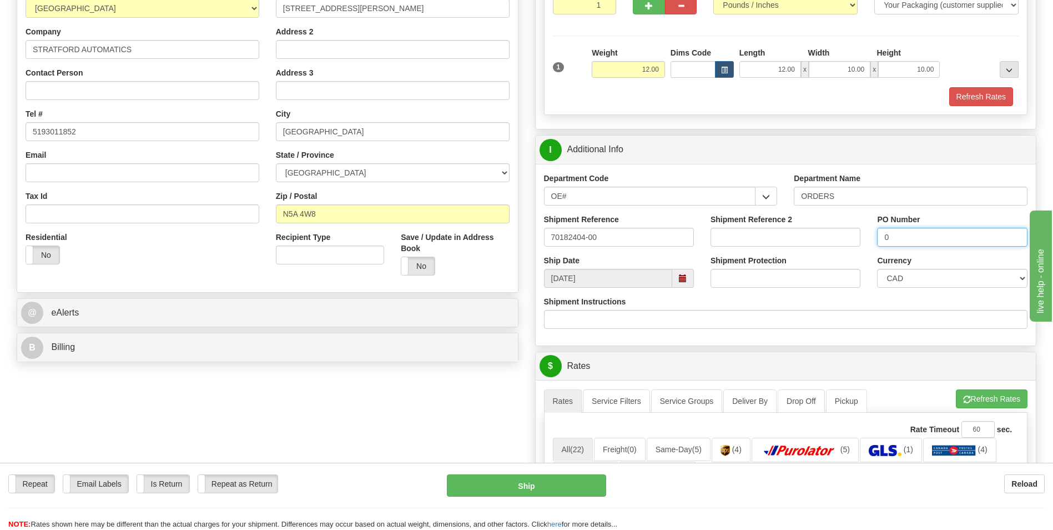
scroll to position [167, 0]
type input "0"
click at [969, 394] on button "Refresh Rates" at bounding box center [992, 398] width 72 height 19
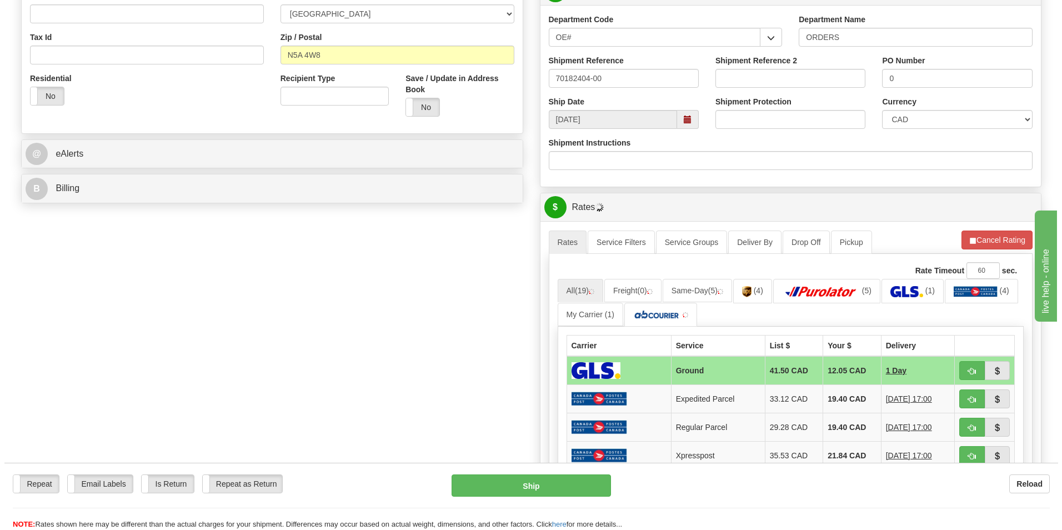
scroll to position [389, 0]
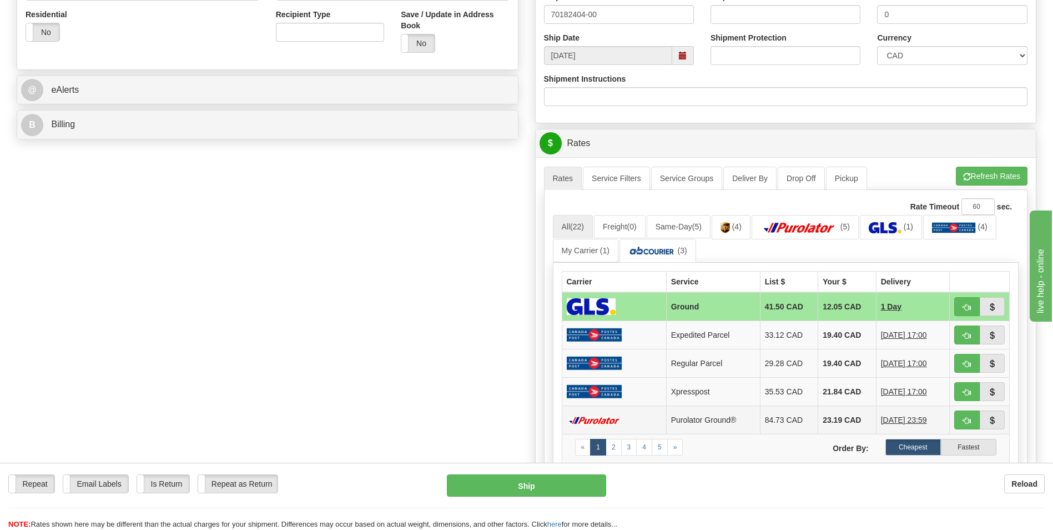
click at [832, 413] on td "23.19 CAD" at bounding box center [848, 420] width 58 height 28
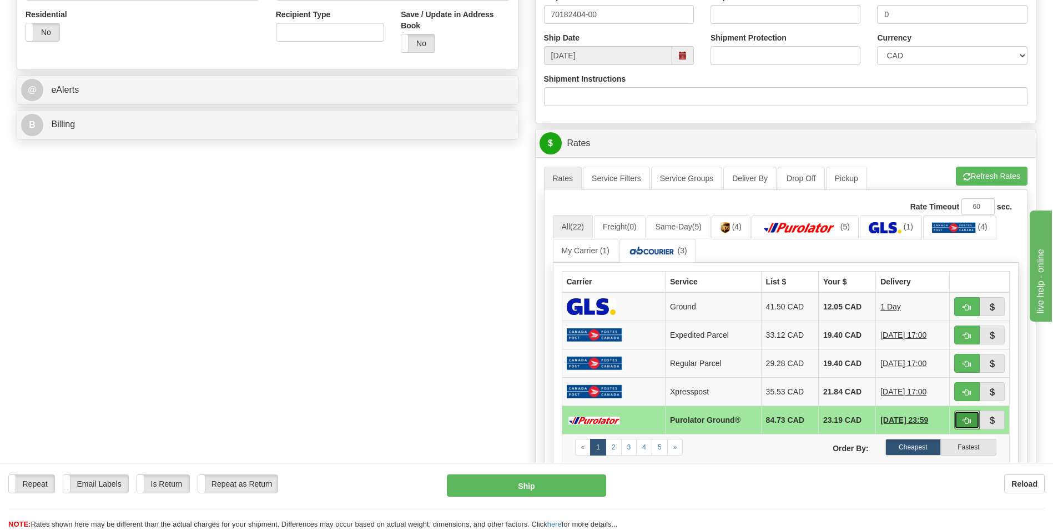
click at [972, 423] on button "button" at bounding box center [968, 419] width 26 height 19
type input "260"
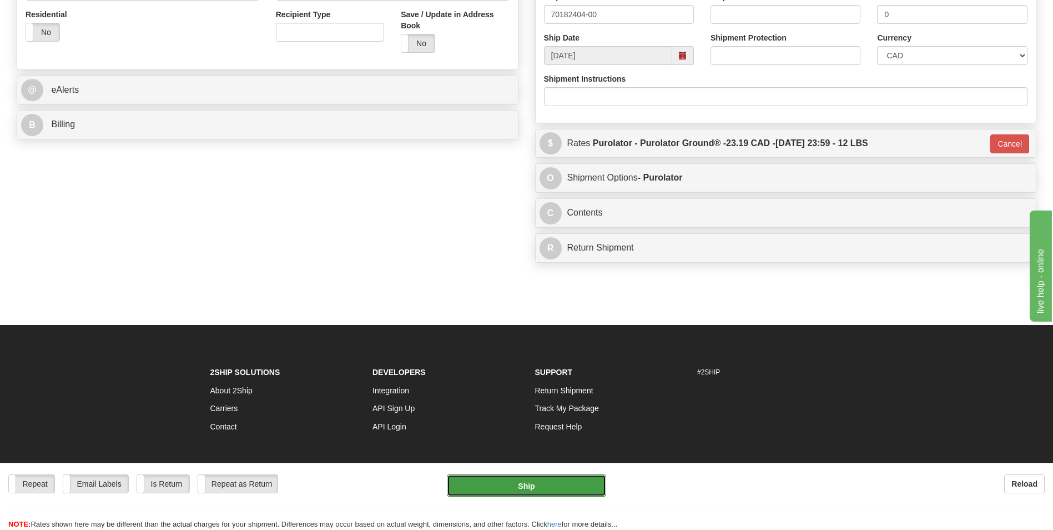
click at [559, 493] on button "Ship" at bounding box center [526, 485] width 159 height 22
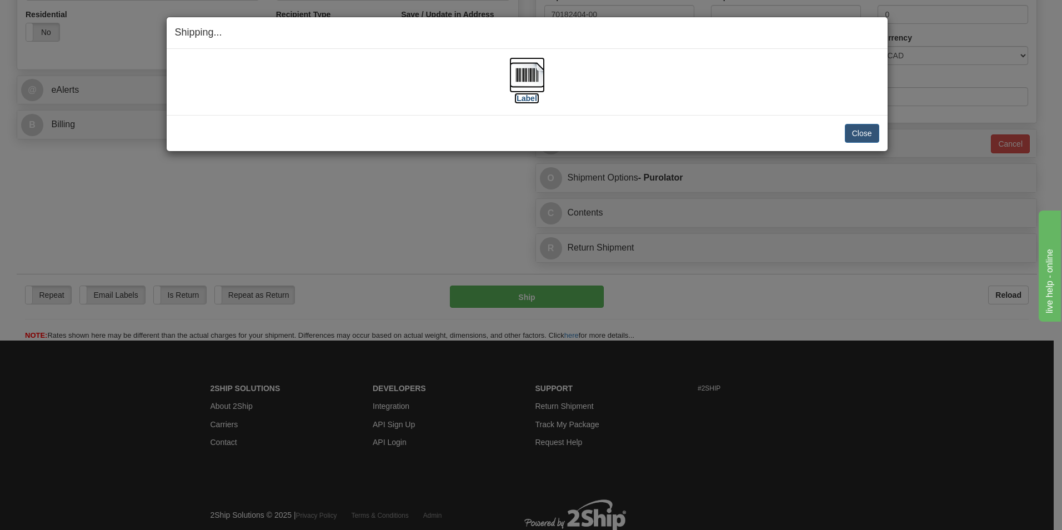
click at [525, 68] on img at bounding box center [527, 75] width 36 height 36
click at [852, 133] on button "Close" at bounding box center [862, 133] width 34 height 19
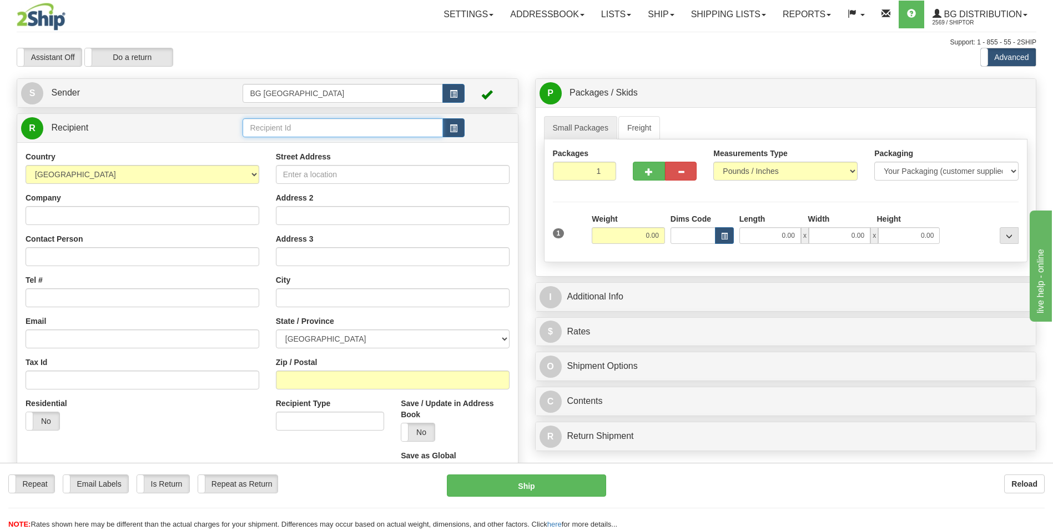
click at [274, 127] on input "text" at bounding box center [343, 127] width 200 height 19
click at [262, 144] on div "60464" at bounding box center [341, 144] width 188 height 11
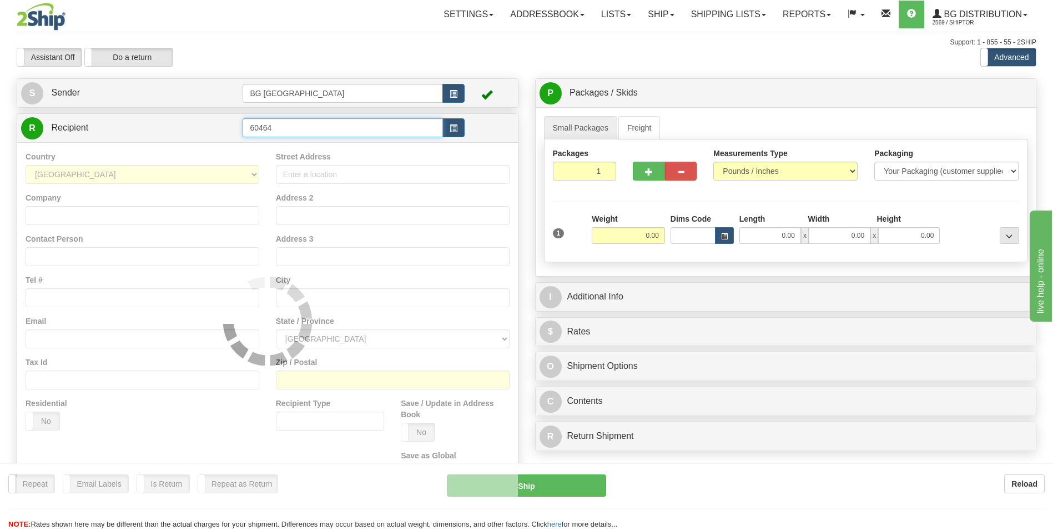
type input "60464"
